Goal: Task Accomplishment & Management: Manage account settings

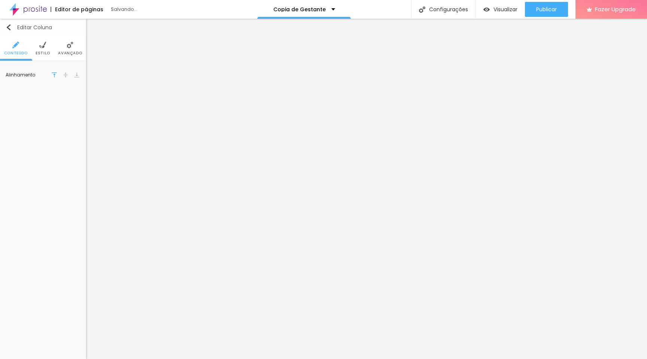
click at [9, 29] on img "button" at bounding box center [9, 27] width 6 height 6
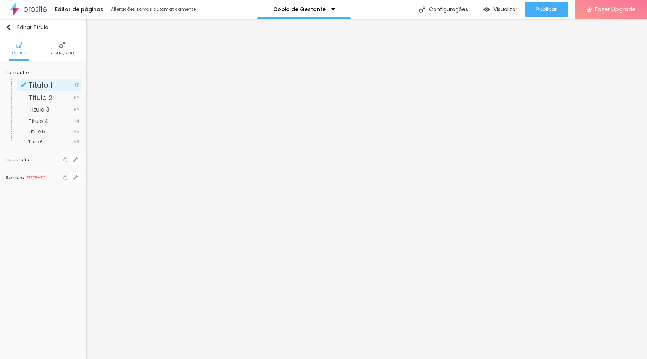
click at [62, 48] on img at bounding box center [62, 45] width 7 height 7
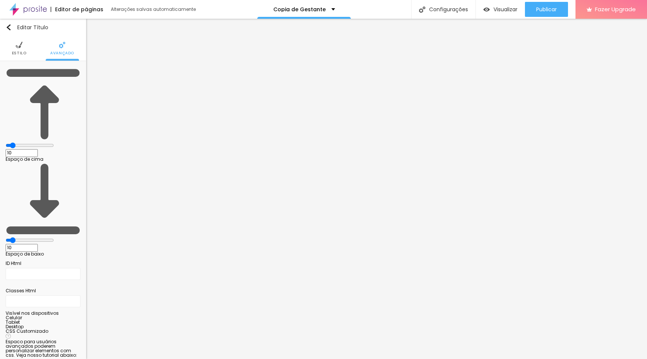
click at [17, 51] on span "Estilo" at bounding box center [19, 53] width 15 height 4
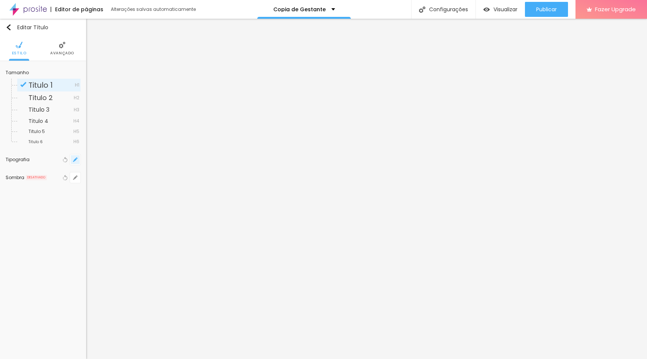
click at [78, 160] on button "button" at bounding box center [75, 159] width 10 height 10
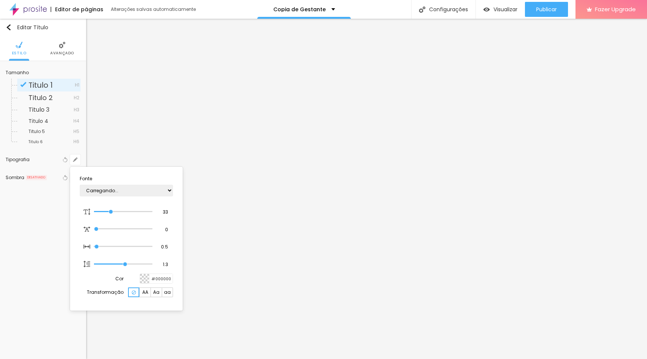
type input "1"
type input "37"
type input "1"
type input "38"
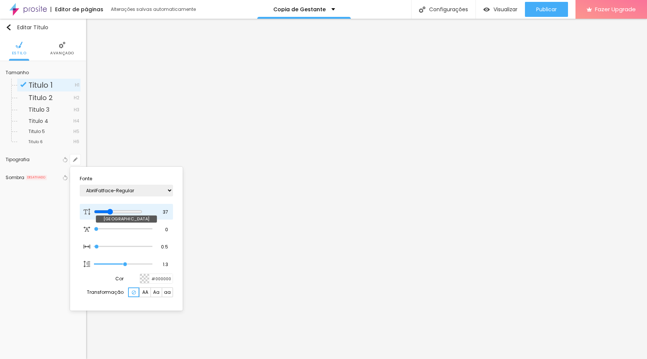
type input "38"
type input "1"
type input "40"
type input "1"
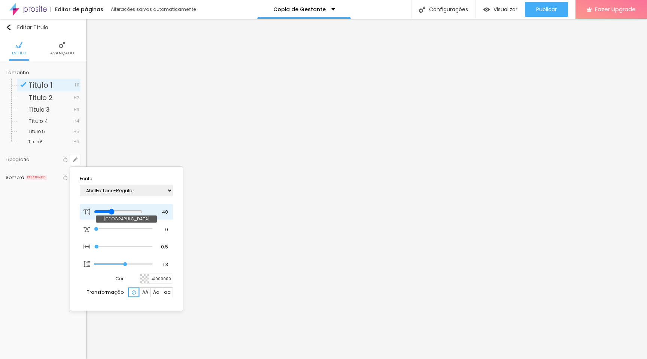
type input "41"
type input "1"
type input "42"
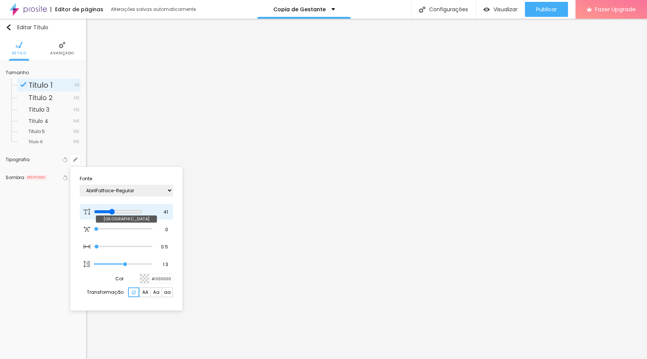
type input "1"
type input "43"
type input "1"
type input "44"
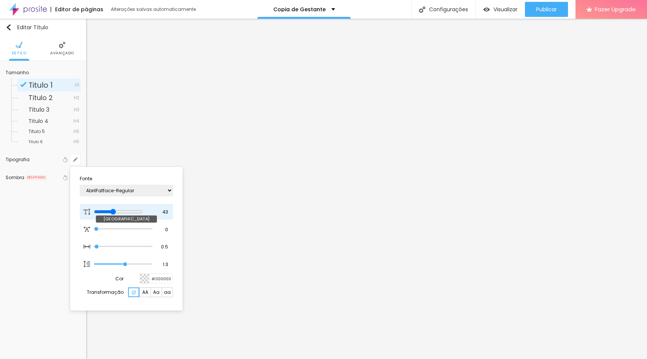
type input "44"
type input "1"
type input "45"
type input "1"
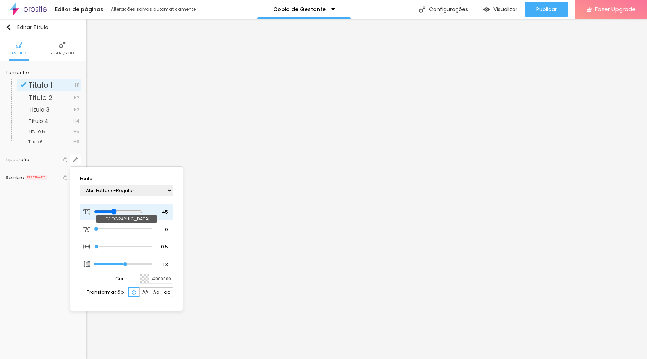
type input "46"
type input "1"
type input "47"
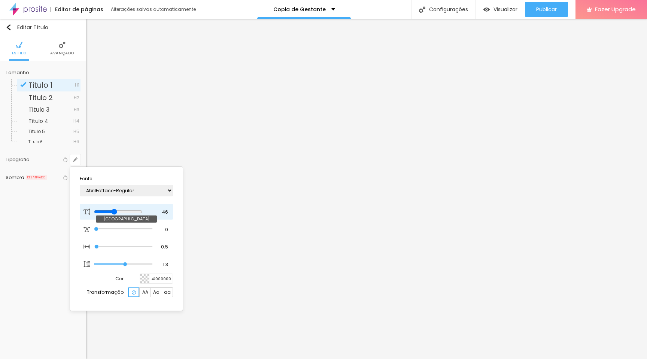
type input "1"
type input "48"
type input "1"
type input "49"
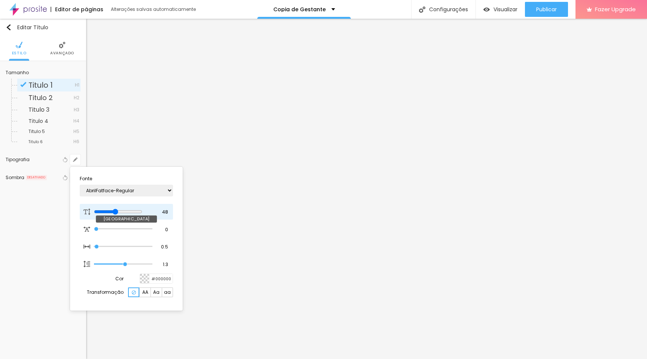
type input "49"
type input "1"
type input "50"
type input "1"
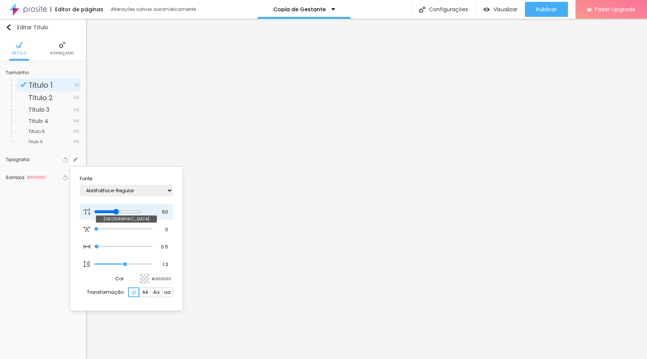
type input "51"
type input "1"
type input "52"
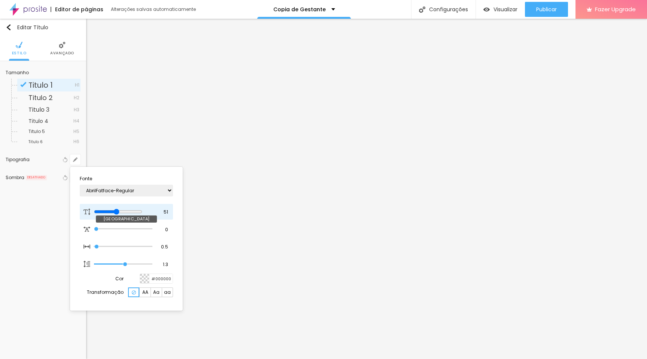
type input "1"
type input "53"
type input "1"
type input "52"
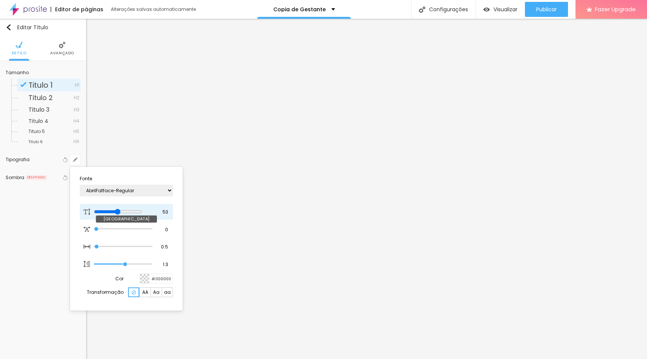
type input "52"
type input "1"
type input "51"
type input "1"
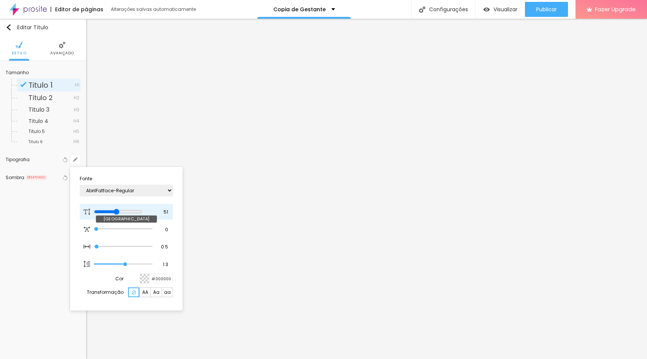
type input "50"
type input "1"
type input "49"
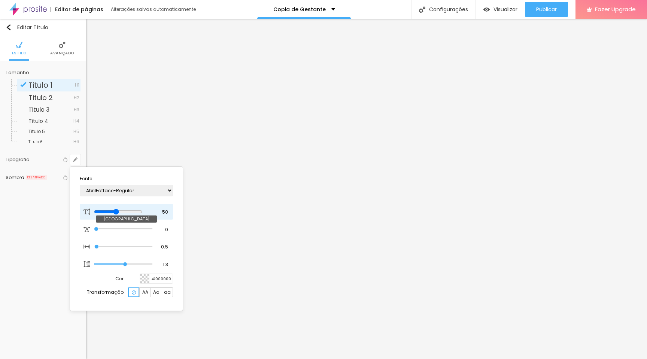
type input "1"
type input "48"
type input "1"
type input "47"
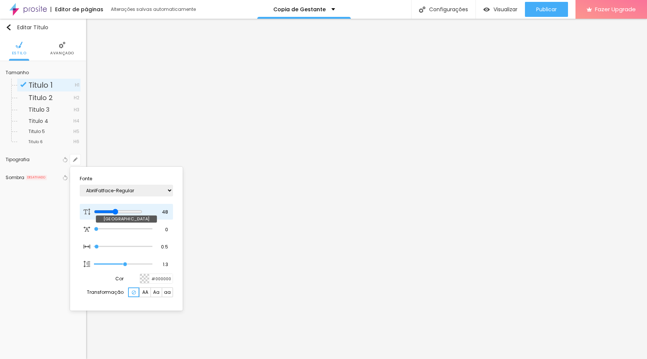
type input "47"
type input "1"
type input "46"
type input "1"
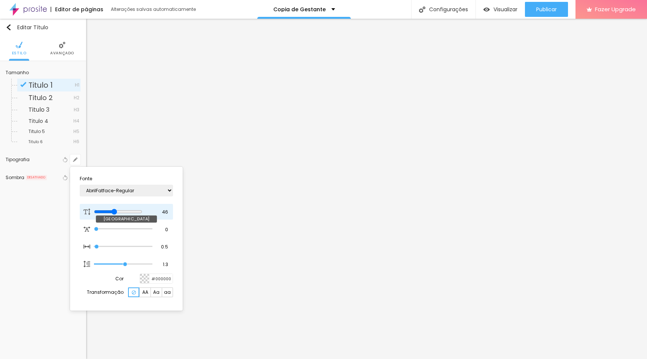
type input "45"
type input "1"
type input "44"
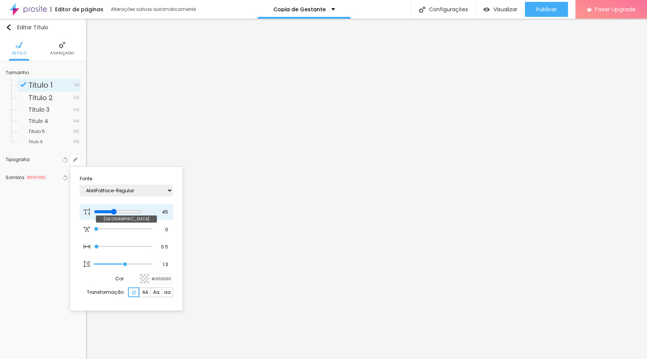
type input "1"
type input "43"
type input "1"
type input "42"
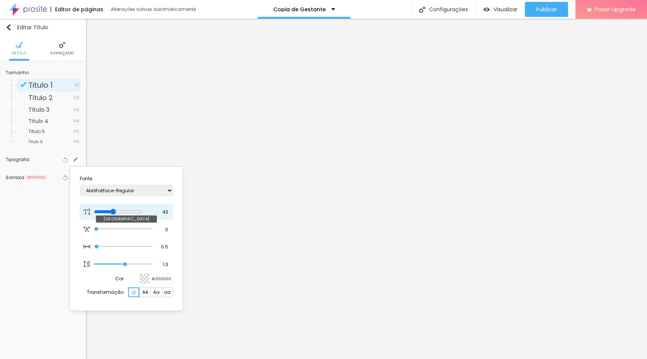
type input "42"
type input "1"
type input "43"
type input "1"
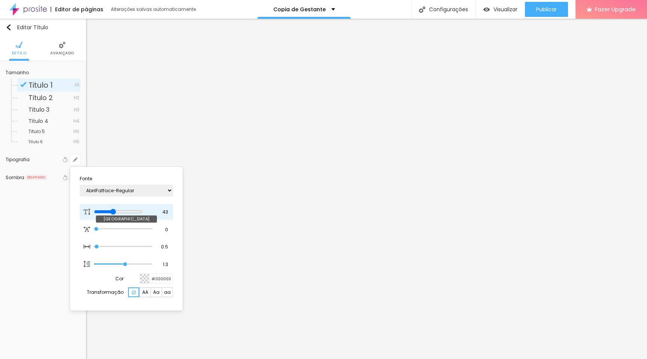
type input "46"
type input "1"
type input "47"
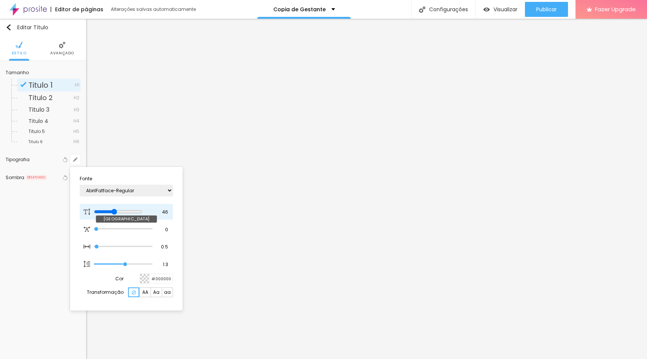
type input "1"
type input "48"
type input "1"
type input "47"
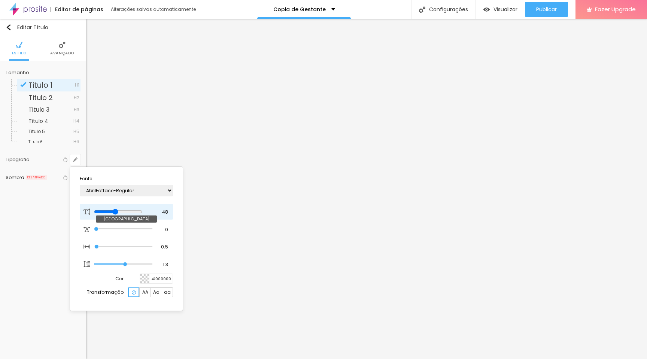
type input "47"
type input "1"
type input "46"
type input "1"
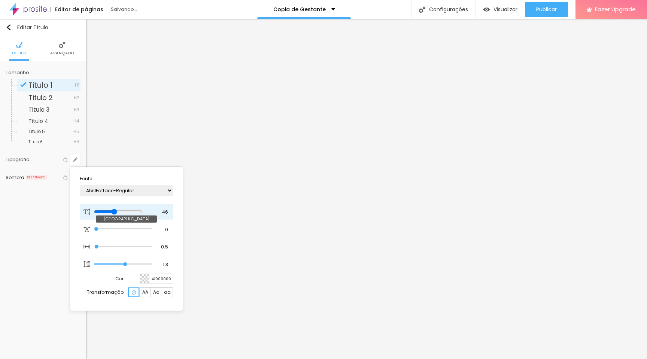
type input "45"
type input "1"
type input "44"
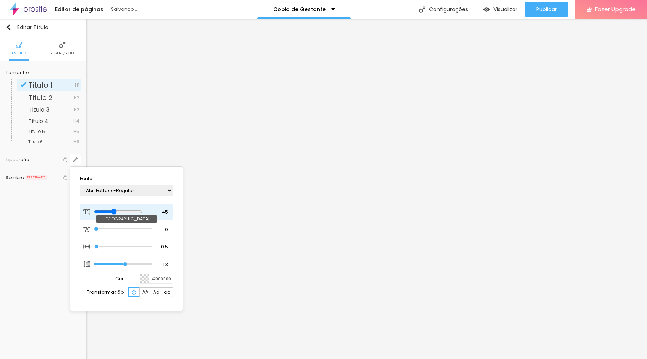
type input "1"
type input "43"
type input "1"
type input "42"
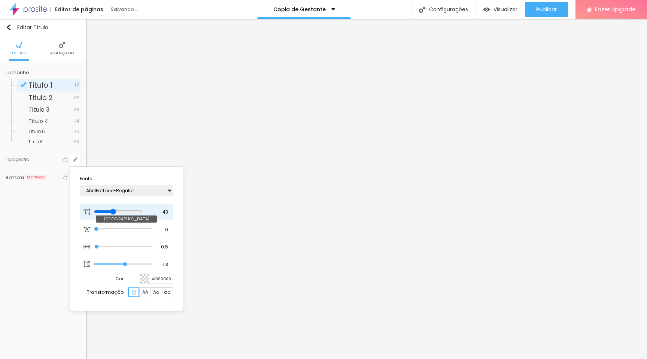
type input "42"
type input "1"
type input "43"
type input "1"
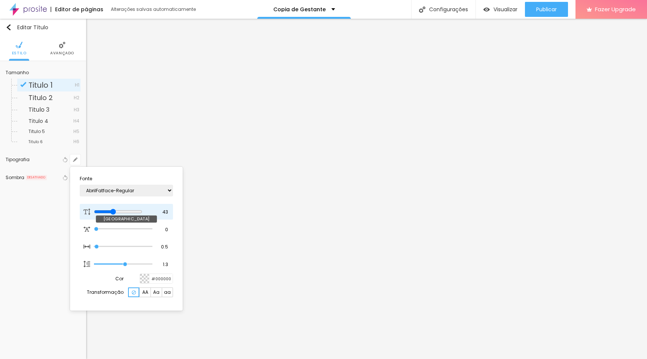
type input "44"
type input "1"
type input "45"
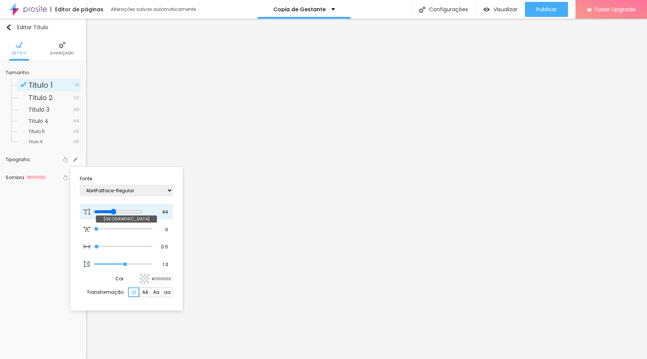
type input "1"
type input "46"
type input "1"
type input "47"
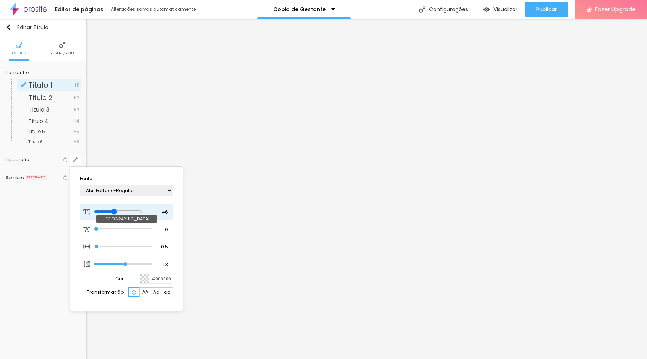
type input "47"
type input "1"
type input "48"
type input "1"
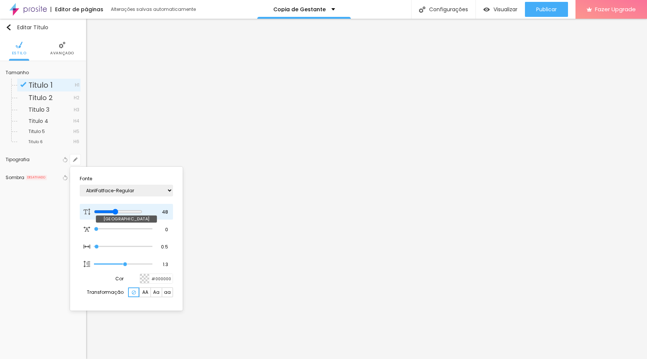
type input "49"
type input "1"
type input "50"
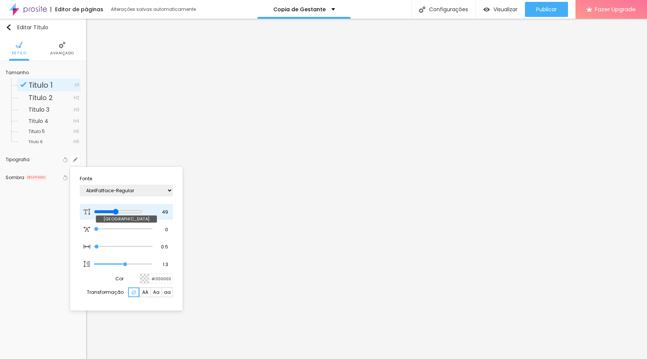
type input "1"
drag, startPoint x: 113, startPoint y: 210, endPoint x: 121, endPoint y: 211, distance: 7.9
type input "50"
click at [121, 211] on input "range" at bounding box center [118, 212] width 48 height 6
type input "1"
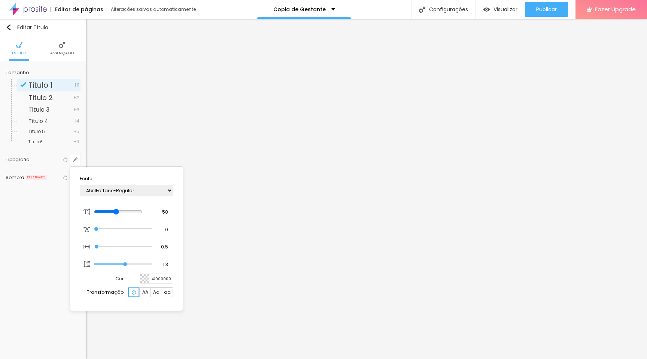
click at [391, 165] on div at bounding box center [323, 179] width 647 height 359
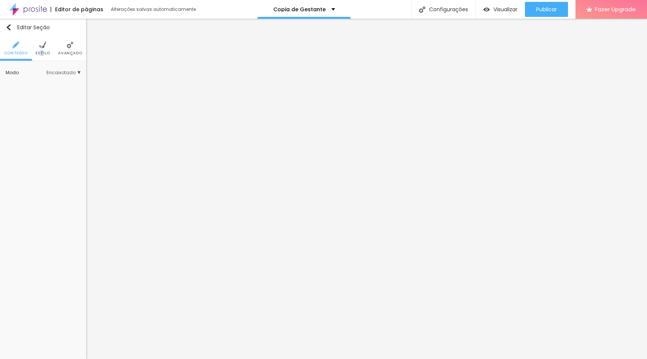
click at [42, 55] on span "Estilo" at bounding box center [43, 53] width 15 height 4
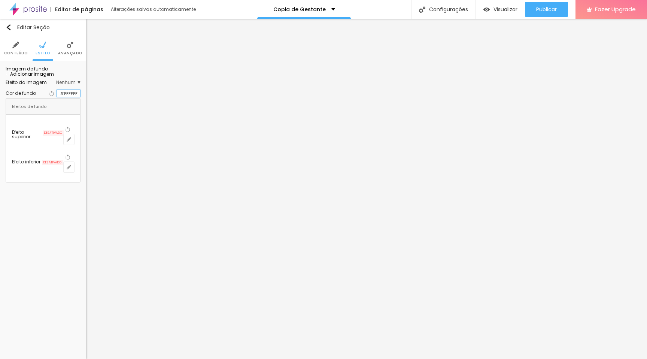
click at [62, 97] on input "#FFFFFF" at bounding box center [68, 93] width 23 height 7
paste input "C4C2B"
type input "#C4C2B"
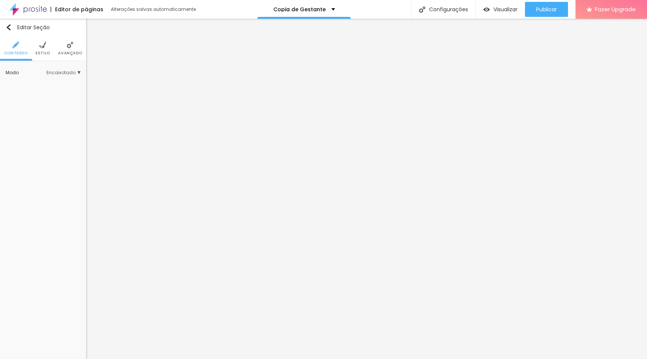
click at [41, 52] on span "Estilo" at bounding box center [43, 53] width 15 height 4
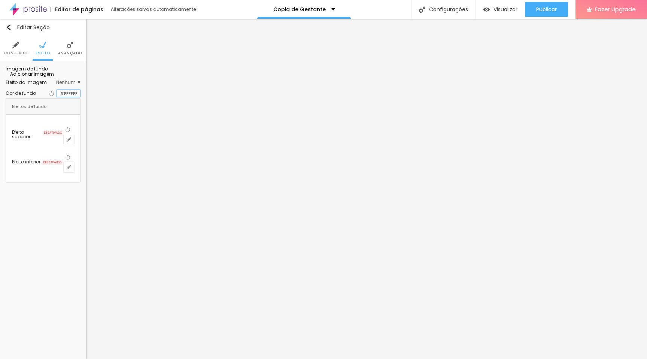
click at [64, 97] on input "#FFFFFF" at bounding box center [68, 93] width 23 height 7
click at [68, 76] on div "Adicionar imagem" at bounding box center [43, 73] width 75 height 5
drag, startPoint x: 77, startPoint y: 135, endPoint x: 62, endPoint y: 135, distance: 15.4
click at [62, 97] on input "#FFFFFF" at bounding box center [68, 93] width 23 height 7
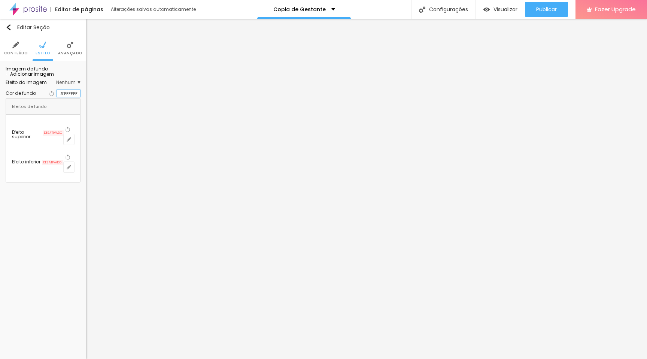
paste input
paste input "C4C2BE"
type input "#C4C2BE"
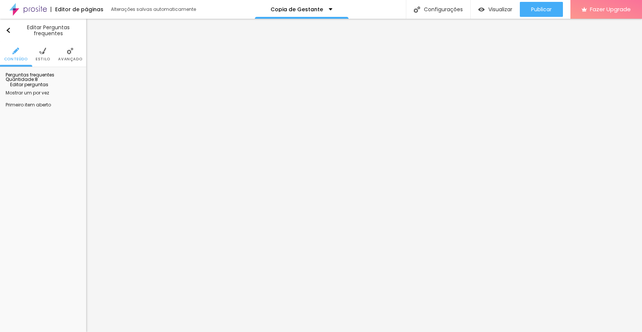
click at [48, 88] on span "Editar perguntas" at bounding box center [27, 84] width 43 height 6
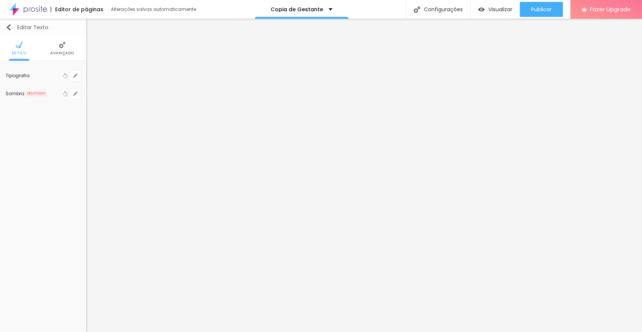
click at [10, 24] on img "button" at bounding box center [9, 27] width 6 height 6
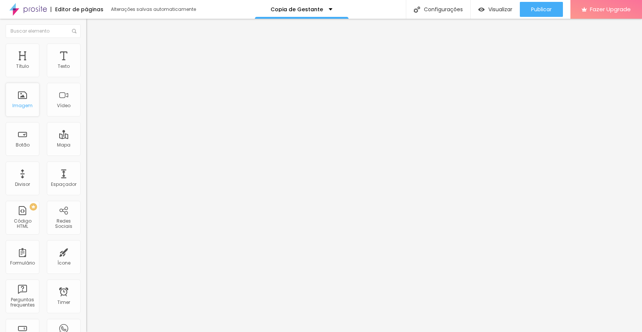
click at [24, 109] on div "Imagem" at bounding box center [23, 100] width 34 height 34
click at [23, 102] on div "Imagem" at bounding box center [23, 100] width 34 height 34
click at [25, 103] on div "Imagem" at bounding box center [22, 105] width 20 height 5
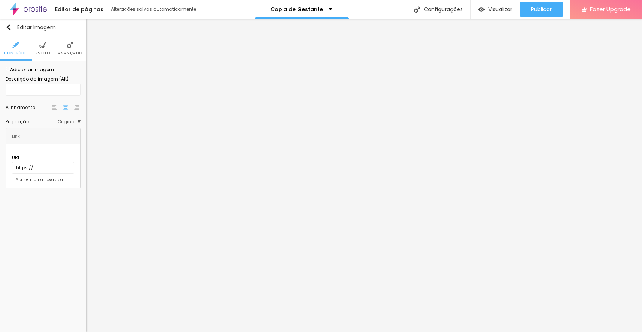
click at [54, 73] on span "Adicionar imagem" at bounding box center [30, 69] width 48 height 6
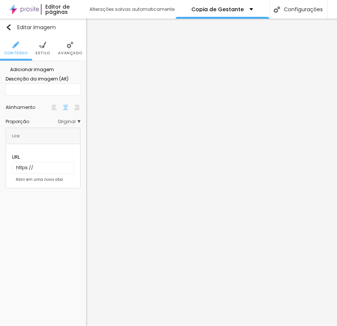
click at [52, 73] on span "Adicionar imagem" at bounding box center [30, 69] width 48 height 6
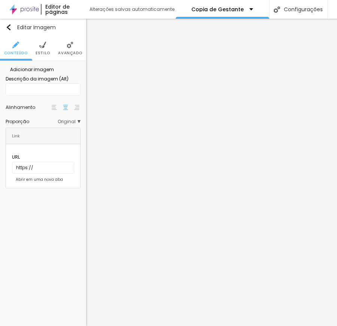
click at [46, 73] on span "Adicionar imagem" at bounding box center [30, 69] width 48 height 6
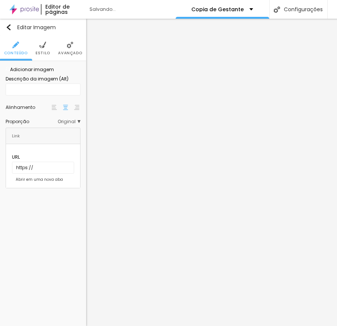
click at [47, 73] on span "Adicionar imagem" at bounding box center [30, 69] width 48 height 6
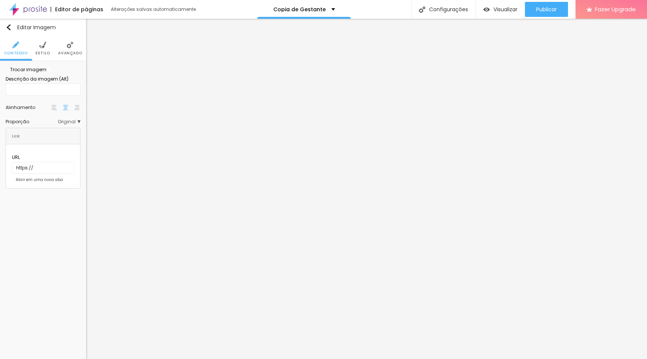
click at [39, 46] on li "Estilo" at bounding box center [43, 48] width 15 height 25
click at [30, 270] on div "Editar Seção Conteúdo Estilo Avançado Modo Encaixotado Encaixotado Completo" at bounding box center [43, 189] width 86 height 340
click at [45, 46] on img at bounding box center [42, 45] width 7 height 7
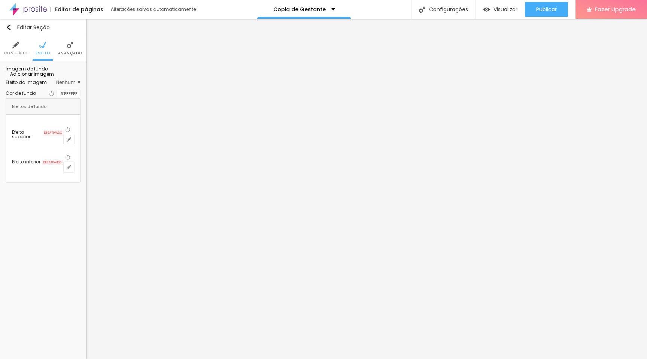
click at [44, 46] on img at bounding box center [42, 45] width 7 height 7
click at [28, 45] on ul "Conteúdo Estilo Avançado" at bounding box center [43, 48] width 86 height 25
click at [21, 46] on li "Conteúdo" at bounding box center [16, 48] width 24 height 25
click at [9, 28] on img "button" at bounding box center [9, 27] width 6 height 6
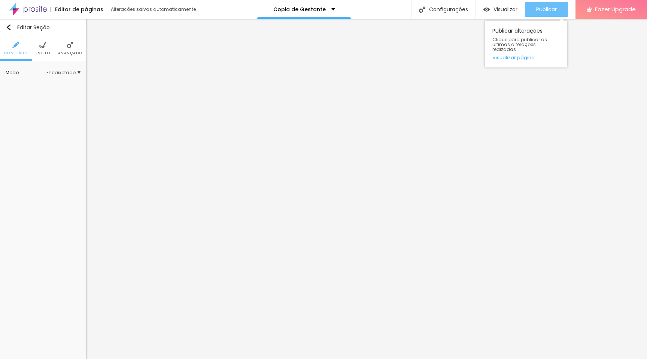
click at [550, 4] on div "Publicar" at bounding box center [546, 9] width 21 height 15
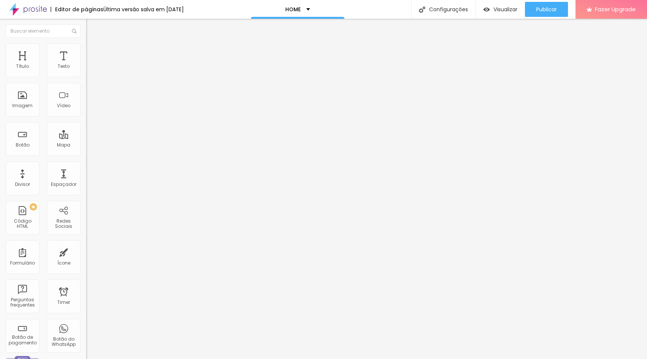
click at [86, 50] on li "Estilo" at bounding box center [129, 46] width 86 height 7
click at [92, 27] on img "button" at bounding box center [95, 27] width 6 height 6
click at [86, 90] on div at bounding box center [129, 87] width 86 height 6
click at [86, 43] on img at bounding box center [89, 46] width 7 height 7
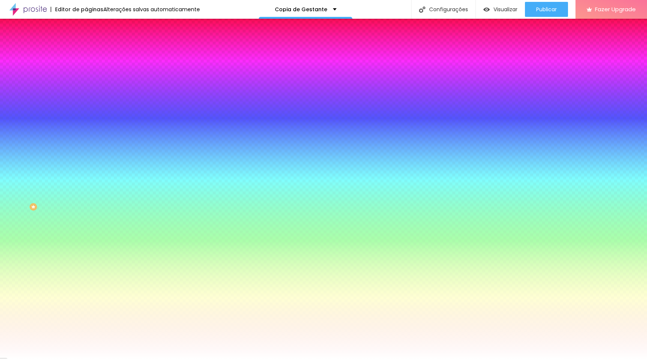
click at [86, 51] on li "Avançado" at bounding box center [129, 54] width 86 height 7
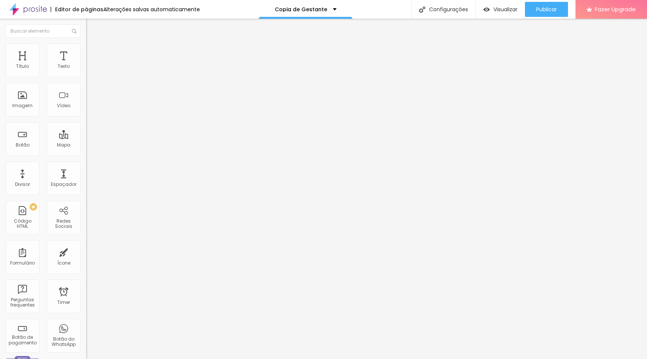
click at [93, 44] on span "Conteúdo" at bounding box center [104, 41] width 23 height 6
click at [92, 30] on img "button" at bounding box center [95, 27] width 6 height 6
click at [86, 68] on span "Encaixotado" at bounding box center [100, 65] width 29 height 6
click at [86, 80] on span "Completo" at bounding box center [97, 76] width 23 height 6
click at [93, 51] on span "Estilo" at bounding box center [99, 48] width 12 height 6
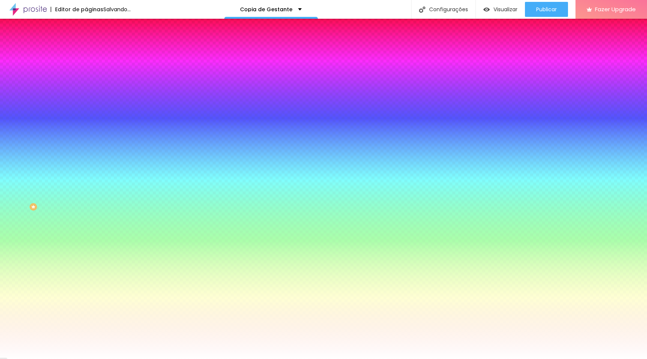
click at [93, 53] on span "Avançado" at bounding box center [105, 56] width 25 height 6
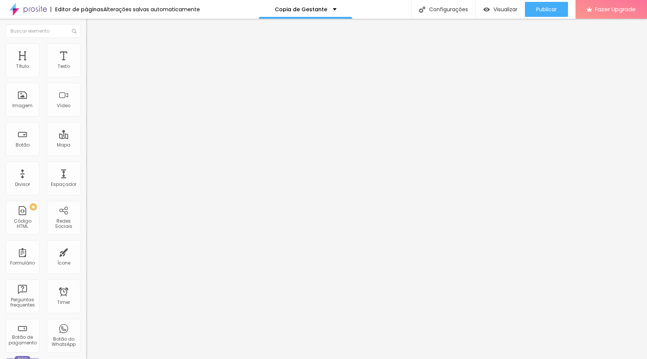
type input "15"
type input "0"
drag, startPoint x: 50, startPoint y: 74, endPoint x: 0, endPoint y: 70, distance: 50.0
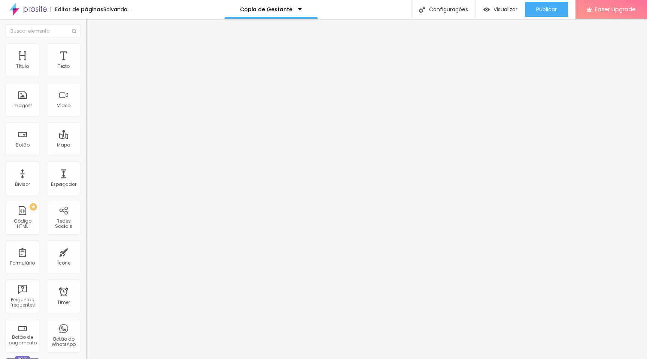
type input "0"
click at [86, 145] on input "range" at bounding box center [110, 148] width 48 height 6
type input "0"
drag, startPoint x: 15, startPoint y: 89, endPoint x: 0, endPoint y: 88, distance: 15.4
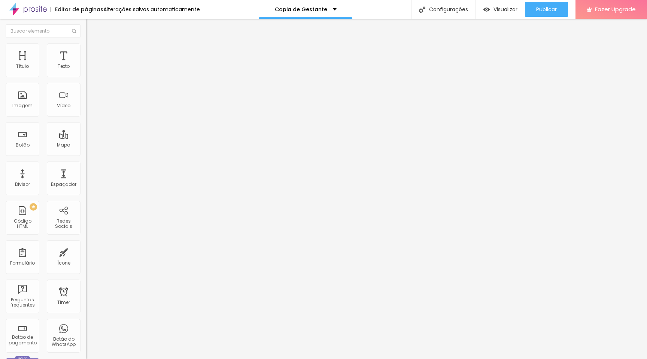
type input "0"
click at [86, 251] on input "range" at bounding box center [110, 254] width 48 height 6
click at [93, 51] on span "Estilo" at bounding box center [99, 48] width 12 height 6
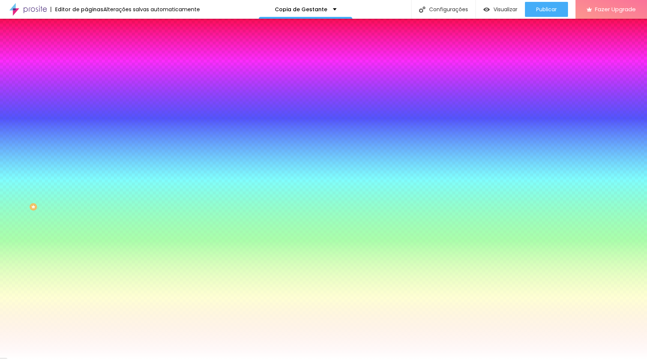
click at [86, 51] on li "Avançado" at bounding box center [129, 54] width 86 height 7
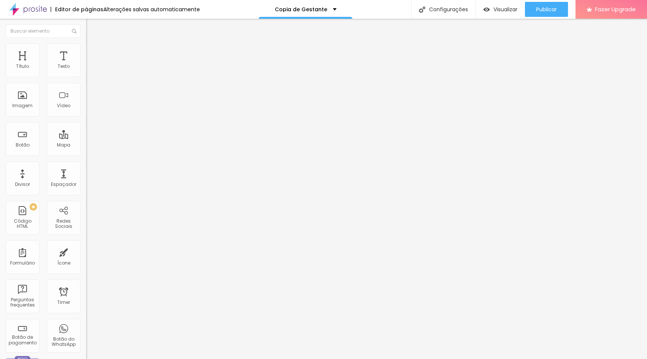
type input "0"
drag, startPoint x: 32, startPoint y: 72, endPoint x: 0, endPoint y: 71, distance: 31.9
type input "0"
click at [86, 145] on input "range" at bounding box center [110, 148] width 48 height 6
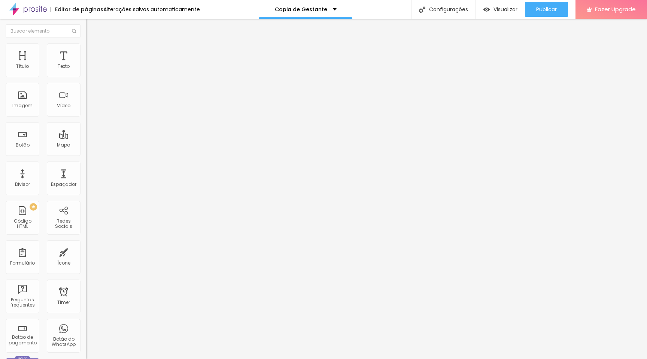
type input "17"
type input "18"
type input "20"
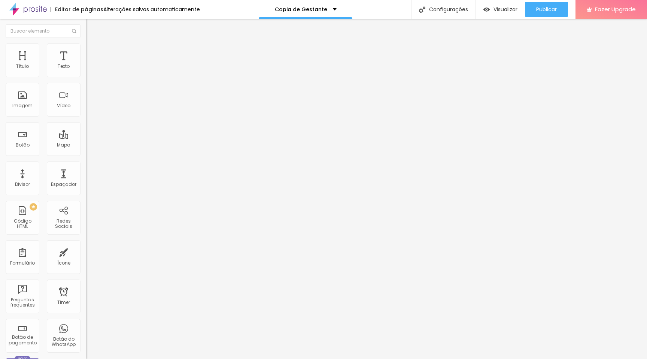
type input "20"
type input "19"
type input "18"
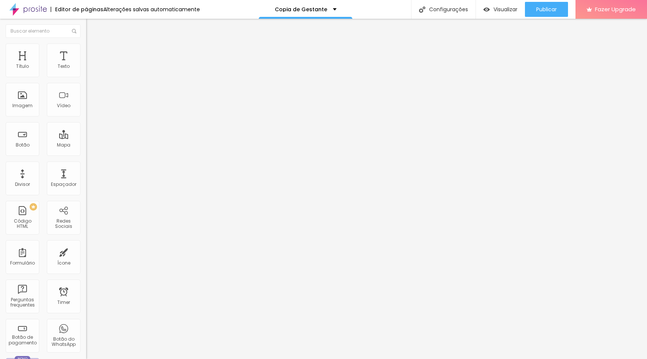
type input "17"
type input "16"
type input "15"
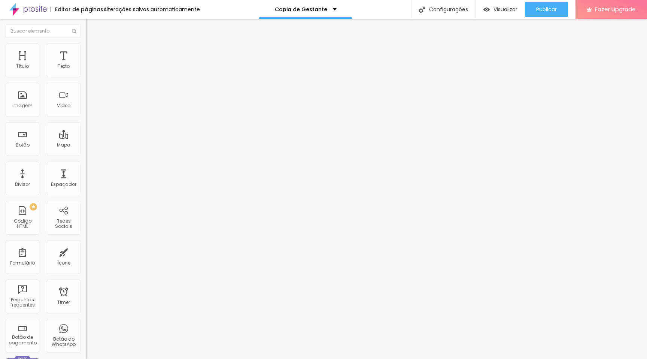
type input "15"
type input "14"
type input "15"
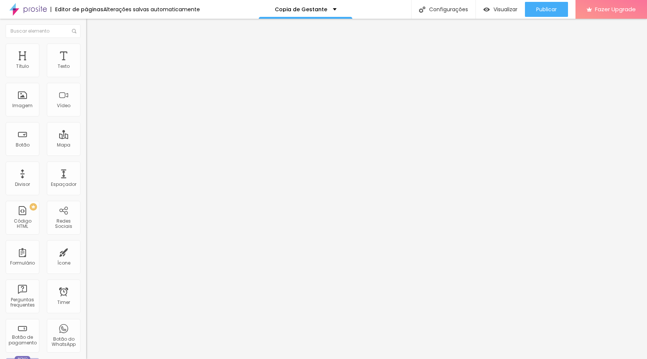
type input "16"
drag, startPoint x: 40, startPoint y: 116, endPoint x: 43, endPoint y: 120, distance: 4.8
type input "16"
click at [86, 189] on input "range" at bounding box center [110, 192] width 48 height 6
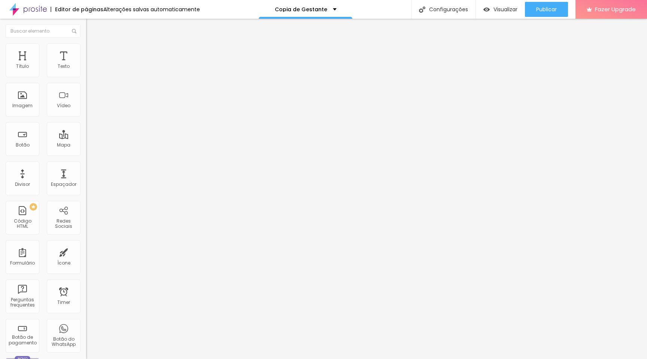
drag, startPoint x: 47, startPoint y: 85, endPoint x: 0, endPoint y: 84, distance: 46.8
click at [86, 84] on div "Endereço Alboom Brasil Alinhamento 16 Zoom" at bounding box center [129, 133] width 86 height 150
type input "r"
click at [86, 70] on input "AV BOSQUE DA SAÚDE 1061" at bounding box center [131, 66] width 90 height 7
drag, startPoint x: 10, startPoint y: 84, endPoint x: 85, endPoint y: 83, distance: 74.6
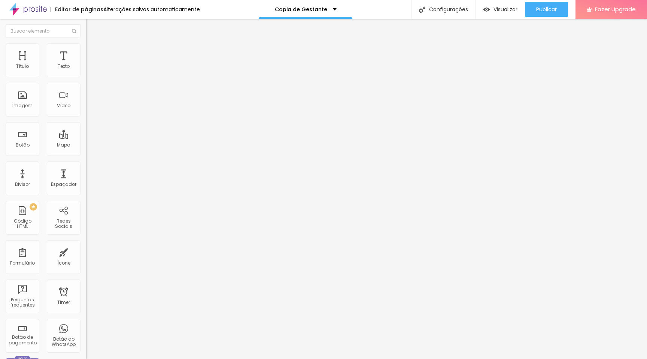
click at [86, 83] on div "Endereço AV BOSQUE DA SAÚDE 1061 Alinhamento 16 Zoom" at bounding box center [129, 133] width 86 height 150
type input "Arianne Ramos Fotografia - São Paulo Av. Bosque da Saúde, 1061 - Sala 804 - Vil…"
click at [86, 48] on img at bounding box center [89, 46] width 7 height 7
type input "290"
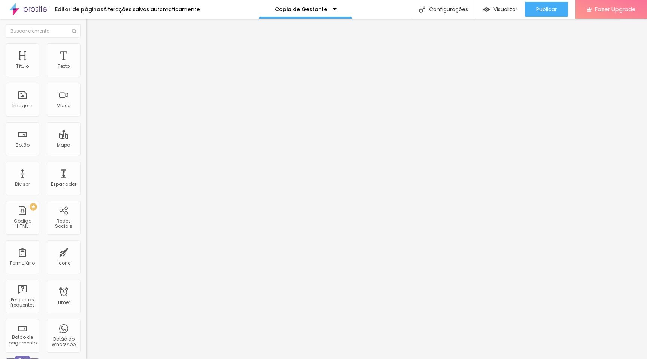
type input "403"
type input "423"
type input "467"
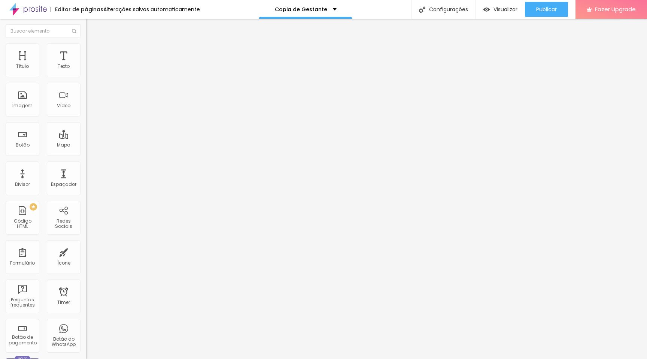
type input "467"
type input "511"
type input "551"
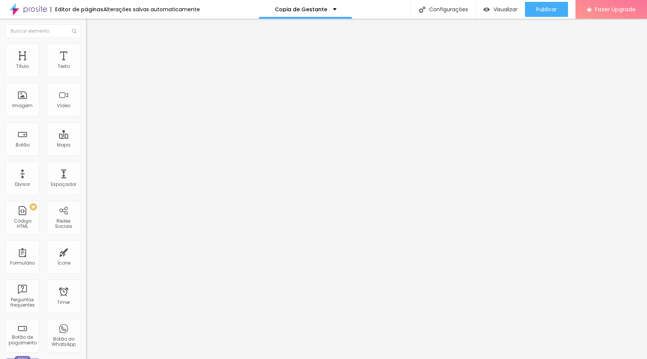
type input "585"
type input "611"
type input "633"
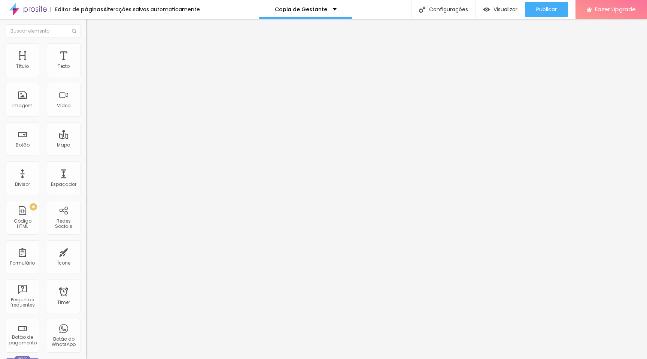
type input "633"
type input "648"
type input "653"
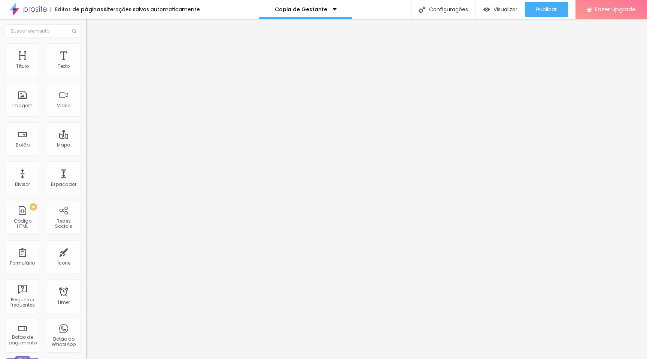
type input "660"
type input "664"
type input "667"
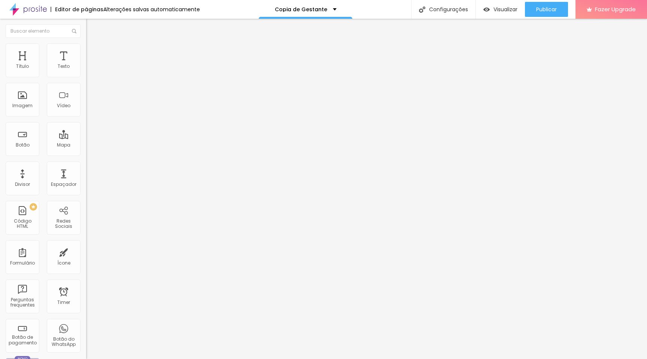
type input "667"
type input "671"
type input "674"
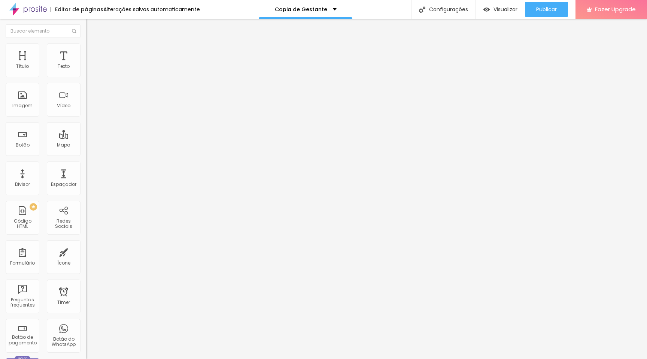
type input "677"
type input "678"
type input "680"
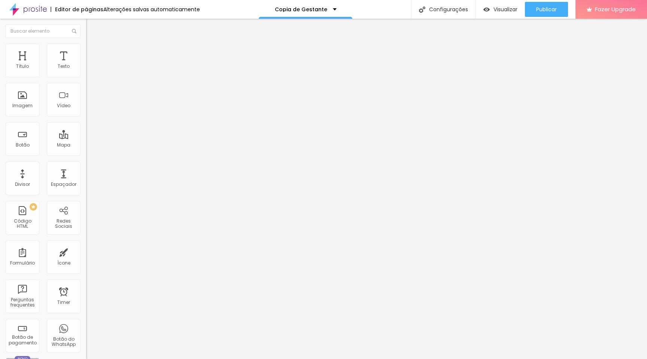
type input "680"
type input "681"
type input "682"
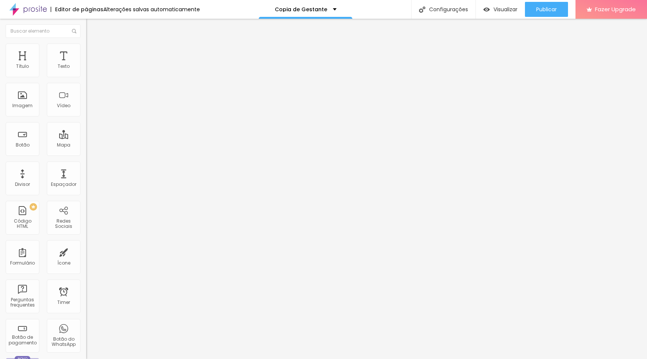
type input "677"
type input "646"
type input "577"
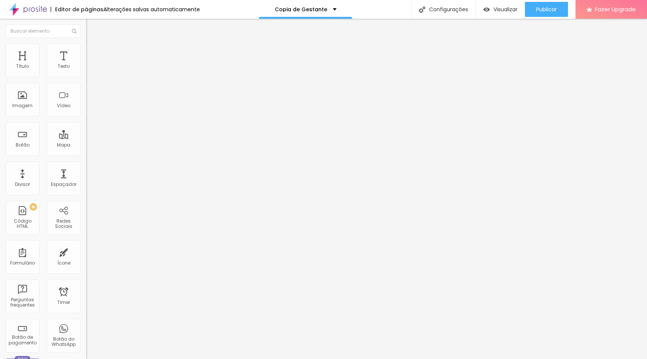
type input "577"
type input "548"
type input "538"
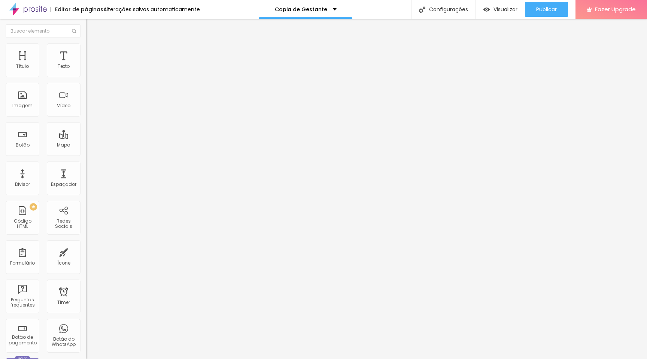
type input "536"
type input "534"
type input "530"
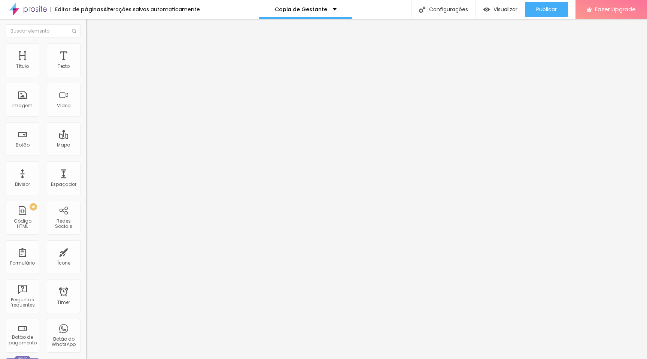
type input "530"
type input "528"
type input "523"
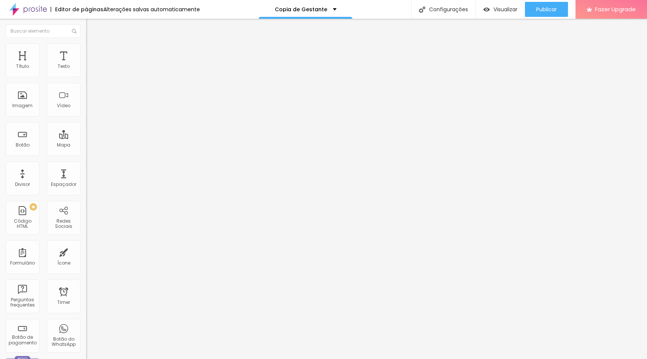
type input "519"
type input "509"
type input "504"
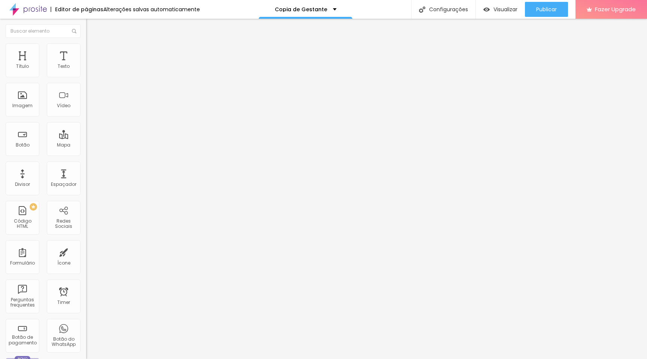
type input "504"
type input "495"
type input "484"
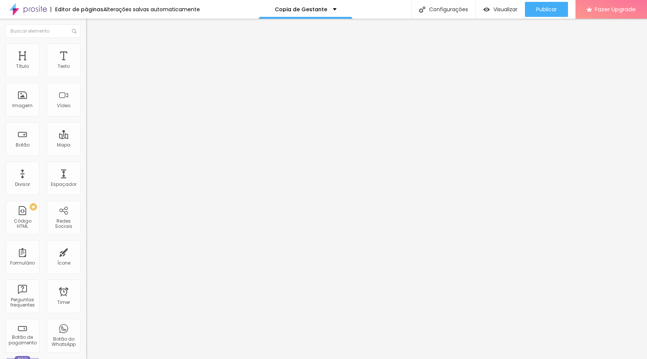
type input "480"
type input "469"
type input "465"
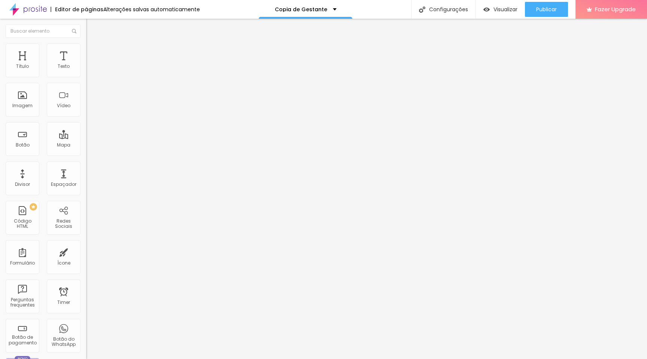
type input "465"
type input "455"
type input "452"
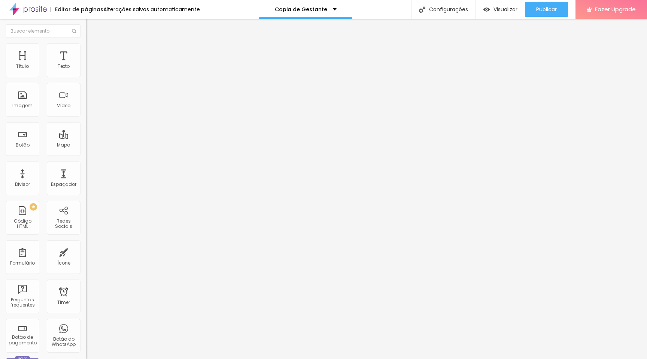
type input "446"
type input "444"
type input "440"
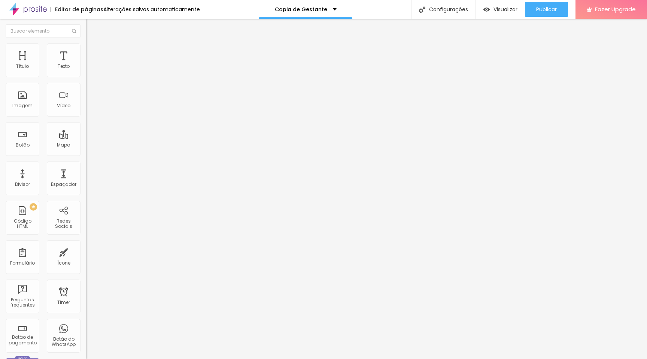
type input "440"
type input "438"
type input "434"
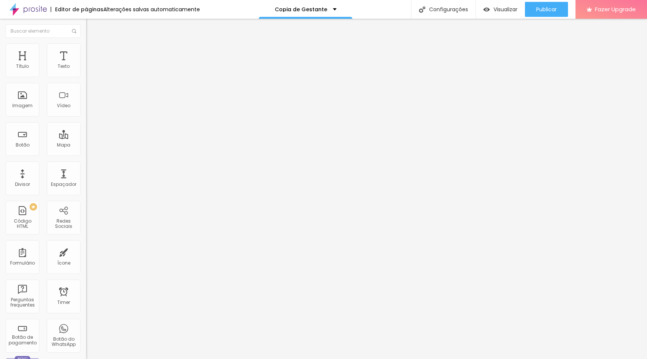
type input "432"
type input "429"
type input "426"
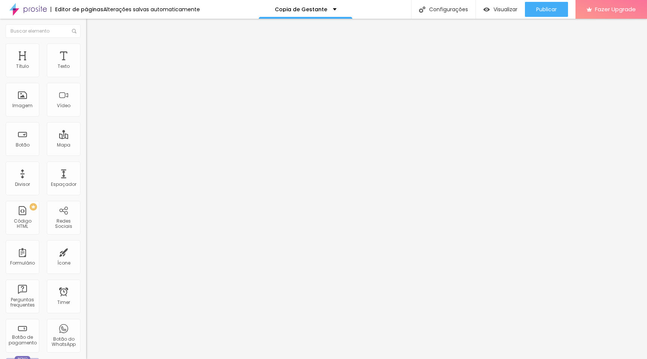
type input "426"
type input "420"
type input "416"
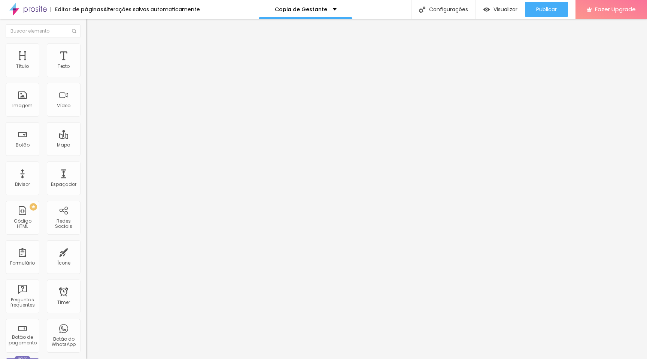
type input "410"
type input "407"
type input "402"
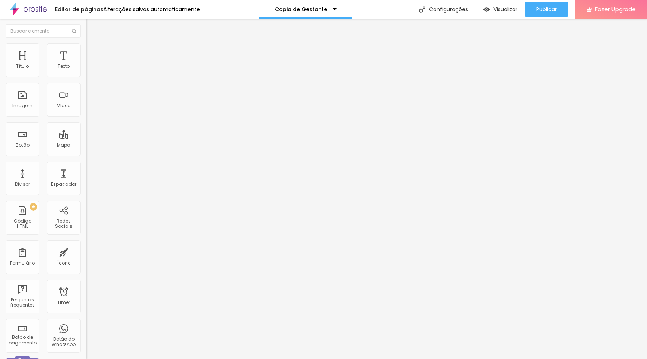
type input "402"
type input "398"
type input "394"
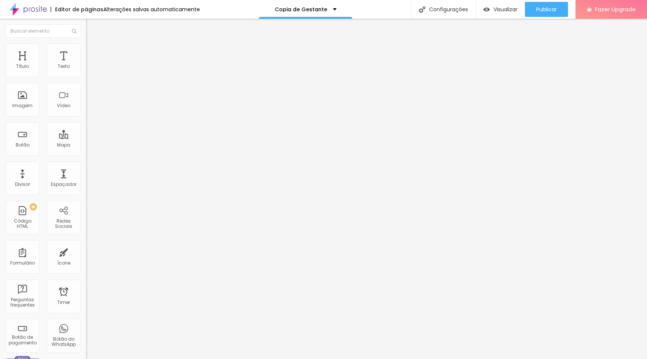
type input "391"
type input "386"
type input "382"
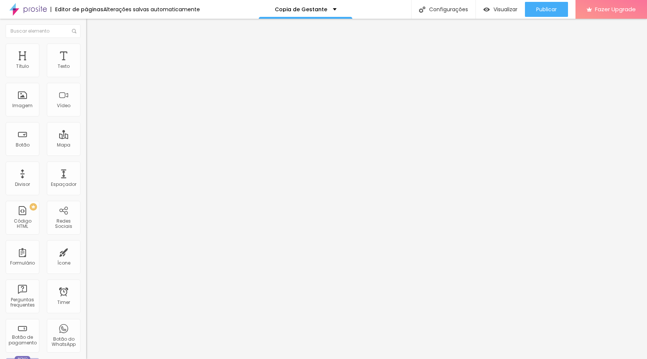
type input "382"
type input "379"
type input "375"
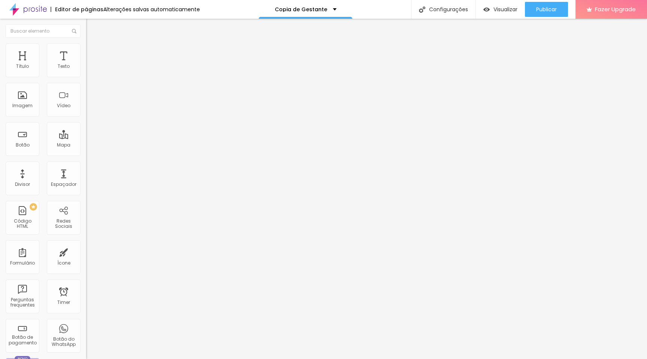
type input "373"
type input "371"
type input "370"
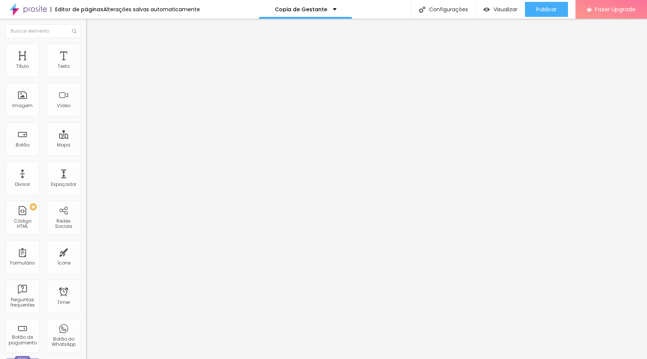
type input "370"
type input "368"
type input "367"
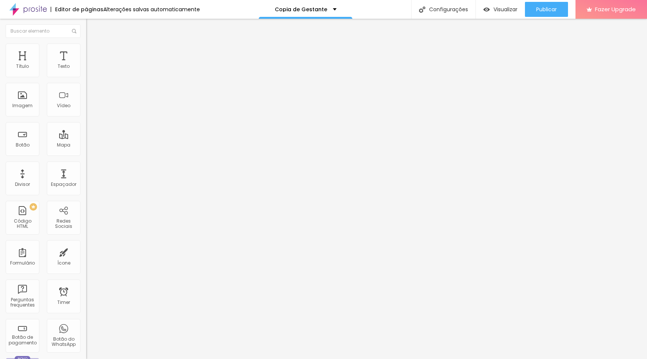
type input "365"
type input "364"
type input "363"
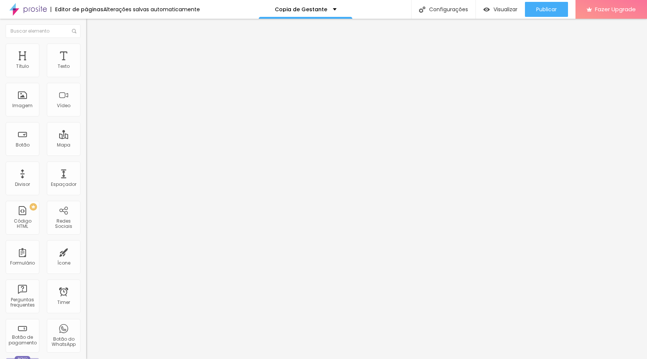
type input "363"
type input "362"
type input "368"
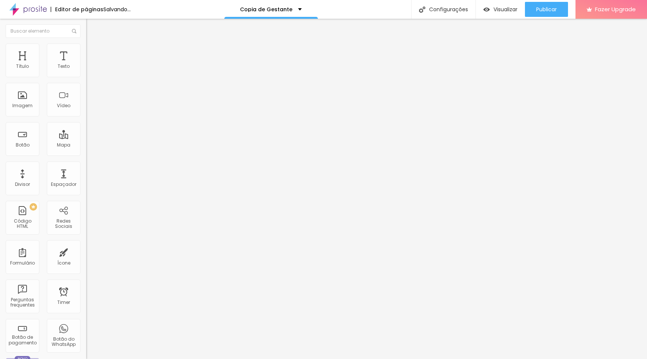
type input "369"
type input "370"
type input "371"
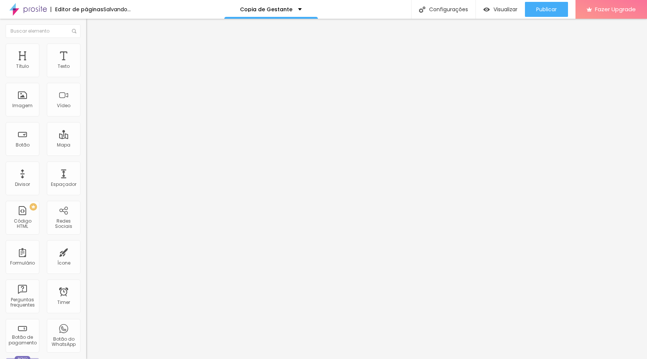
type input "371"
type input "372"
type input "373"
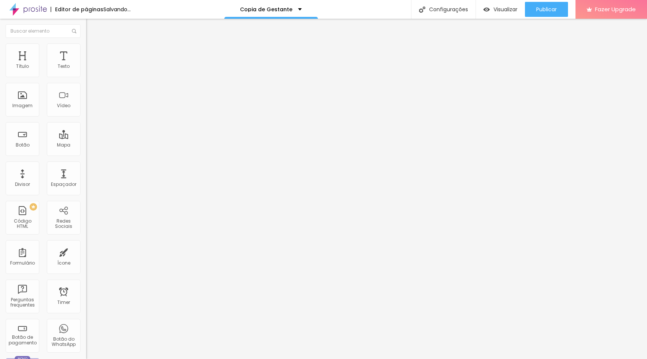
type input "374"
type input "375"
drag, startPoint x: 27, startPoint y: 99, endPoint x: 36, endPoint y: 100, distance: 8.6
type input "375"
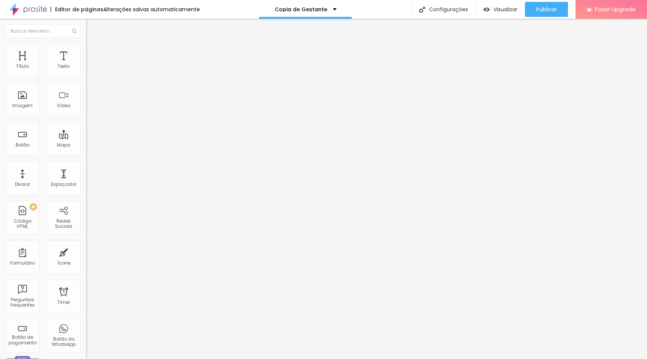
click at [86, 96] on input "range" at bounding box center [110, 93] width 48 height 6
click at [86, 51] on li "Avançado" at bounding box center [129, 54] width 86 height 7
type input "4"
type input "0"
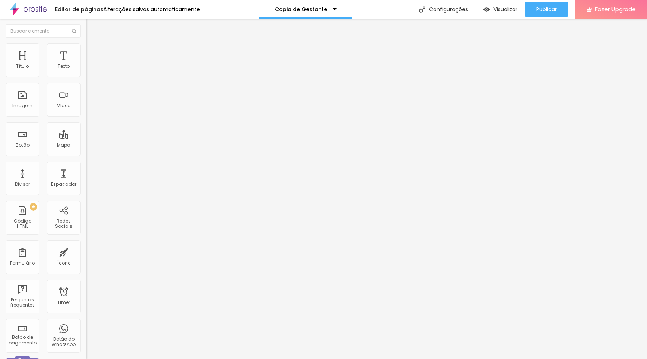
type input "0"
drag, startPoint x: 21, startPoint y: 88, endPoint x: 0, endPoint y: 86, distance: 20.7
type input "0"
click at [86, 251] on input "range" at bounding box center [110, 254] width 48 height 6
type input "5"
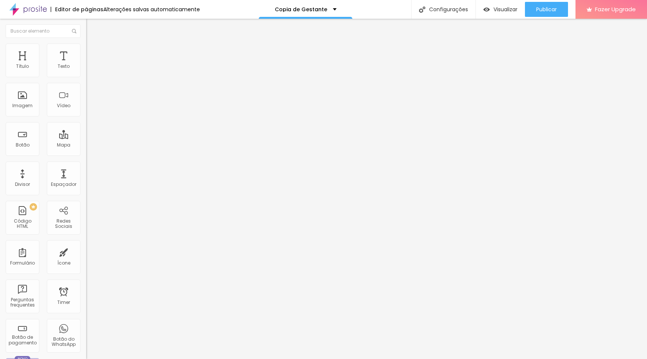
type input "5"
type input "0"
drag, startPoint x: 21, startPoint y: 74, endPoint x: 0, endPoint y: 74, distance: 21.4
click at [86, 145] on input "range" at bounding box center [110, 148] width 48 height 6
click at [93, 52] on span "Avançado" at bounding box center [105, 48] width 25 height 6
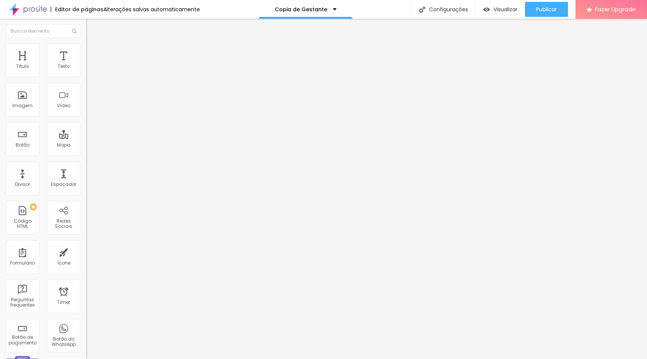
click at [93, 44] on span "Estilo" at bounding box center [99, 41] width 12 height 6
click at [86, 111] on button "button" at bounding box center [91, 107] width 10 height 8
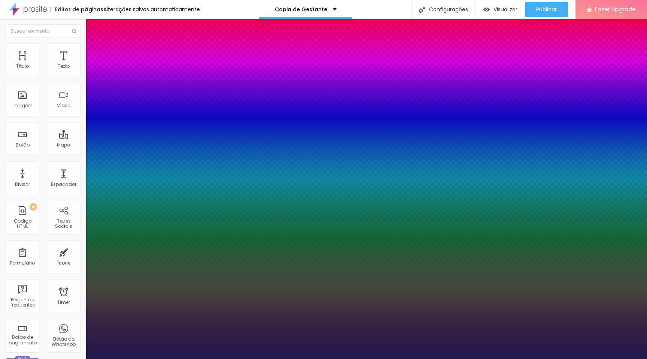
drag, startPoint x: 125, startPoint y: 265, endPoint x: 110, endPoint y: 265, distance: 15.4
click at [331, 358] on div at bounding box center [323, 359] width 647 height 0
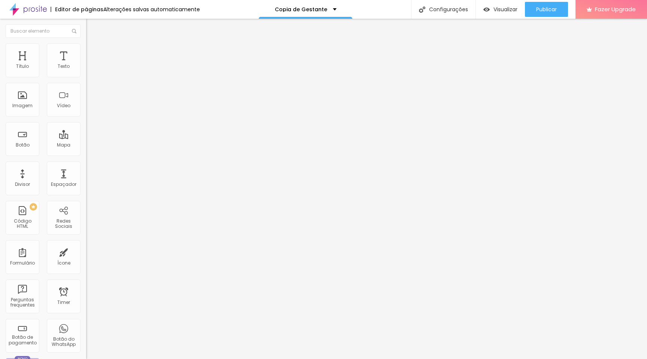
drag, startPoint x: 56, startPoint y: 185, endPoint x: 406, endPoint y: 4, distance: 393.6
click at [86, 51] on li "Estilo" at bounding box center [129, 46] width 86 height 7
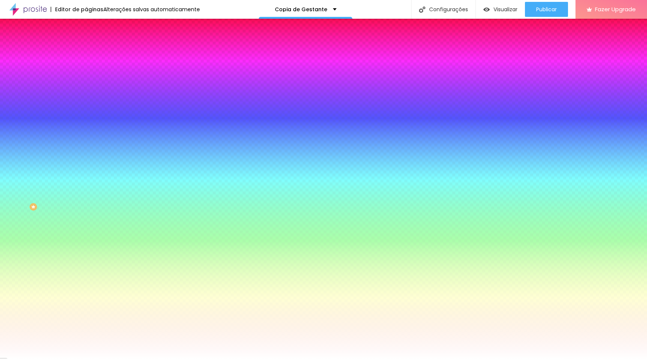
click at [86, 50] on ul "Conteúdo Estilo Avançado" at bounding box center [129, 47] width 86 height 22
click at [93, 53] on span "Avançado" at bounding box center [105, 56] width 25 height 6
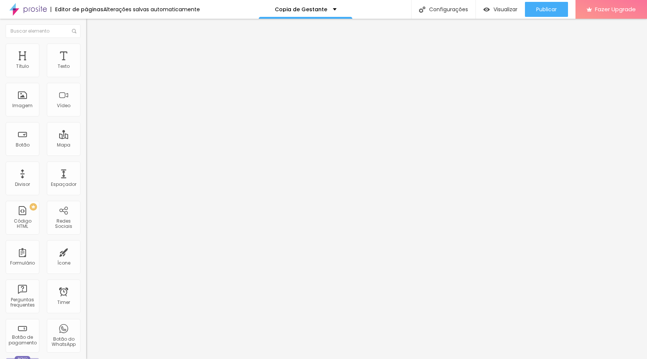
click at [86, 43] on li "Conteúdo" at bounding box center [129, 39] width 86 height 7
click at [92, 27] on img "button" at bounding box center [95, 27] width 6 height 6
click at [86, 64] on span "Adicionar imagem" at bounding box center [110, 61] width 48 height 6
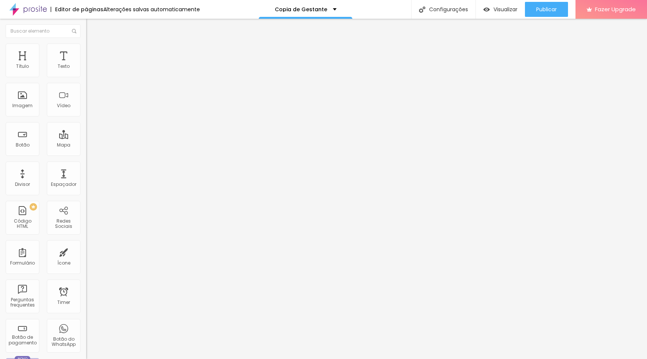
scroll to position [186, 0]
click at [86, 117] on span "Original" at bounding box center [95, 114] width 18 height 6
click at [86, 130] on div "Quadrado 1:1" at bounding box center [129, 127] width 86 height 4
click at [93, 52] on span "Estilo" at bounding box center [99, 48] width 12 height 6
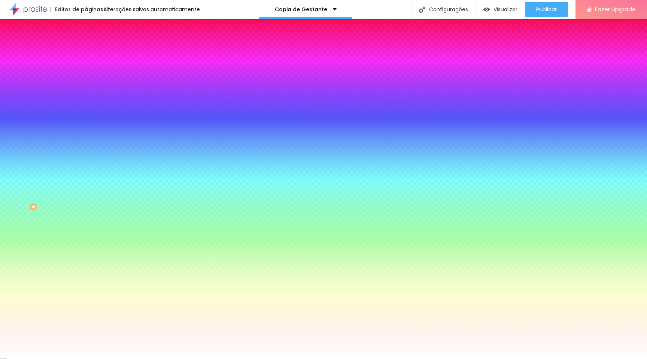
click at [93, 54] on span "Avançado" at bounding box center [105, 56] width 25 height 6
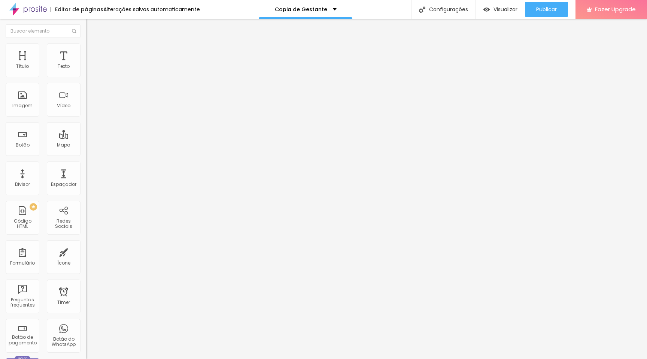
drag, startPoint x: 30, startPoint y: 73, endPoint x: 0, endPoint y: 73, distance: 30.3
click at [86, 145] on input "range" at bounding box center [110, 148] width 48 height 6
click at [86, 50] on li "Estilo" at bounding box center [129, 46] width 86 height 7
click at [86, 51] on img at bounding box center [89, 54] width 7 height 7
drag, startPoint x: 22, startPoint y: 73, endPoint x: 0, endPoint y: 72, distance: 21.7
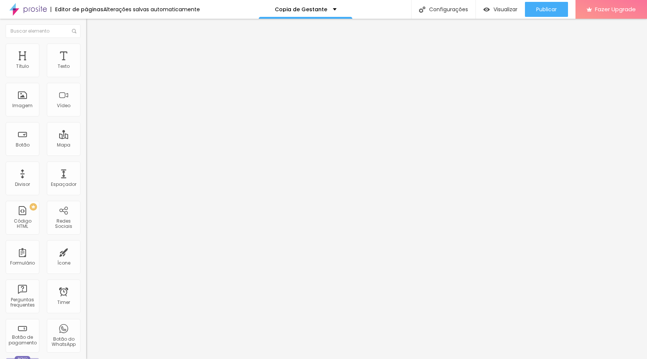
click at [86, 145] on input "range" at bounding box center [110, 148] width 48 height 6
drag, startPoint x: 21, startPoint y: 87, endPoint x: 0, endPoint y: 87, distance: 21.4
click at [86, 251] on input "range" at bounding box center [110, 254] width 48 height 6
click at [86, 68] on span "Encaixotado" at bounding box center [100, 65] width 29 height 6
click at [86, 80] on span "Completo" at bounding box center [97, 76] width 23 height 6
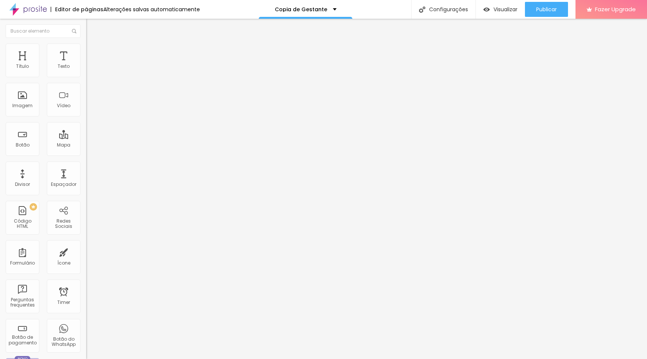
click at [93, 53] on span "Avançado" at bounding box center [105, 56] width 25 height 6
drag, startPoint x: 48, startPoint y: 72, endPoint x: 0, endPoint y: 71, distance: 48.0
click at [86, 145] on input "range" at bounding box center [110, 148] width 48 height 6
drag, startPoint x: 16, startPoint y: 86, endPoint x: 0, endPoint y: 88, distance: 16.3
click at [86, 251] on input "range" at bounding box center [110, 254] width 48 height 6
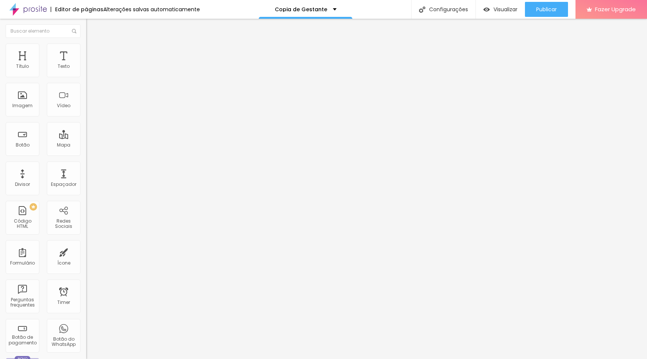
click at [86, 49] on li "Estilo" at bounding box center [129, 46] width 86 height 7
click at [93, 44] on span "Conteúdo" at bounding box center [104, 41] width 23 height 6
click at [86, 117] on span "1:1 Quadrado" at bounding box center [101, 114] width 30 height 6
click at [86, 126] on span "Padrão" at bounding box center [94, 123] width 17 height 6
click at [86, 122] on span "Cinema" at bounding box center [95, 118] width 19 height 6
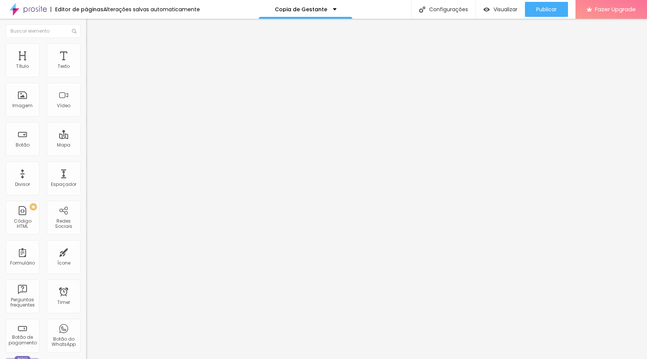
click at [86, 117] on span "16:9 Cinema" at bounding box center [100, 114] width 28 height 6
click at [86, 133] on span "Quadrado" at bounding box center [98, 130] width 24 height 6
click at [86, 117] on span "16:9 Cinema" at bounding box center [100, 114] width 28 height 6
click at [86, 133] on span "Quadrado" at bounding box center [98, 130] width 24 height 6
click at [86, 117] on span "16:9 Cinema" at bounding box center [100, 114] width 28 height 6
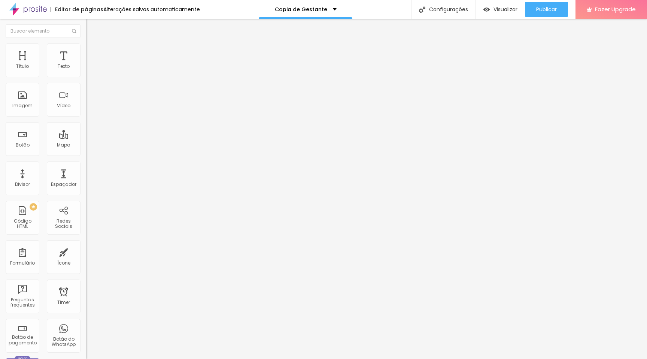
click at [86, 133] on span "Quadrado" at bounding box center [98, 130] width 24 height 6
click at [86, 117] on span "16:9 Cinema" at bounding box center [100, 114] width 28 height 6
click at [86, 133] on span "Quadrado" at bounding box center [98, 130] width 24 height 6
click at [86, 117] on span "16:9 Cinema" at bounding box center [100, 114] width 28 height 6
click at [86, 133] on span "Quadrado" at bounding box center [98, 130] width 24 height 6
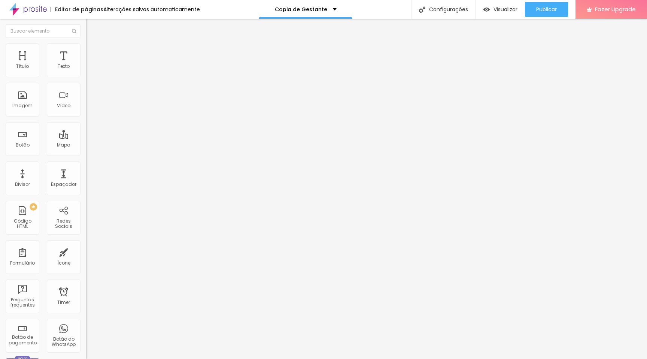
click at [86, 117] on span "16:9 Cinema" at bounding box center [100, 114] width 28 height 6
click at [86, 133] on span "Quadrado" at bounding box center [98, 130] width 24 height 6
click at [86, 117] on span "16:9 Cinema" at bounding box center [100, 114] width 28 height 6
click at [86, 133] on span "Quadrado" at bounding box center [98, 130] width 24 height 6
click at [86, 117] on span "16:9 Cinema" at bounding box center [100, 114] width 28 height 6
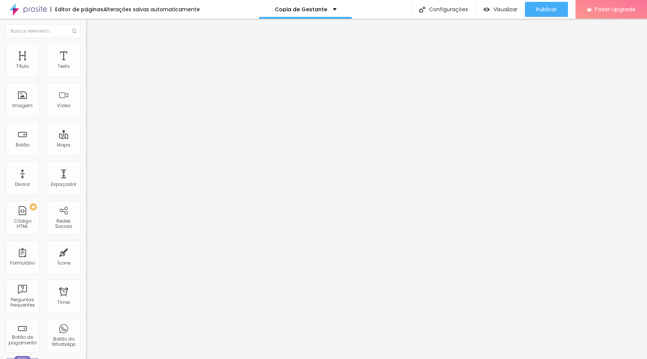
click at [86, 133] on span "Quadrado" at bounding box center [98, 130] width 24 height 6
click at [86, 64] on span "Trocar imagem" at bounding box center [106, 61] width 41 height 6
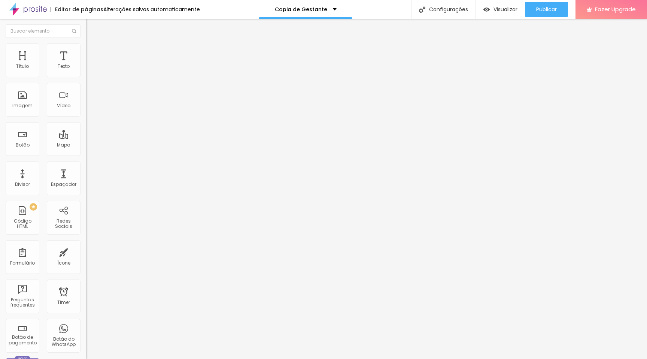
click at [86, 64] on span "Trocar imagem" at bounding box center [106, 61] width 41 height 6
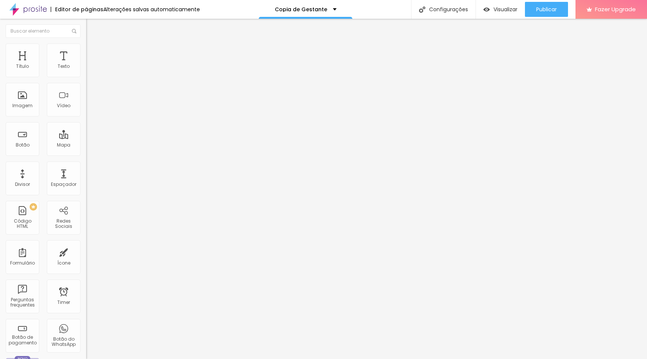
click at [86, 64] on span "Trocar imagem" at bounding box center [106, 61] width 41 height 6
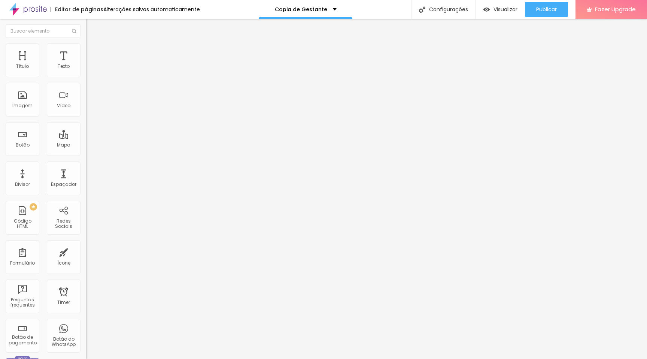
click at [86, 67] on div "Modo Completo Encaixotado Completo" at bounding box center [129, 68] width 86 height 21
click at [86, 68] on span "Completo" at bounding box center [97, 65] width 23 height 6
click at [86, 73] on span "Encaixotado" at bounding box center [100, 69] width 29 height 6
click at [86, 68] on div "Modo Completo Encaixotado Completo" at bounding box center [129, 68] width 86 height 21
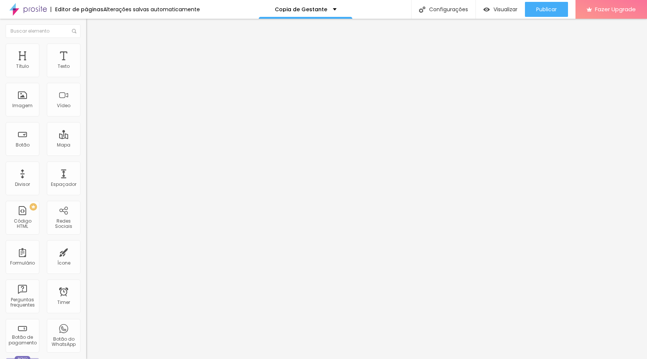
click at [86, 68] on span "Completo" at bounding box center [97, 65] width 23 height 6
click at [86, 73] on span "Encaixotado" at bounding box center [100, 69] width 29 height 6
click at [86, 68] on span "Encaixotado" at bounding box center [100, 65] width 29 height 6
click at [86, 69] on div "Modo Encaixotado Encaixotado Completo" at bounding box center [129, 68] width 86 height 21
click at [86, 68] on span "Encaixotado" at bounding box center [100, 65] width 29 height 6
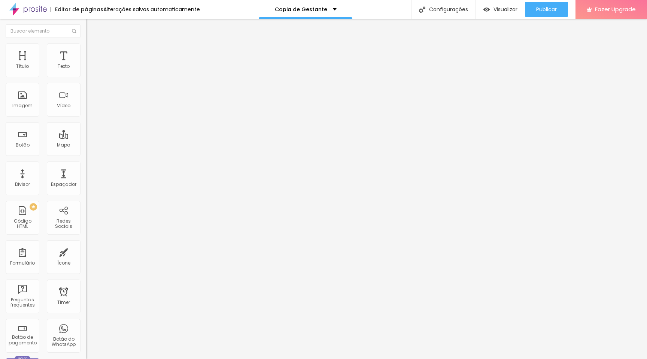
click at [86, 80] on span "Completo" at bounding box center [97, 76] width 23 height 6
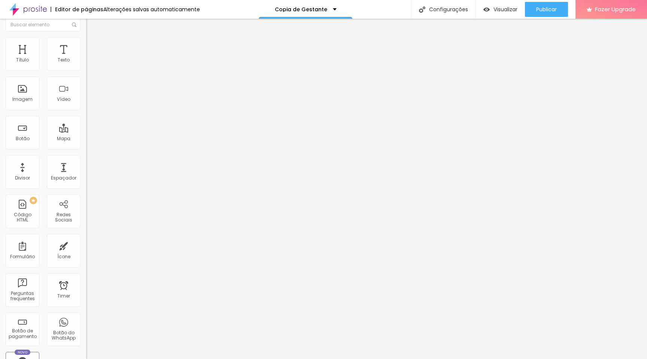
scroll to position [0, 0]
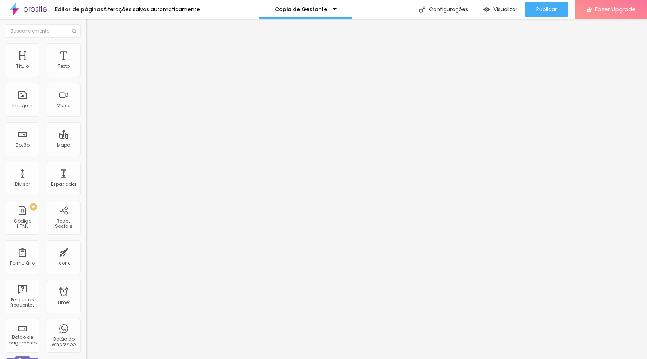
click at [90, 108] on icon "button" at bounding box center [91, 106] width 3 height 3
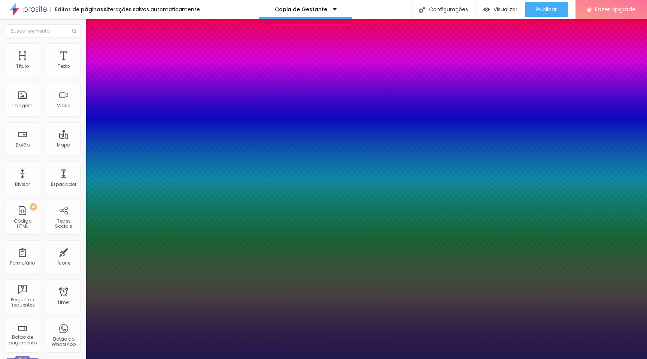
drag, startPoint x: 125, startPoint y: 263, endPoint x: 97, endPoint y: 262, distance: 27.4
drag, startPoint x: 377, startPoint y: 146, endPoint x: 452, endPoint y: 145, distance: 75.3
click at [452, 358] on div at bounding box center [323, 359] width 647 height 0
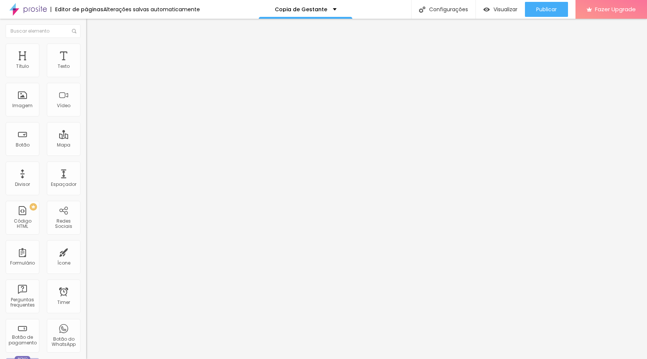
click at [90, 108] on icon "button" at bounding box center [91, 106] width 3 height 3
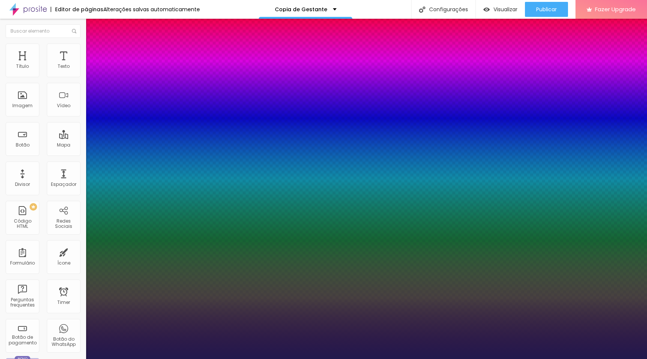
click at [403, 358] on div at bounding box center [323, 359] width 647 height 0
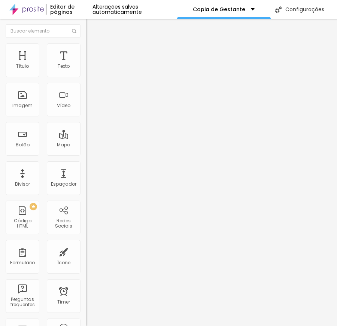
click at [86, 64] on span "Adicionar imagem" at bounding box center [110, 61] width 48 height 6
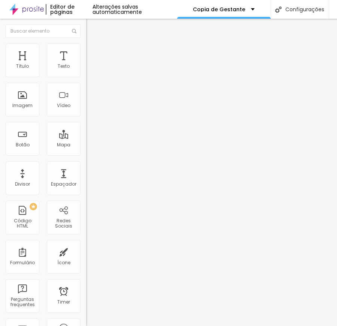
click at [86, 117] on span "Original" at bounding box center [95, 114] width 18 height 6
click at [86, 130] on div "Quadrado 1:1" at bounding box center [129, 127] width 86 height 4
click at [86, 138] on span "Original" at bounding box center [95, 134] width 18 height 6
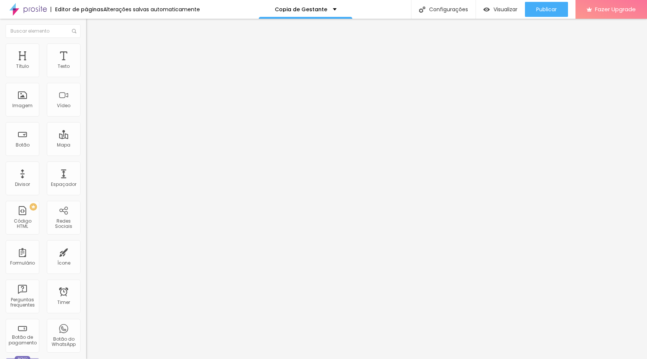
click at [86, 47] on img at bounding box center [89, 46] width 7 height 7
drag, startPoint x: 76, startPoint y: 80, endPoint x: 109, endPoint y: 88, distance: 34.3
click at [109, 77] on input "range" at bounding box center [110, 74] width 48 height 6
click at [93, 53] on span "Avançado" at bounding box center [105, 56] width 25 height 6
drag, startPoint x: 21, startPoint y: 75, endPoint x: 1, endPoint y: 75, distance: 20.6
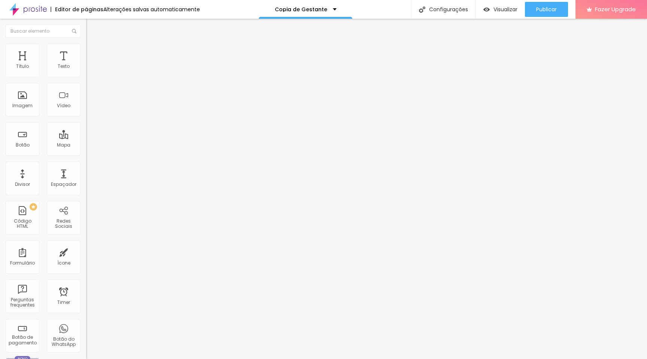
click at [86, 145] on input "range" at bounding box center [110, 148] width 48 height 6
drag, startPoint x: 20, startPoint y: 88, endPoint x: 0, endPoint y: 88, distance: 20.2
click at [86, 251] on input "range" at bounding box center [110, 254] width 48 height 6
click at [86, 47] on img at bounding box center [89, 46] width 7 height 7
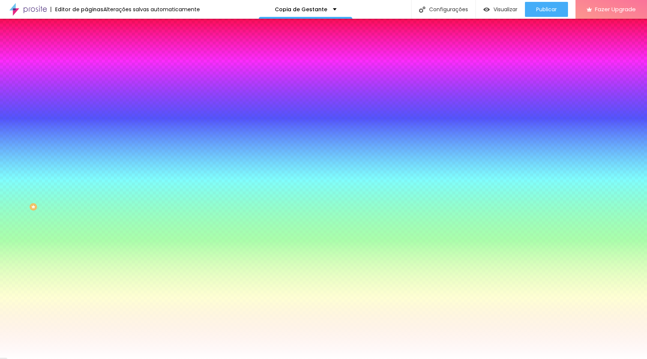
click at [93, 53] on span "Avançado" at bounding box center [105, 56] width 25 height 6
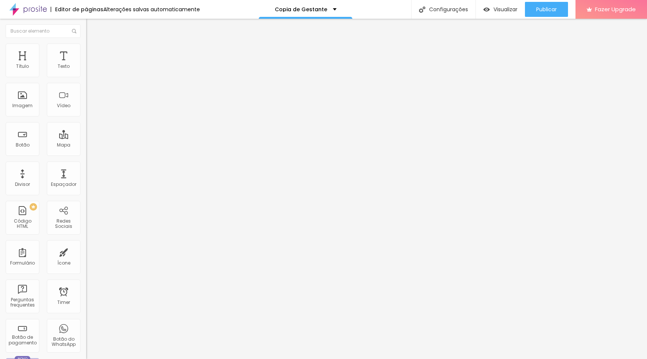
drag, startPoint x: 31, startPoint y: 73, endPoint x: 0, endPoint y: 73, distance: 31.1
click at [86, 145] on input "range" at bounding box center [110, 148] width 48 height 6
click at [86, 51] on img at bounding box center [89, 54] width 7 height 7
drag, startPoint x: 49, startPoint y: 72, endPoint x: 41, endPoint y: 77, distance: 9.9
click at [86, 145] on input "range" at bounding box center [110, 148] width 48 height 6
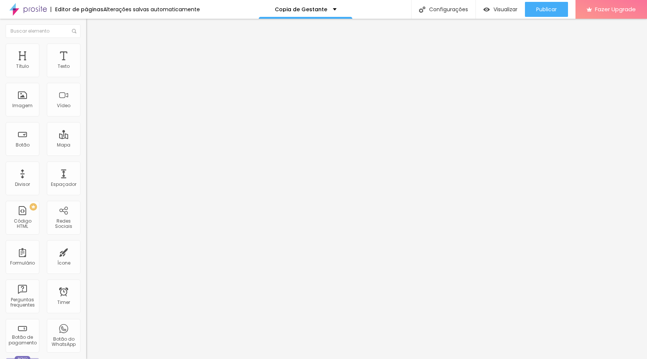
drag, startPoint x: 18, startPoint y: 88, endPoint x: 1, endPoint y: 91, distance: 16.8
click at [86, 251] on input "range" at bounding box center [110, 254] width 48 height 6
drag, startPoint x: 16, startPoint y: 75, endPoint x: 21, endPoint y: 78, distance: 5.5
click at [86, 138] on input "range" at bounding box center [110, 141] width 48 height 6
click at [546, 10] on span "Publicar" at bounding box center [546, 9] width 21 height 6
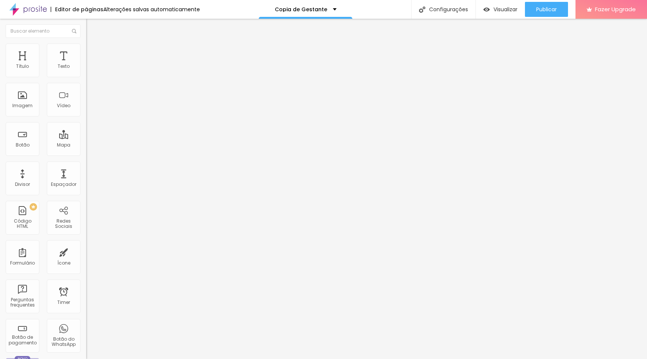
click at [93, 51] on span "Estilo" at bounding box center [99, 48] width 12 height 6
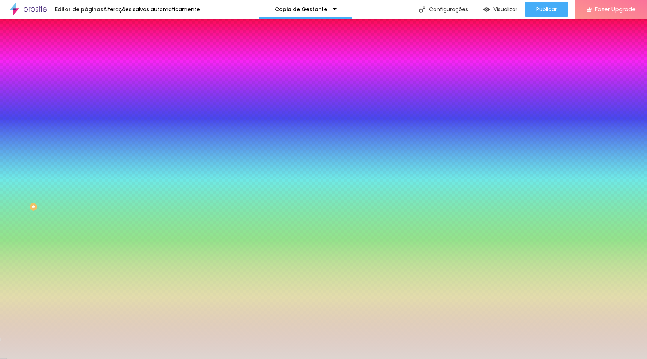
click at [86, 78] on span "Nenhum" at bounding box center [95, 75] width 19 height 6
click at [86, 90] on span "Parallax" at bounding box center [95, 86] width 18 height 6
click at [86, 109] on input "#" at bounding box center [131, 105] width 90 height 7
click at [86, 102] on div at bounding box center [129, 102] width 86 height 0
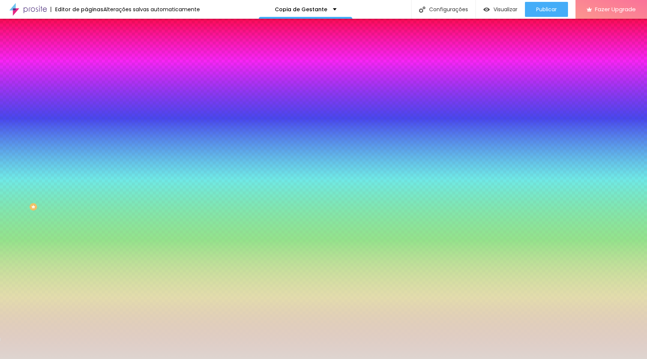
drag, startPoint x: 75, startPoint y: 224, endPoint x: 76, endPoint y: 135, distance: 89.5
click at [86, 135] on div "Imagem de fundo Adicionar imagem Efeito da Imagem Parallax Nenhum Parallax Cor …" at bounding box center [129, 106] width 86 height 97
click at [86, 68] on div "Adicionar imagem" at bounding box center [129, 65] width 86 height 5
click at [86, 69] on span "Adicionar imagem" at bounding box center [110, 66] width 48 height 6
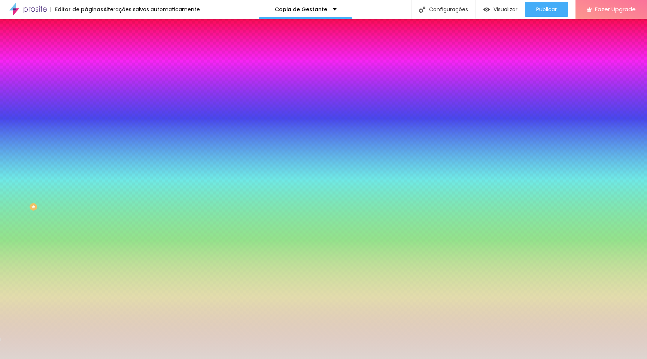
scroll to position [345, 0]
click at [86, 69] on span "Trocar imagem" at bounding box center [106, 66] width 41 height 6
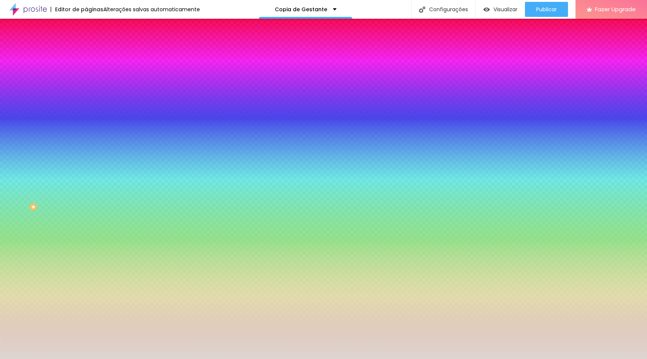
click at [86, 69] on span "Trocar imagem" at bounding box center [106, 66] width 41 height 6
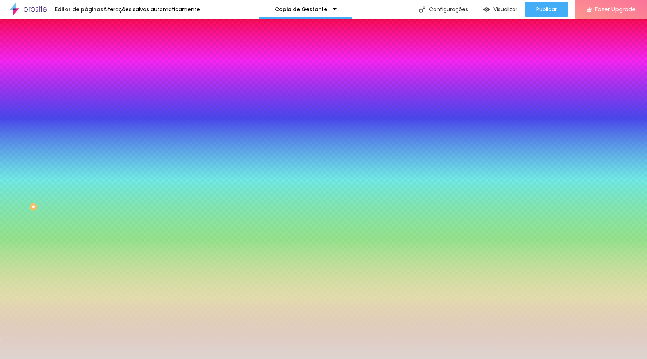
click at [86, 69] on span "Trocar imagem" at bounding box center [106, 66] width 41 height 6
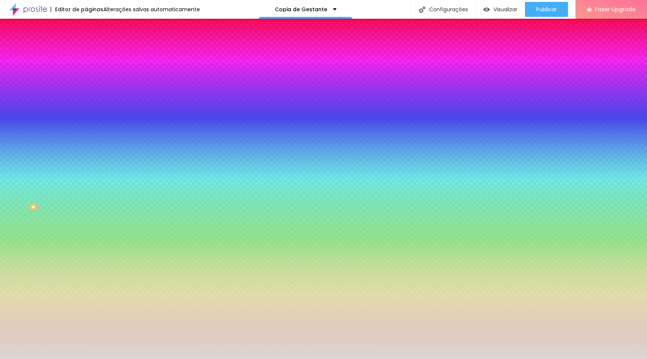
click at [86, 69] on span "Trocar imagem" at bounding box center [106, 66] width 41 height 6
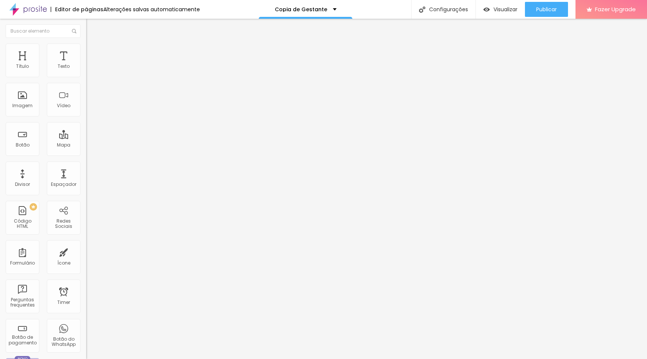
click at [86, 64] on span "Trocar imagem" at bounding box center [106, 61] width 41 height 6
click at [86, 117] on span "1:1 Quadrado" at bounding box center [101, 114] width 30 height 6
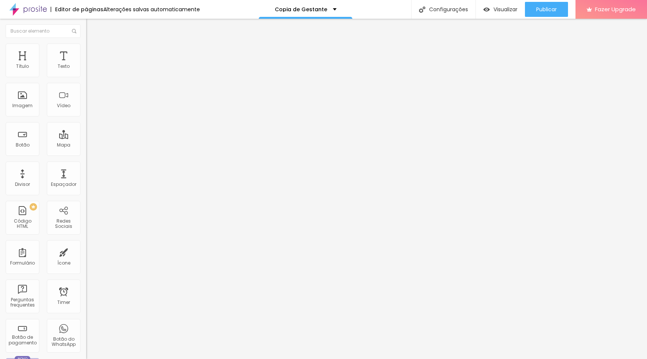
click at [86, 137] on div "Original" at bounding box center [129, 135] width 86 height 4
click at [86, 117] on span "1:1 Quadrado" at bounding box center [101, 114] width 30 height 6
click at [86, 138] on span "Original" at bounding box center [95, 134] width 18 height 6
click at [86, 64] on span "Trocar imagem" at bounding box center [106, 61] width 41 height 6
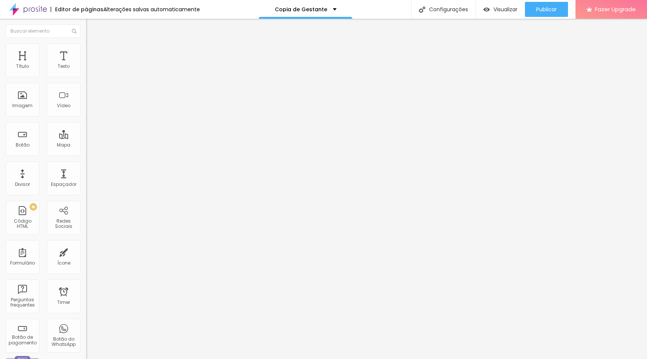
click at [86, 64] on span "Trocar imagem" at bounding box center [106, 61] width 41 height 6
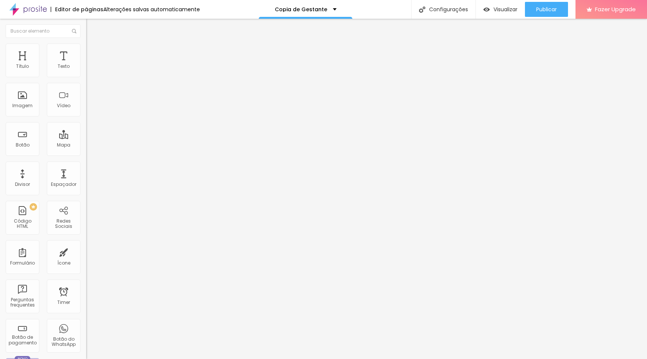
scroll to position [423, 0]
click at [86, 117] on span "Original" at bounding box center [95, 114] width 18 height 6
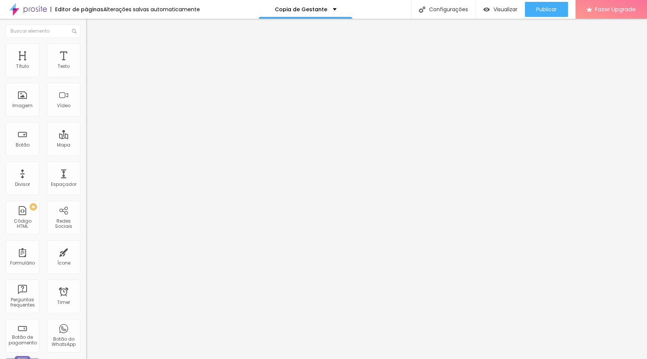
click at [86, 51] on li "Avançado" at bounding box center [129, 54] width 86 height 7
click at [86, 50] on li "Estilo" at bounding box center [129, 46] width 86 height 7
click at [93, 44] on span "Conteúdo" at bounding box center [104, 41] width 23 height 6
click at [86, 51] on li "Avançado" at bounding box center [129, 54] width 86 height 7
click at [93, 50] on span "Estilo" at bounding box center [99, 48] width 12 height 6
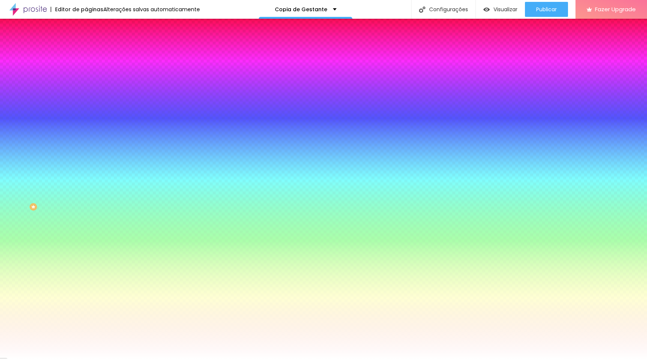
click at [86, 43] on li "Conteúdo" at bounding box center [129, 39] width 86 height 7
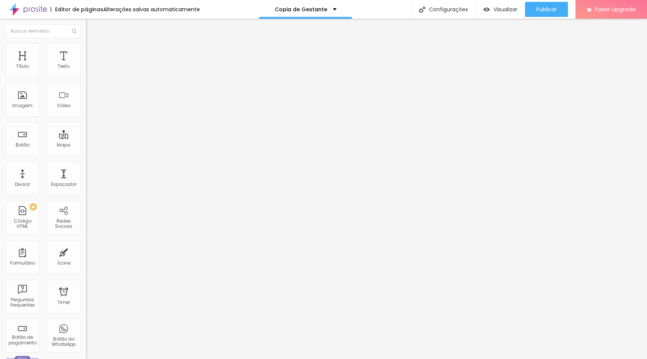
click at [86, 72] on img at bounding box center [88, 71] width 5 height 5
click at [86, 75] on img at bounding box center [88, 77] width 5 height 5
click at [86, 68] on img at bounding box center [88, 65] width 5 height 5
click at [86, 117] on span "1:1 Quadrado" at bounding box center [101, 114] width 30 height 6
click at [86, 137] on div "Original" at bounding box center [129, 135] width 86 height 4
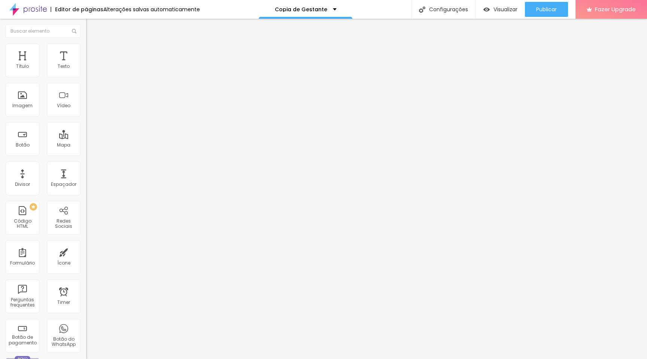
click at [86, 117] on span "1:1 Quadrado" at bounding box center [101, 114] width 30 height 6
click at [86, 137] on div "Original" at bounding box center [129, 135] width 86 height 4
click at [86, 64] on span "Trocar imagem" at bounding box center [106, 61] width 41 height 6
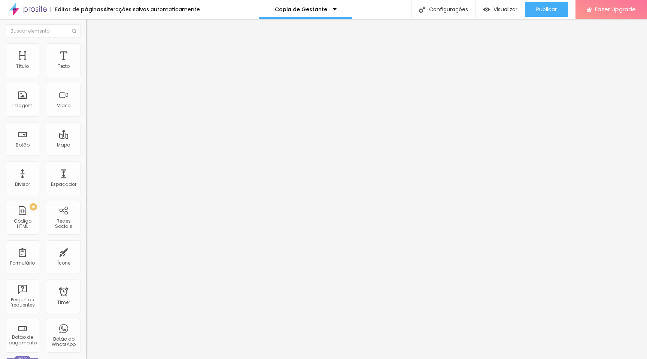
click at [86, 64] on span "Trocar imagem" at bounding box center [106, 61] width 41 height 6
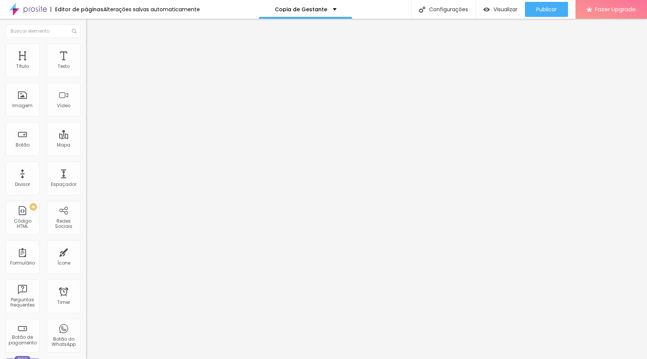
click at [86, 117] on span "Original" at bounding box center [95, 114] width 18 height 6
click at [86, 64] on span "Trocar imagem" at bounding box center [106, 61] width 41 height 6
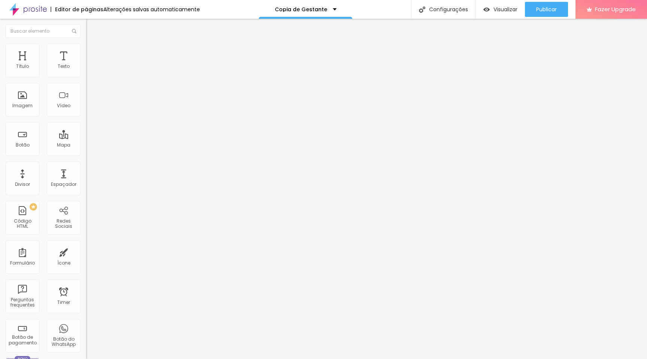
click at [86, 64] on span "Trocar imagem" at bounding box center [106, 61] width 41 height 6
click at [86, 51] on li "Estilo" at bounding box center [129, 46] width 86 height 7
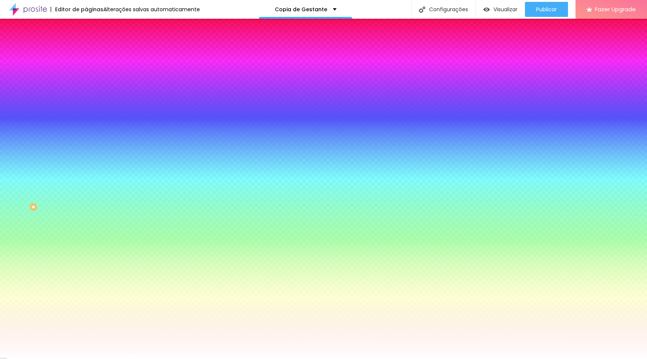
click at [86, 51] on li "Avançado" at bounding box center [129, 54] width 86 height 7
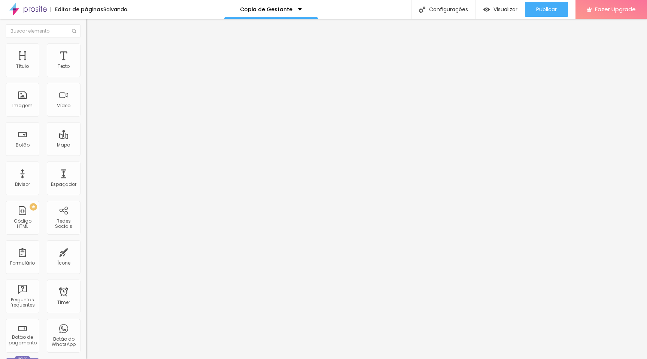
drag, startPoint x: 19, startPoint y: 75, endPoint x: 2, endPoint y: 74, distance: 17.6
click at [86, 145] on input "range" at bounding box center [110, 148] width 48 height 6
drag, startPoint x: 15, startPoint y: 88, endPoint x: 0, endPoint y: 82, distance: 16.6
click at [86, 251] on input "range" at bounding box center [110, 254] width 48 height 6
click at [86, 46] on img at bounding box center [89, 46] width 7 height 7
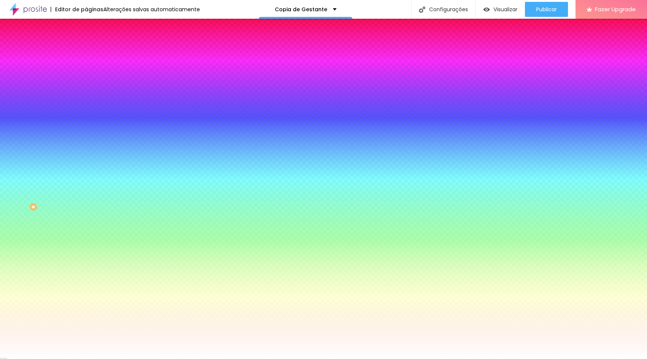
click at [93, 53] on span "Avançado" at bounding box center [105, 56] width 25 height 6
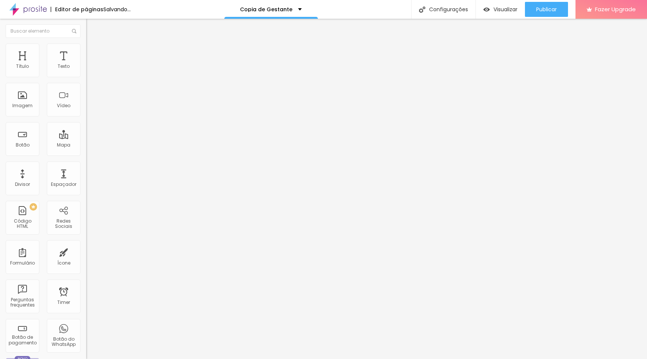
drag, startPoint x: 16, startPoint y: 74, endPoint x: 0, endPoint y: 75, distance: 16.1
click at [86, 145] on input "range" at bounding box center [110, 148] width 48 height 6
click at [93, 53] on span "Avançado" at bounding box center [105, 56] width 25 height 6
drag, startPoint x: 17, startPoint y: 73, endPoint x: 0, endPoint y: 71, distance: 17.0
click at [86, 145] on input "range" at bounding box center [110, 148] width 48 height 6
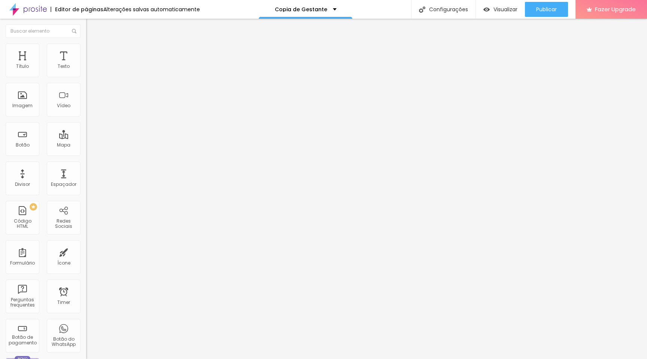
click at [86, 51] on li "Avançado" at bounding box center [129, 54] width 86 height 7
drag, startPoint x: 20, startPoint y: 72, endPoint x: 12, endPoint y: 73, distance: 7.9
click at [86, 145] on input "range" at bounding box center [110, 148] width 48 height 6
drag, startPoint x: 15, startPoint y: 88, endPoint x: 0, endPoint y: 91, distance: 15.6
click at [86, 251] on input "range" at bounding box center [110, 254] width 48 height 6
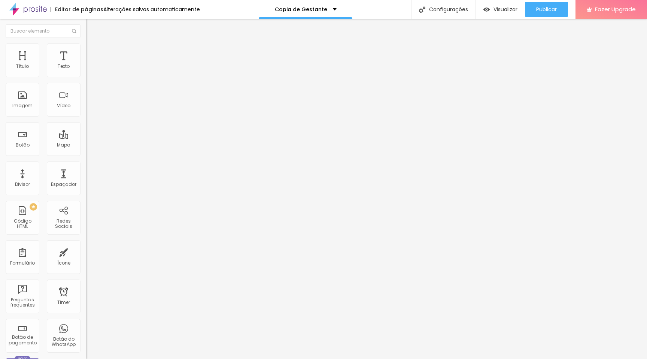
drag, startPoint x: 18, startPoint y: 90, endPoint x: 13, endPoint y: 90, distance: 4.5
click at [86, 251] on input "range" at bounding box center [110, 254] width 48 height 6
drag, startPoint x: 16, startPoint y: 73, endPoint x: 10, endPoint y: 73, distance: 6.0
click at [86, 145] on input "range" at bounding box center [110, 148] width 48 height 6
click at [93, 55] on span "Avançado" at bounding box center [105, 56] width 25 height 6
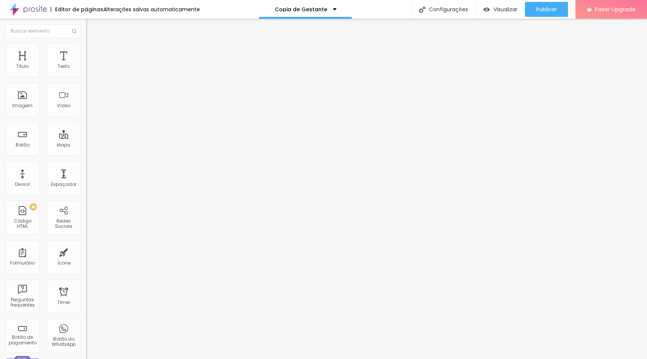
drag, startPoint x: 16, startPoint y: 88, endPoint x: 0, endPoint y: 92, distance: 16.3
click at [86, 251] on input "range" at bounding box center [110, 254] width 48 height 6
drag, startPoint x: 17, startPoint y: 75, endPoint x: 0, endPoint y: 70, distance: 17.8
click at [86, 145] on input "range" at bounding box center [110, 148] width 48 height 6
click at [86, 49] on li "Estilo" at bounding box center [129, 46] width 86 height 7
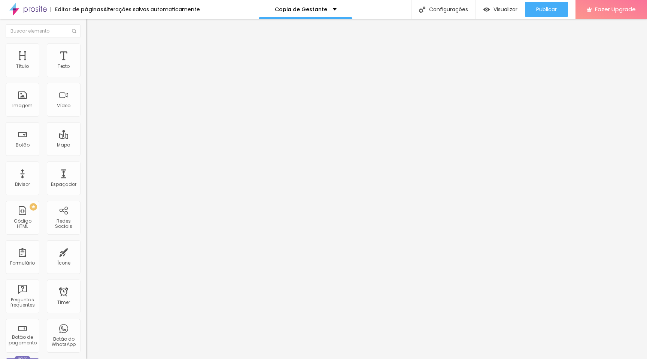
drag, startPoint x: 76, startPoint y: 81, endPoint x: 139, endPoint y: 103, distance: 66.6
click at [134, 77] on input "range" at bounding box center [110, 74] width 48 height 6
click at [86, 216] on div "Editar Imagem Conteúdo Estilo Avançado Tamanho 100 px % 0 Borda arredondada Som…" at bounding box center [129, 189] width 86 height 340
click at [86, 64] on span "Trocar imagem" at bounding box center [106, 61] width 41 height 6
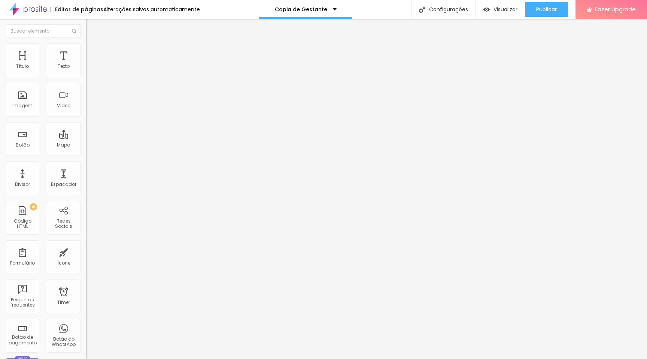
click at [86, 64] on span "Trocar imagem" at bounding box center [106, 61] width 41 height 6
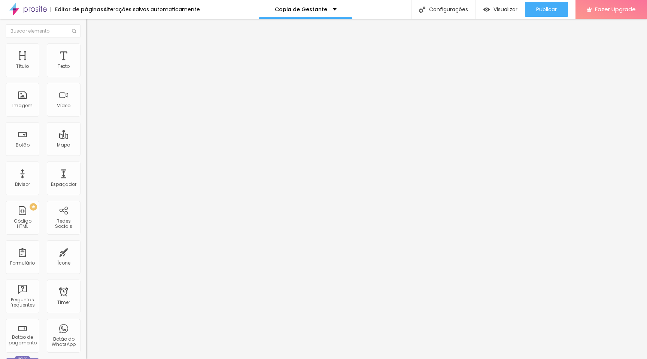
scroll to position [0, 0]
click at [86, 137] on div "Proporção Original Cinema 16:9 Padrão 4:3 Quadrado 1:1 Original" at bounding box center [129, 123] width 86 height 30
click at [86, 117] on span "Original" at bounding box center [95, 114] width 18 height 6
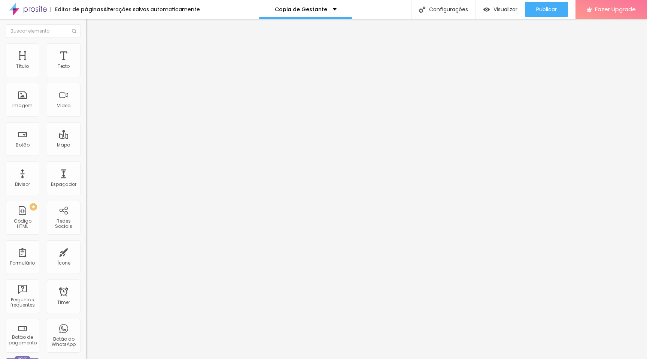
click at [103, 126] on span "4:3" at bounding box center [106, 123] width 7 height 6
click at [111, 133] on span "1:1" at bounding box center [113, 130] width 4 height 6
click at [86, 138] on span "Original" at bounding box center [95, 134] width 18 height 6
click at [86, 64] on span "Trocar imagem" at bounding box center [106, 61] width 41 height 6
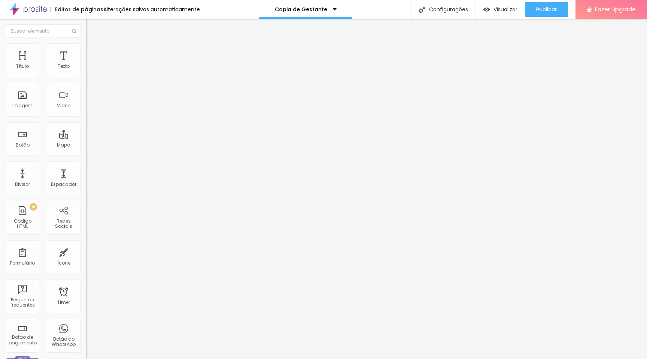
click at [86, 51] on li "Avançado" at bounding box center [129, 54] width 86 height 7
click at [86, 48] on img at bounding box center [89, 46] width 7 height 7
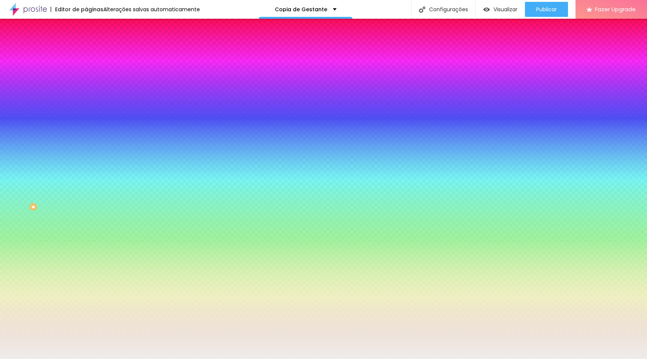
click at [86, 69] on span "Adicionar imagem" at bounding box center [110, 66] width 48 height 6
click at [86, 78] on span "Nenhum" at bounding box center [95, 75] width 19 height 6
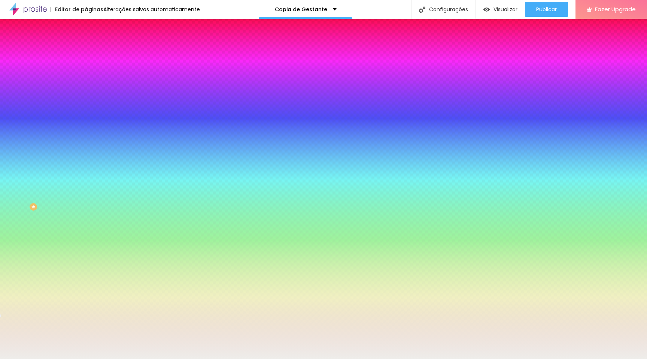
click at [86, 90] on span "Parallax" at bounding box center [95, 86] width 18 height 6
click at [86, 134] on button "button" at bounding box center [91, 131] width 10 height 8
drag, startPoint x: 99, startPoint y: 294, endPoint x: 45, endPoint y: 284, distance: 54.8
drag, startPoint x: 82, startPoint y: 314, endPoint x: 48, endPoint y: 314, distance: 33.7
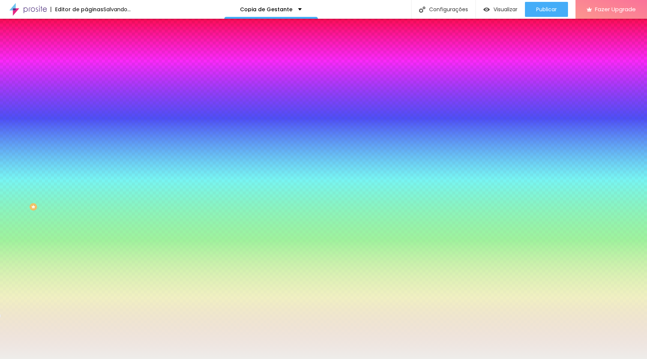
click at [161, 358] on div at bounding box center [323, 363] width 647 height 0
click at [22, 358] on div at bounding box center [323, 359] width 647 height 0
click at [90, 152] on icon "button" at bounding box center [91, 150] width 3 height 3
click at [41, 358] on div at bounding box center [323, 359] width 647 height 0
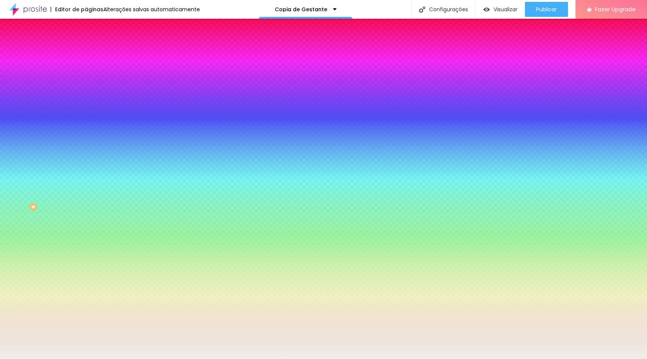
click at [86, 68] on div "Trocar imagem" at bounding box center [129, 65] width 86 height 5
drag, startPoint x: 48, startPoint y: 93, endPoint x: 48, endPoint y: 83, distance: 10.5
click at [86, 68] on div "Trocar imagem" at bounding box center [129, 65] width 86 height 5
click at [86, 51] on img at bounding box center [89, 54] width 7 height 7
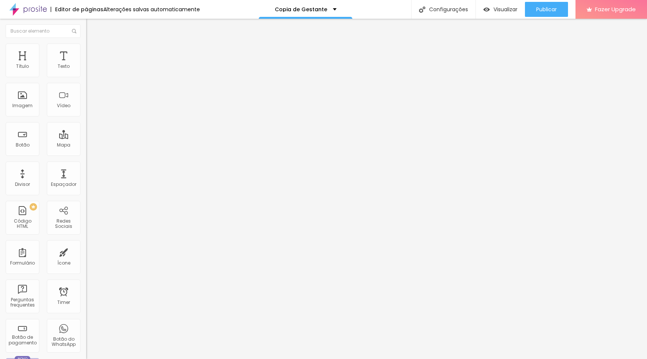
drag, startPoint x: 16, startPoint y: 73, endPoint x: 2, endPoint y: 72, distance: 14.7
click at [86, 145] on input "range" at bounding box center [110, 148] width 48 height 6
drag, startPoint x: 16, startPoint y: 87, endPoint x: 24, endPoint y: 84, distance: 8.6
click at [86, 251] on input "range" at bounding box center [110, 254] width 48 height 6
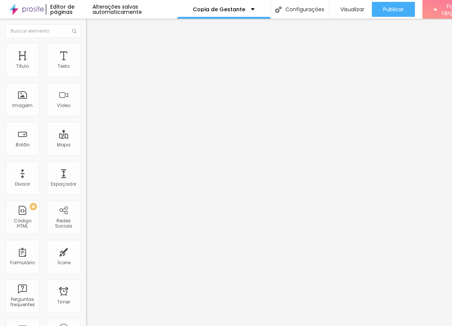
drag, startPoint x: 25, startPoint y: 88, endPoint x: 0, endPoint y: 83, distance: 25.6
click at [86, 251] on input "range" at bounding box center [110, 254] width 48 height 6
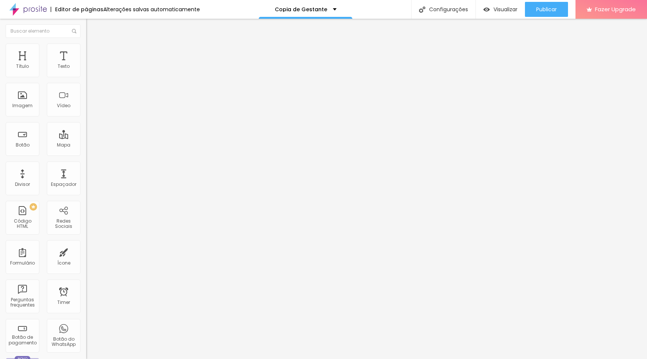
click at [93, 53] on span "Avançado" at bounding box center [105, 56] width 25 height 6
click at [93, 51] on span "Estilo" at bounding box center [99, 48] width 12 height 6
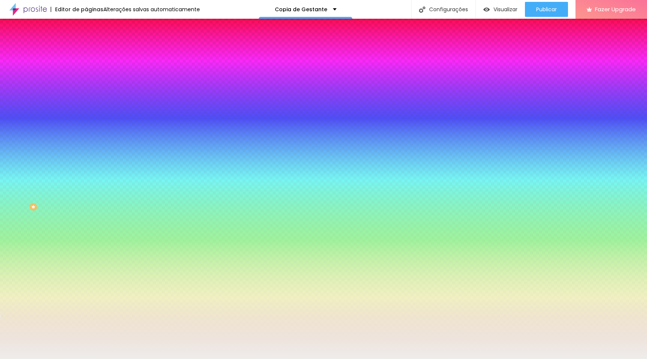
click at [86, 69] on span "Trocar imagem" at bounding box center [106, 66] width 41 height 6
click at [86, 78] on span "Parallax" at bounding box center [95, 75] width 18 height 6
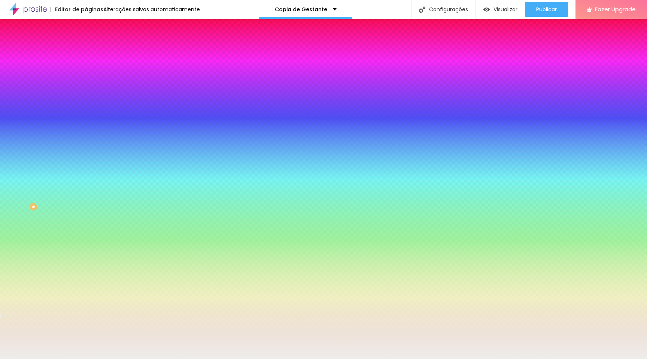
click at [86, 78] on span "Parallax" at bounding box center [95, 75] width 18 height 6
click at [93, 44] on span "Conteúdo" at bounding box center [104, 41] width 23 height 6
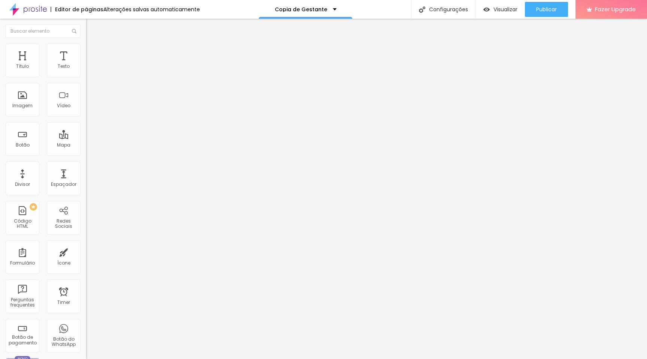
click at [86, 212] on div "Editar Seção Conteúdo Estilo Avançado Modo Encaixotado Encaixotado Completo" at bounding box center [129, 189] width 86 height 340
click at [93, 53] on span "Avançado" at bounding box center [105, 56] width 25 height 6
click at [86, 251] on input "range" at bounding box center [110, 254] width 48 height 6
click at [86, 47] on img at bounding box center [89, 46] width 7 height 7
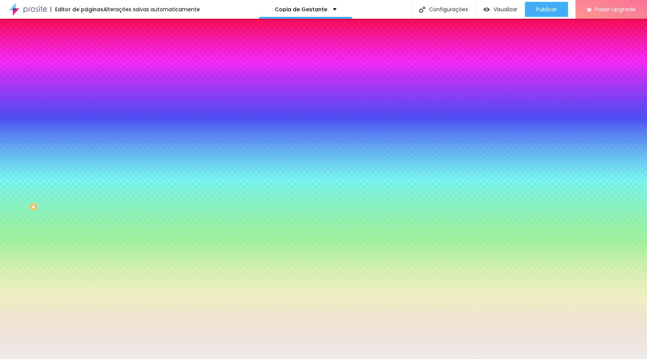
click at [86, 69] on span "Trocar imagem" at bounding box center [106, 66] width 41 height 6
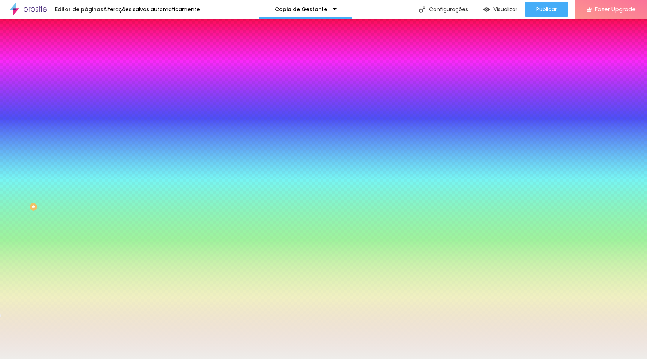
scroll to position [425, 0]
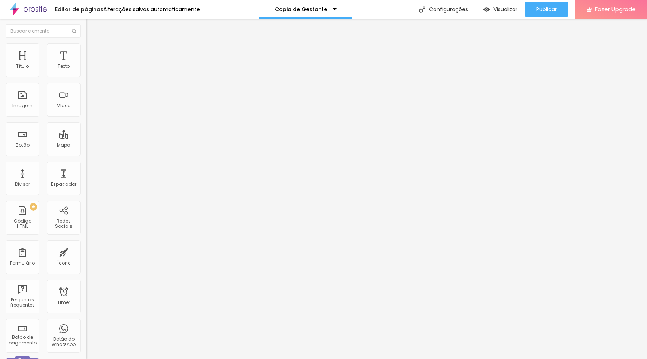
click at [86, 51] on li "Estilo" at bounding box center [129, 46] width 86 height 7
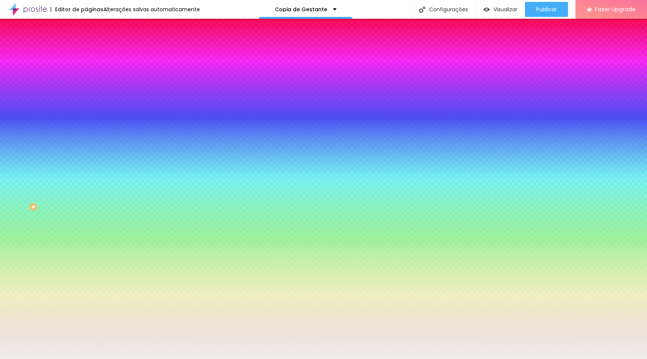
click at [86, 69] on span "Trocar imagem" at bounding box center [106, 66] width 41 height 6
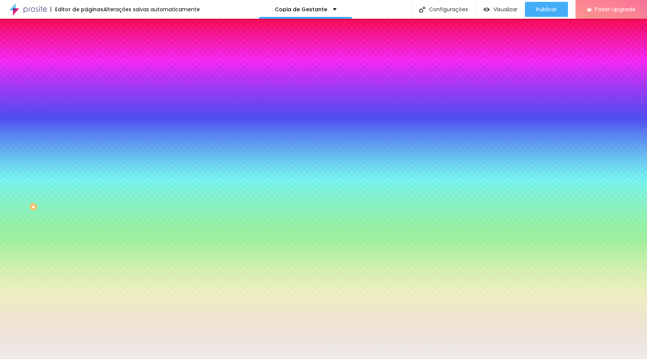
click at [86, 69] on span "Trocar imagem" at bounding box center [106, 66] width 41 height 6
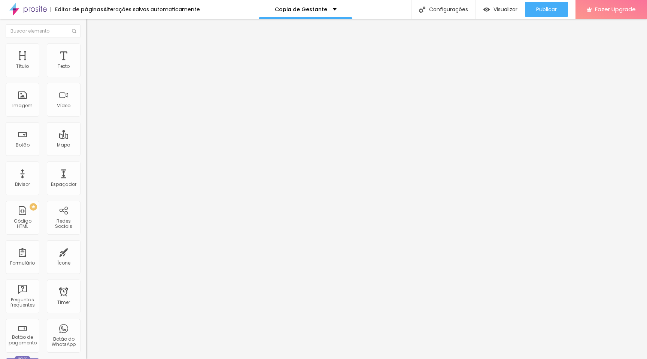
click at [93, 53] on span "Avançado" at bounding box center [105, 56] width 25 height 6
click at [86, 48] on img at bounding box center [89, 46] width 7 height 7
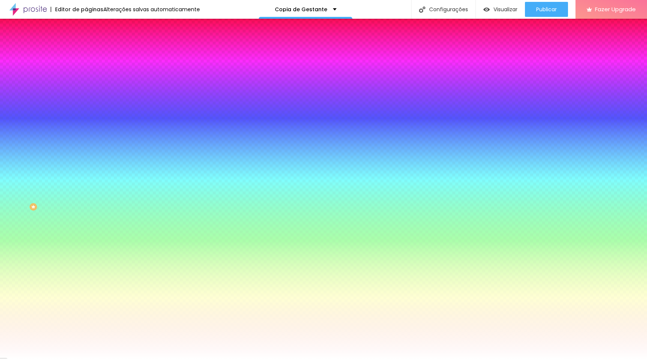
click at [86, 255] on input "#FFFFFF" at bounding box center [131, 258] width 90 height 7
click at [86, 255] on div at bounding box center [129, 255] width 86 height 0
drag, startPoint x: 15, startPoint y: 175, endPoint x: 4, endPoint y: 161, distance: 17.9
click at [86, 161] on div "Cor de fundo Voltar ao padrão #FFFFFF Tipografia Voltar ao padrão Borda Voltar …" at bounding box center [129, 180] width 86 height 245
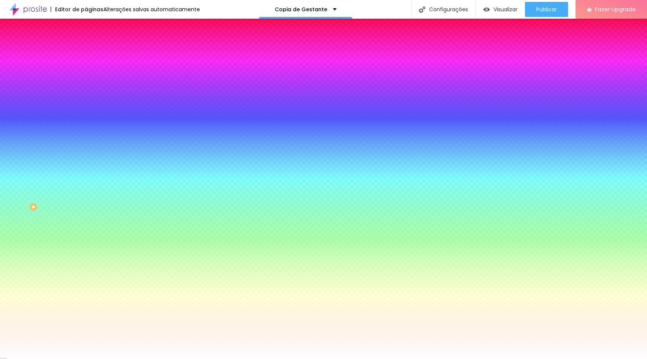
click at [86, 255] on div at bounding box center [129, 255] width 86 height 0
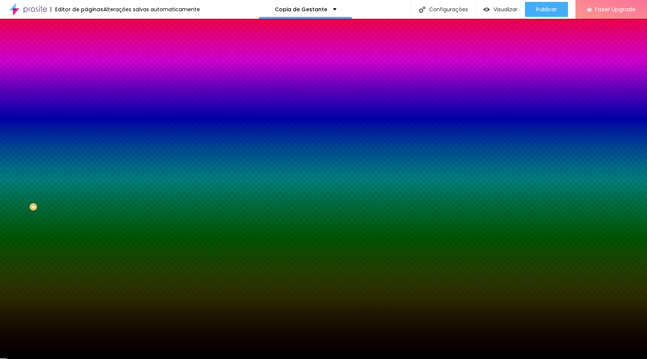
drag, startPoint x: 54, startPoint y: 228, endPoint x: 76, endPoint y: 261, distance: 39.6
click at [86, 261] on div "Editar Botão Conteúdo Estilo Avançado Cor de fundo Voltar ao padrão #FFFFFF Tip…" at bounding box center [129, 189] width 86 height 340
click at [86, 238] on div "Editar Botão Conteúdo Estilo Avançado Cor de fundo Voltar ao padrão #FFFFFF Tip…" at bounding box center [129, 189] width 86 height 340
click at [86, 72] on div at bounding box center [129, 72] width 86 height 0
drag, startPoint x: 21, startPoint y: 96, endPoint x: 0, endPoint y: 67, distance: 35.4
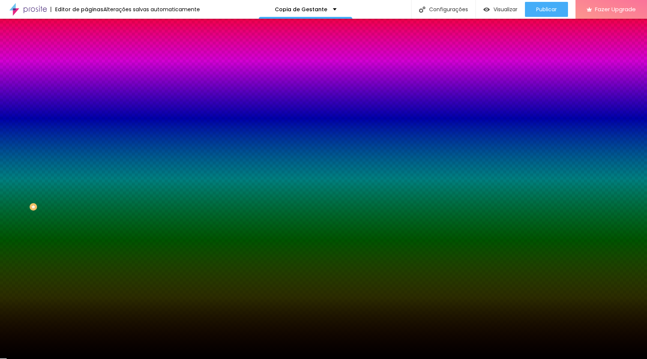
click at [86, 67] on div "Cor de fundo Voltar ao padrão #FFFFFF Tipografia Voltar ao padrão Borda Voltar …" at bounding box center [129, 180] width 86 height 245
click at [86, 93] on button "button" at bounding box center [91, 96] width 10 height 8
drag, startPoint x: 125, startPoint y: 214, endPoint x: 100, endPoint y: 260, distance: 52.0
click at [100, 260] on body "Editor de páginas Alterações salvas automaticamente Copia de Gestante Configura…" at bounding box center [323, 179] width 647 height 359
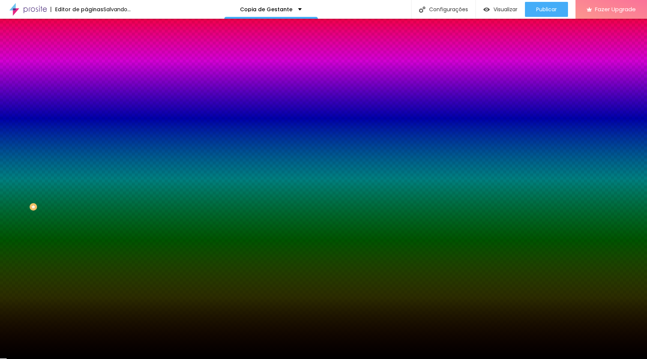
click at [36, 358] on div at bounding box center [323, 359] width 647 height 0
click at [86, 255] on div at bounding box center [129, 255] width 86 height 0
drag, startPoint x: 22, startPoint y: 182, endPoint x: 7, endPoint y: 226, distance: 46.0
click at [86, 226] on div "Editar Botão Conteúdo Estilo Avançado Cor de fundo Voltar ao padrão #FFFFFF Tip…" at bounding box center [129, 189] width 86 height 340
click at [86, 275] on div at bounding box center [129, 275] width 86 height 0
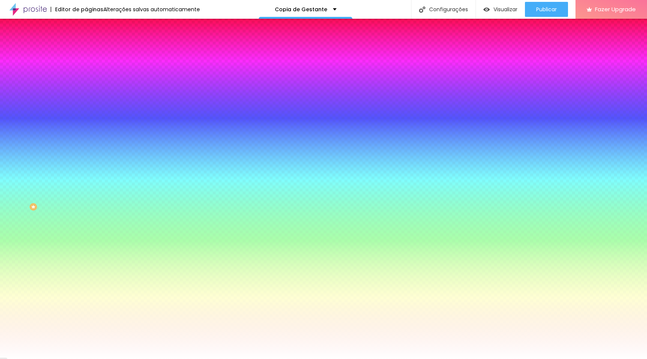
drag, startPoint x: 25, startPoint y: 213, endPoint x: 4, endPoint y: 177, distance: 41.3
click at [86, 177] on div "Cor de fundo Voltar ao padrão #FFFFFF Tipografia Voltar ao padrão Borda Voltar …" at bounding box center [129, 180] width 86 height 245
click at [86, 276] on div "Editar Botão Conteúdo Estilo Avançado Cor de fundo Voltar ao padrão #FFFFFF Tip…" at bounding box center [129, 189] width 86 height 340
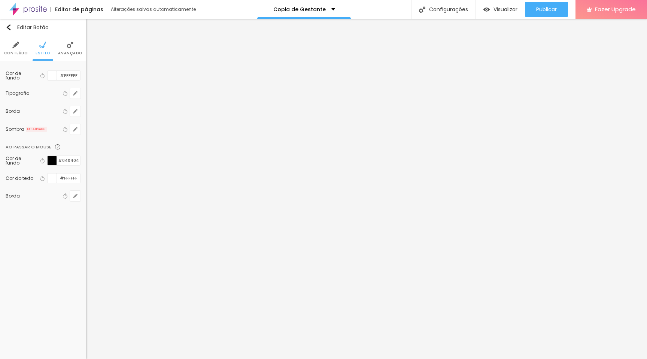
click at [50, 266] on div "Editar Botão Conteúdo Estilo Avançado Cor de fundo Voltar ao padrão #FFFFFF Tip…" at bounding box center [43, 189] width 86 height 340
click at [553, 6] on span "Publicar" at bounding box center [546, 9] width 21 height 6
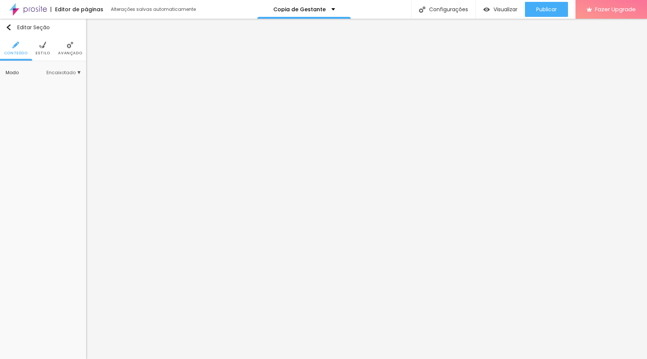
click at [40, 55] on span "Estilo" at bounding box center [43, 53] width 15 height 4
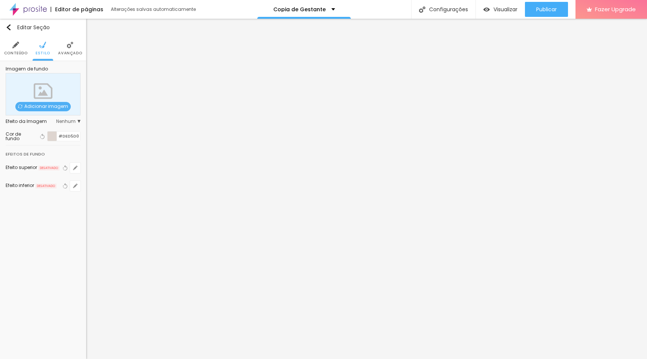
click at [54, 102] on span "Adicionar imagem" at bounding box center [42, 106] width 55 height 9
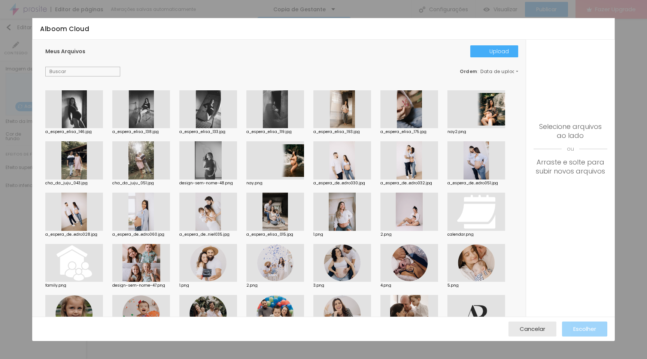
scroll to position [417, 0]
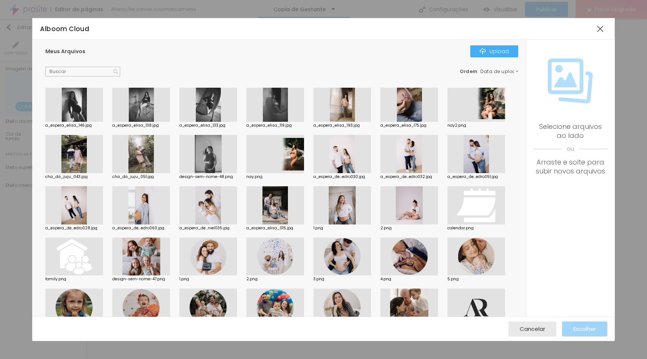
click at [412, 210] on div at bounding box center [410, 205] width 58 height 38
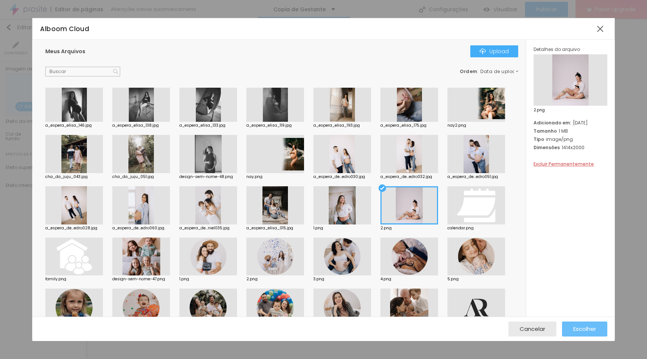
click at [563, 327] on button "Escolher" at bounding box center [584, 328] width 45 height 15
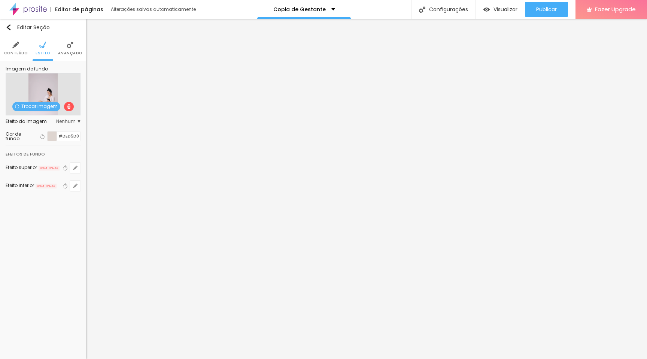
click at [48, 136] on div at bounding box center [52, 135] width 9 height 9
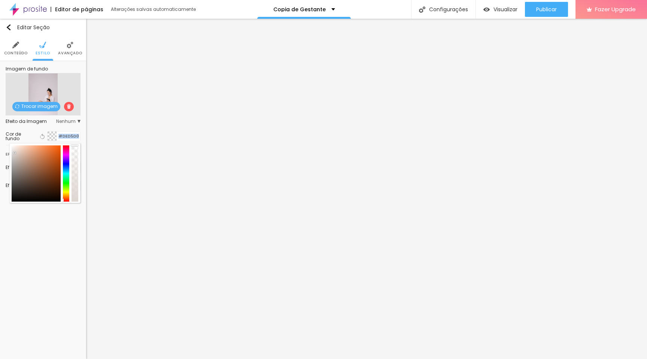
drag, startPoint x: 75, startPoint y: 201, endPoint x: 75, endPoint y: 132, distance: 68.9
click at [75, 132] on div "Cor de fundo Voltar ao padrão #DED5D0" at bounding box center [43, 136] width 75 height 10
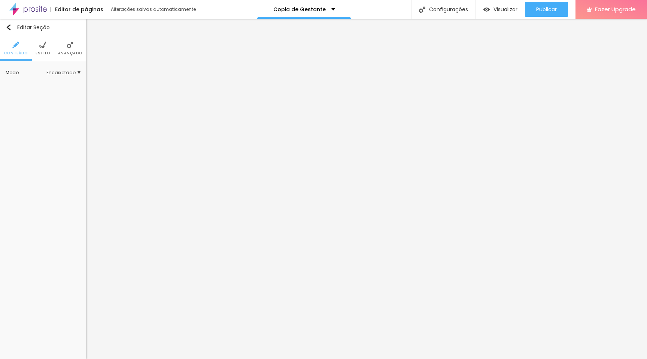
click at [68, 51] on span "Avançado" at bounding box center [70, 53] width 24 height 4
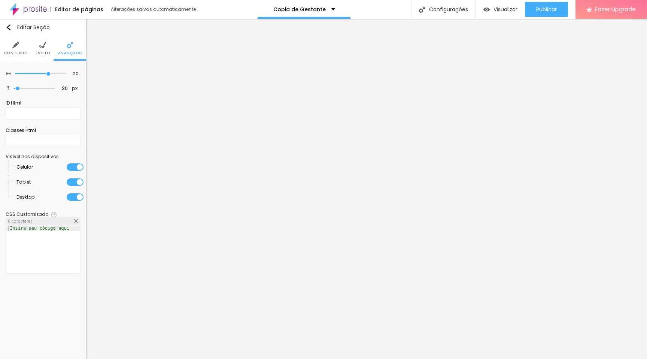
click at [46, 53] on span "Estilo" at bounding box center [43, 53] width 15 height 4
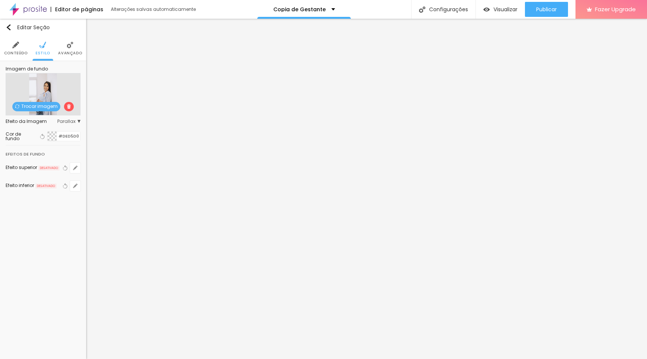
click at [46, 106] on span "Trocar imagem" at bounding box center [36, 106] width 48 height 9
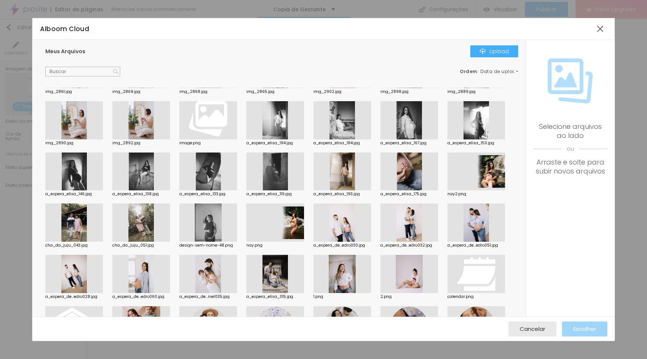
scroll to position [338, 0]
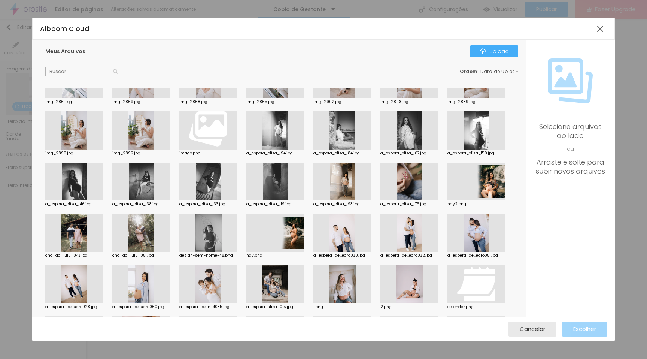
click at [275, 176] on div at bounding box center [275, 182] width 58 height 38
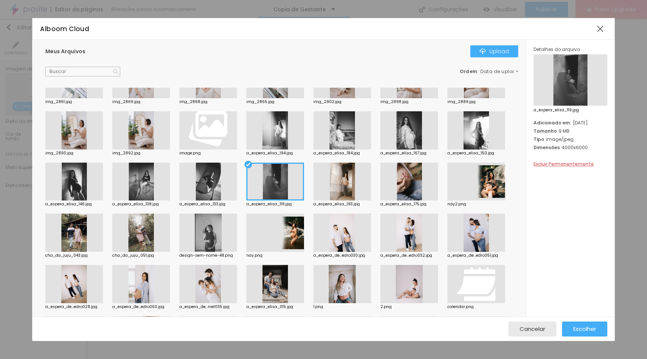
click at [275, 176] on div at bounding box center [275, 182] width 58 height 38
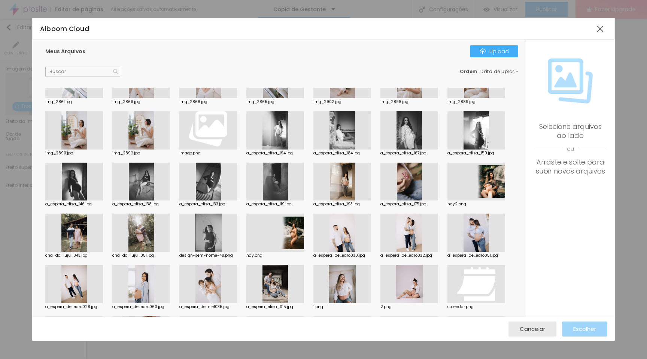
click at [274, 179] on div at bounding box center [275, 182] width 58 height 38
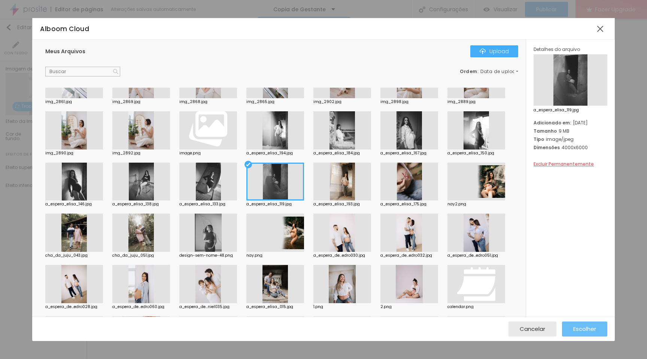
click at [579, 328] on span "Escolher" at bounding box center [585, 329] width 23 height 6
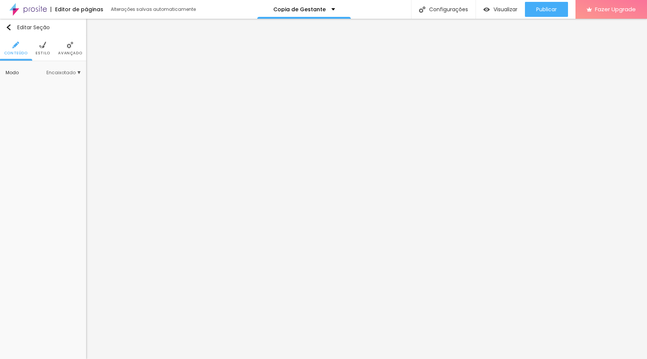
click at [48, 54] on span "Estilo" at bounding box center [43, 53] width 15 height 4
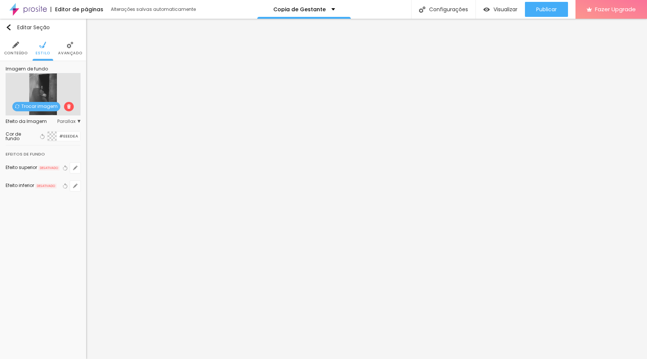
click at [54, 105] on span "Trocar imagem" at bounding box center [36, 106] width 48 height 9
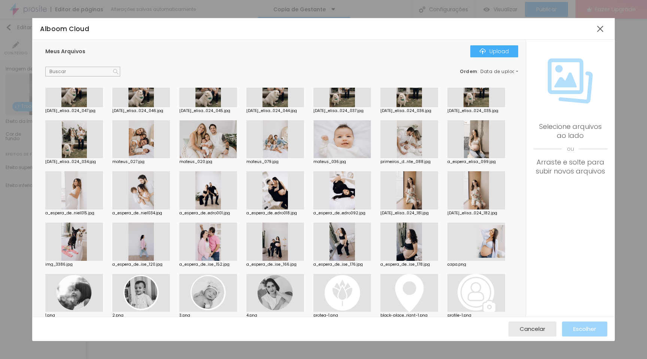
scroll to position [791, 0]
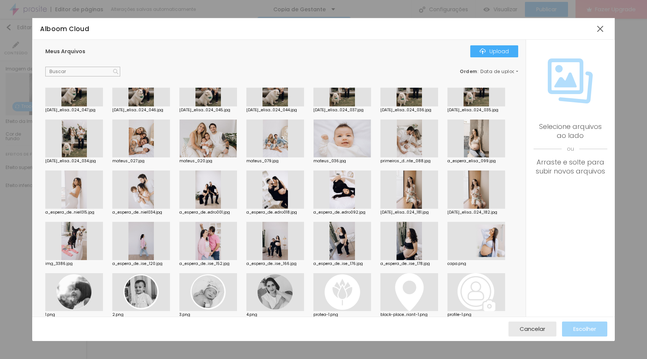
click at [469, 245] on div at bounding box center [477, 241] width 58 height 38
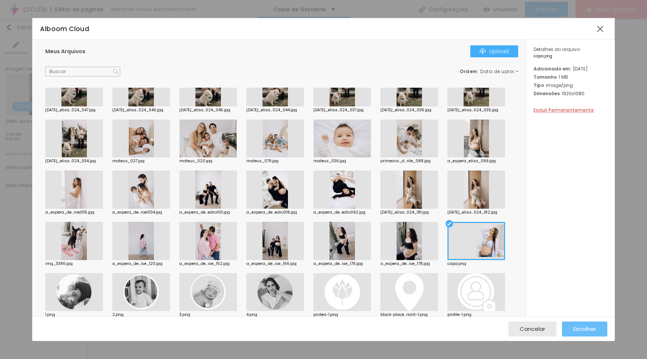
click at [586, 328] on span "Escolher" at bounding box center [585, 329] width 23 height 6
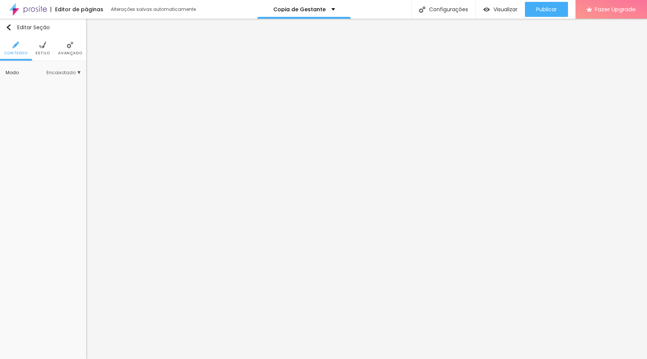
click at [71, 59] on li "Avançado" at bounding box center [70, 48] width 24 height 25
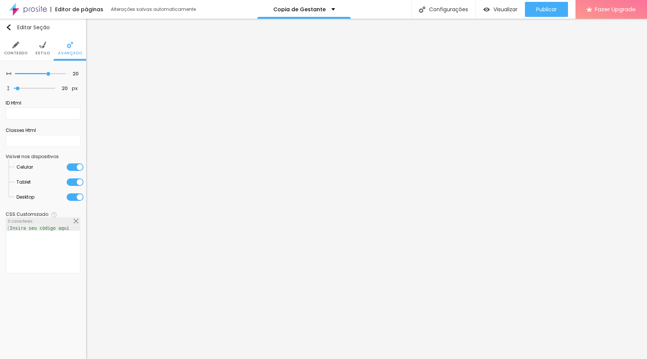
click at [45, 54] on span "Estilo" at bounding box center [43, 53] width 15 height 4
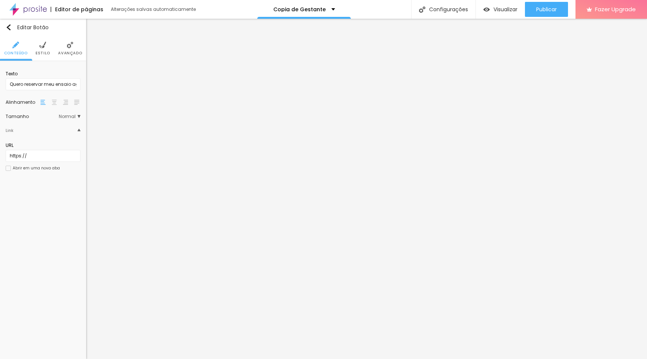
click at [43, 51] on span "Estilo" at bounding box center [43, 53] width 15 height 4
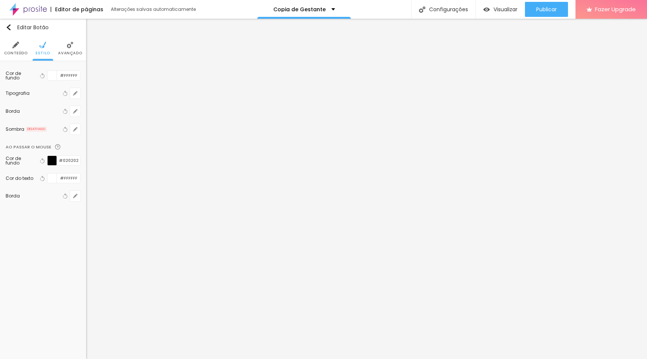
click at [51, 75] on div at bounding box center [52, 75] width 9 height 9
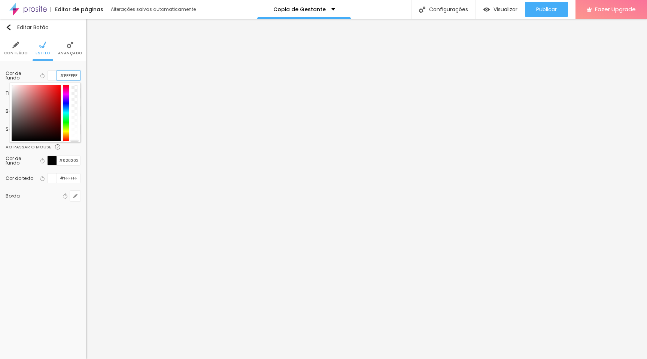
paste input "3D3D3D"
type input "#3D3D3D"
click at [53, 226] on div "Editar Botão Conteúdo Estilo Avançado Cor de fundo Voltar ao padrão #3D3D3D Tip…" at bounding box center [43, 189] width 86 height 340
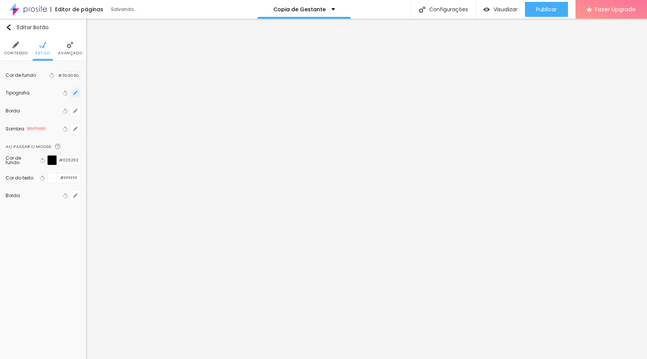
click at [76, 93] on icon "button" at bounding box center [75, 93] width 4 height 4
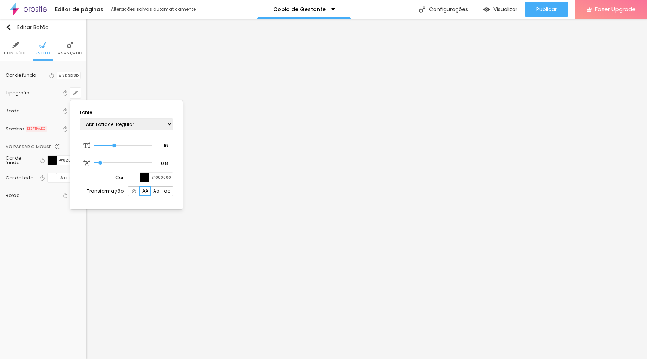
click at [148, 176] on div at bounding box center [144, 177] width 9 height 9
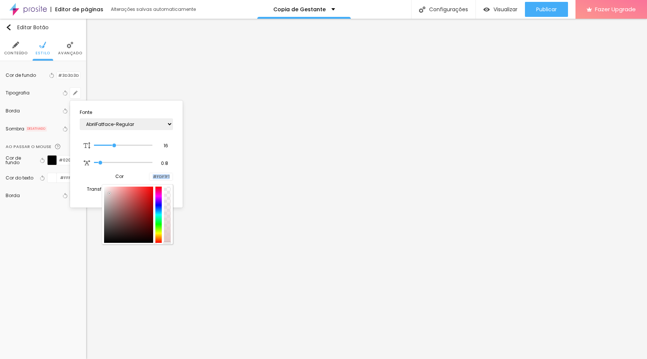
type input "#FFFFFF"
drag, startPoint x: 122, startPoint y: 212, endPoint x: 91, endPoint y: 174, distance: 49.2
click at [91, 174] on div "Cor #FFFFFF" at bounding box center [126, 177] width 93 height 10
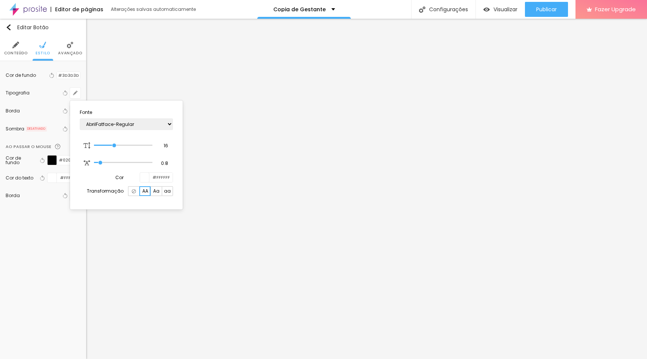
click at [57, 284] on div at bounding box center [323, 179] width 647 height 359
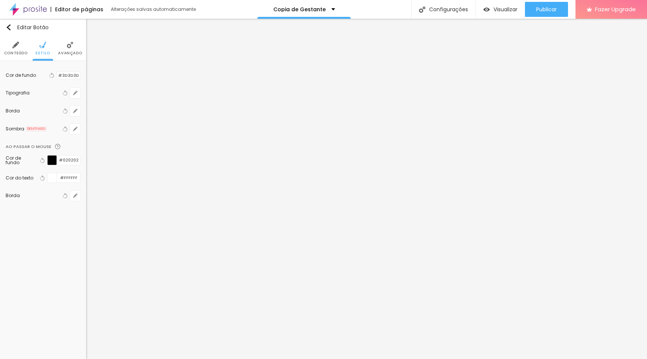
click at [52, 159] on div at bounding box center [52, 159] width 9 height 9
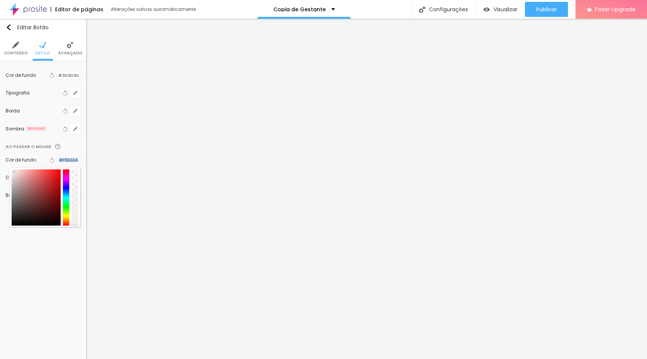
type input "#FFFFFF"
drag, startPoint x: 31, startPoint y: 194, endPoint x: 2, endPoint y: 160, distance: 45.2
click at [2, 160] on div "Cor de fundo Voltar ao padrão #3D3D3D Tipografia Voltar ao padrão Borda Voltar …" at bounding box center [43, 138] width 86 height 154
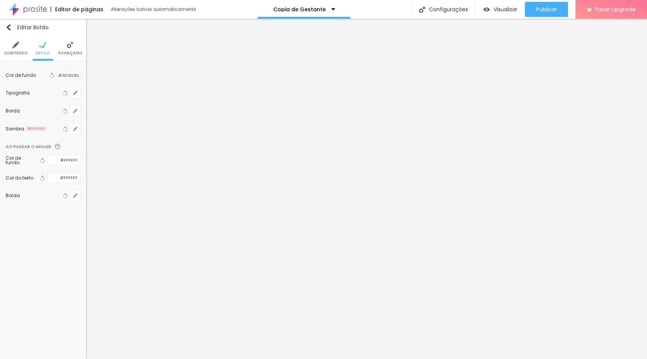
click at [53, 165] on div at bounding box center [52, 159] width 9 height 9
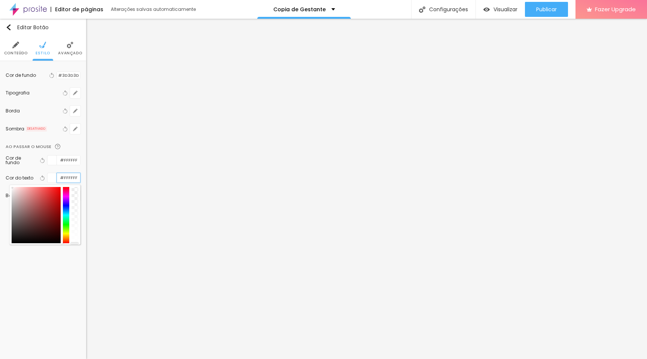
drag, startPoint x: 60, startPoint y: 178, endPoint x: 82, endPoint y: 178, distance: 22.1
click at [82, 178] on div "Cor de fundo Voltar ao padrão #3D3D3D Tipografia Voltar ao padrão Borda Voltar …" at bounding box center [43, 138] width 86 height 154
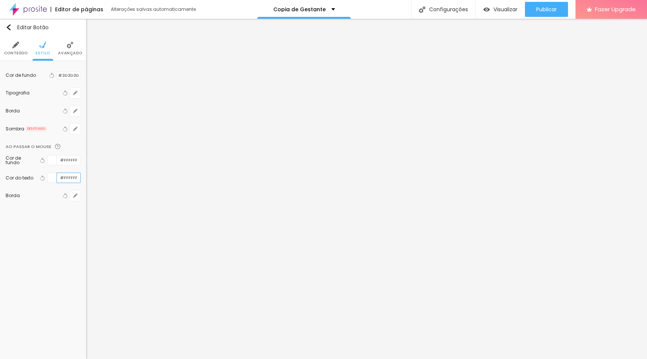
paste input "3D3D3D"
type input "#3D3D3D"
click at [41, 249] on div "Editar Botão Conteúdo Estilo Avançado Cor de fundo Voltar ao padrão #3D3D3D Tip…" at bounding box center [43, 189] width 86 height 340
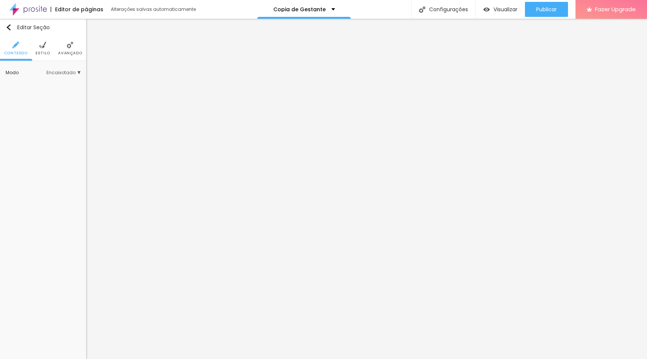
click at [65, 51] on span "Avançado" at bounding box center [70, 53] width 24 height 4
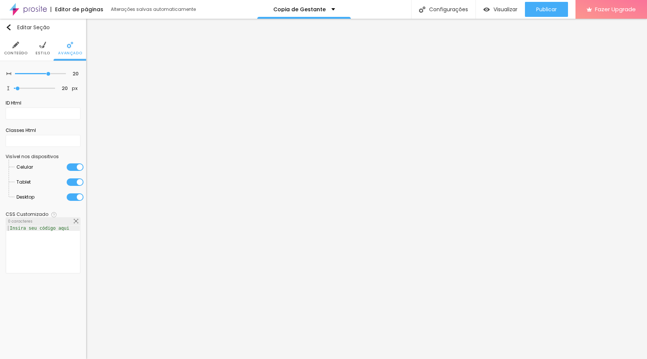
click at [44, 51] on span "Estilo" at bounding box center [43, 53] width 15 height 4
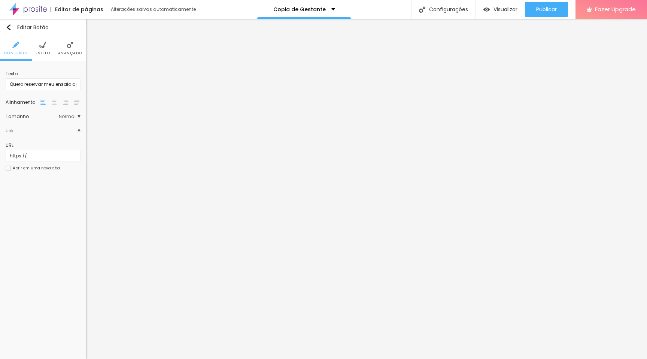
click at [67, 55] on span "Avançado" at bounding box center [70, 53] width 24 height 4
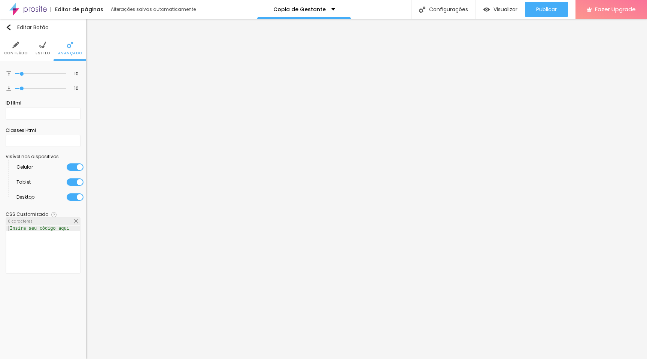
click at [43, 51] on span "Estilo" at bounding box center [43, 53] width 15 height 4
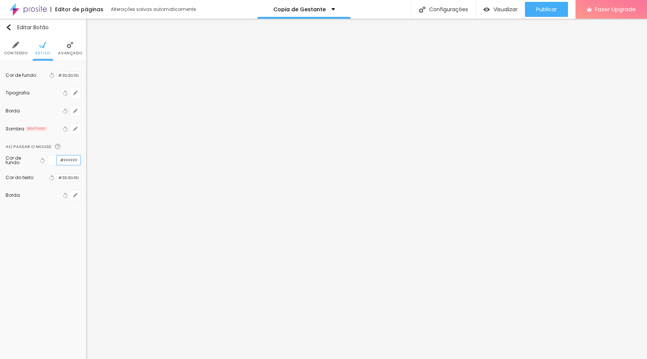
paste input "EEEDEA"
type input "#EEEDEA"
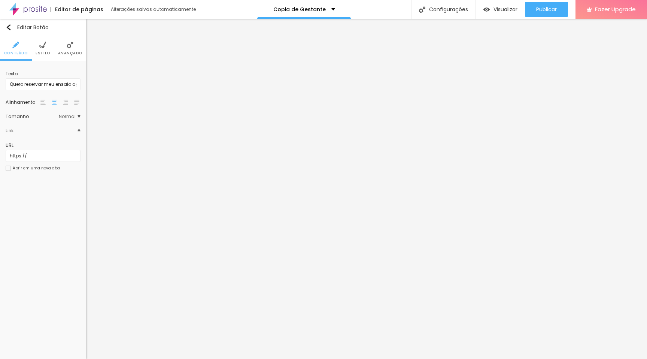
click at [45, 46] on img at bounding box center [42, 45] width 7 height 7
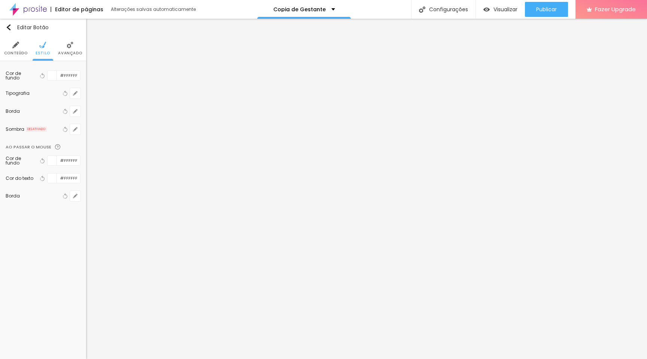
click at [53, 77] on div at bounding box center [52, 75] width 9 height 9
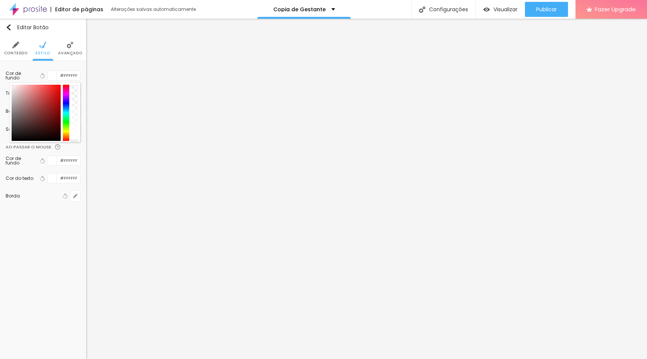
click at [52, 78] on div at bounding box center [52, 75] width 9 height 9
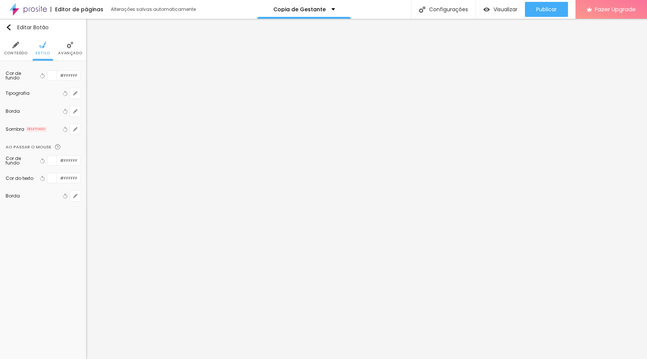
click at [52, 74] on div at bounding box center [52, 75] width 9 height 9
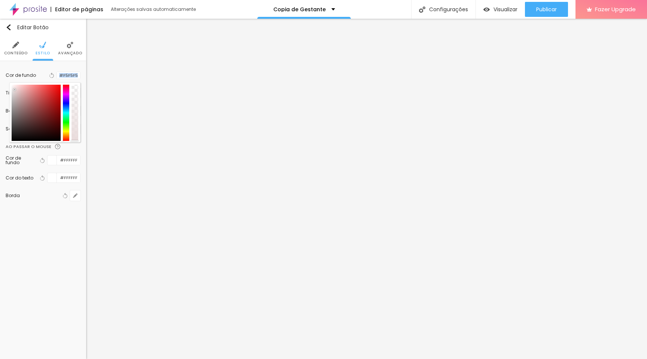
type input "#FFFFFF"
drag, startPoint x: 24, startPoint y: 91, endPoint x: 0, endPoint y: 65, distance: 35.5
click at [0, 65] on div "Cor de fundo Voltar ao padrão #FFFFFF Tipografia Voltar ao padrão Borda Voltar …" at bounding box center [43, 138] width 86 height 155
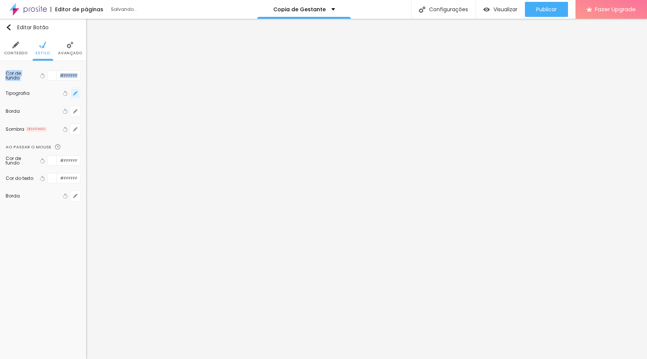
click at [77, 93] on icon "button" at bounding box center [75, 93] width 4 height 4
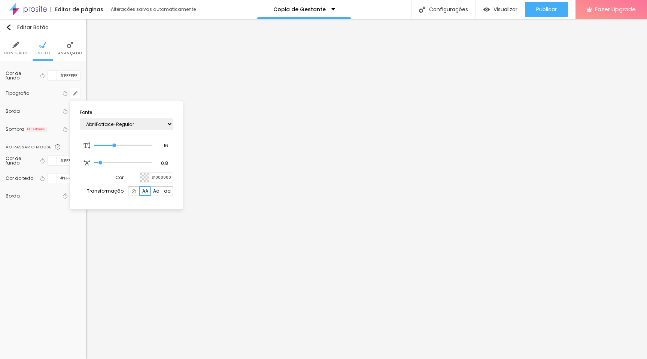
click at [146, 180] on div at bounding box center [144, 177] width 9 height 9
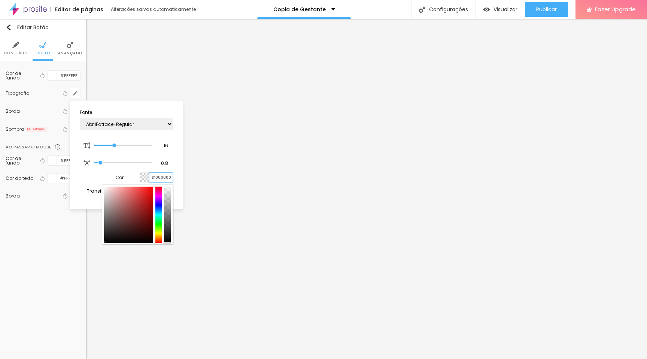
click at [160, 177] on input "#000000" at bounding box center [160, 177] width 23 height 9
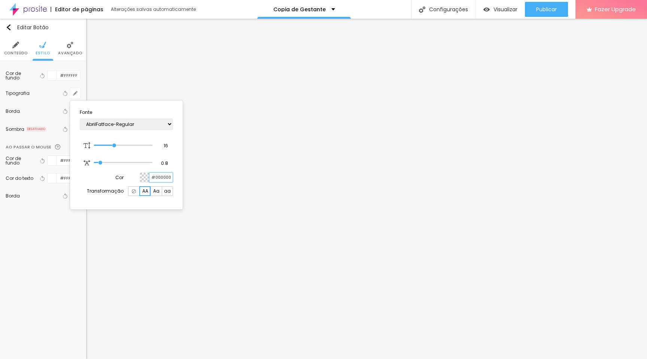
drag, startPoint x: 151, startPoint y: 176, endPoint x: 182, endPoint y: 176, distance: 31.5
click at [182, 176] on div "Fonte AbrilFatface-Regular Actor-Regular Alegreya AlegreyaBlack Alice Allan-Bol…" at bounding box center [126, 154] width 113 height 109
paste input "EEEDEA"
drag, startPoint x: 152, startPoint y: 177, endPoint x: 178, endPoint y: 177, distance: 25.9
click at [178, 177] on section "Fonte AbrilFatface-Regular Actor-Regular Alegreya AlegreyaBlack Alice Allan-Bol…" at bounding box center [126, 153] width 107 height 101
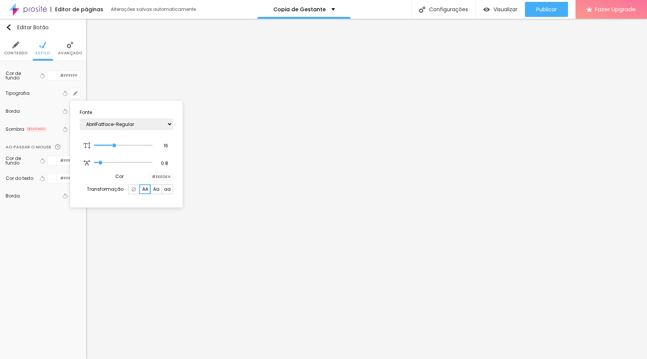
click at [149, 176] on div at bounding box center [149, 176] width 0 height 7
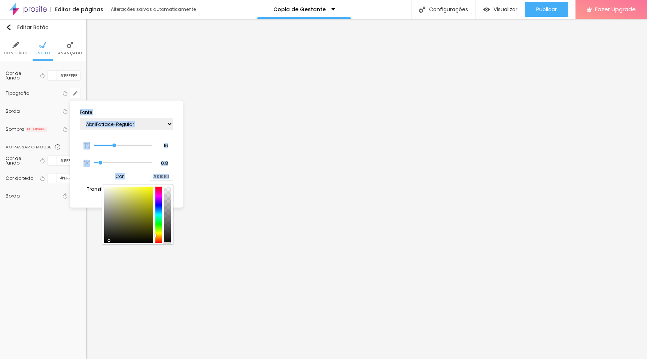
type input "#000000"
drag, startPoint x: 127, startPoint y: 211, endPoint x: 100, endPoint y: 251, distance: 47.8
click at [100, 251] on body "Editor de páginas Salvando... Copia de Gestante Configurações Configurações da …" at bounding box center [323, 179] width 647 height 359
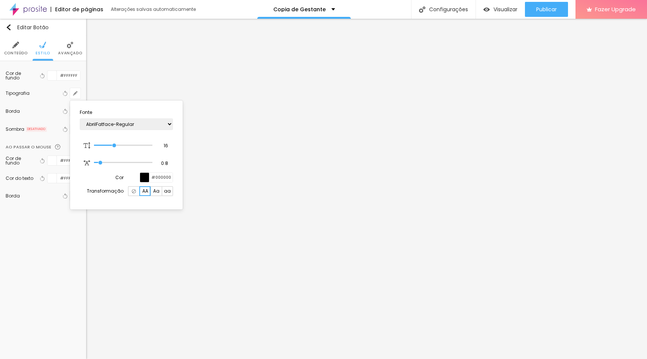
click at [56, 251] on div at bounding box center [323, 179] width 647 height 359
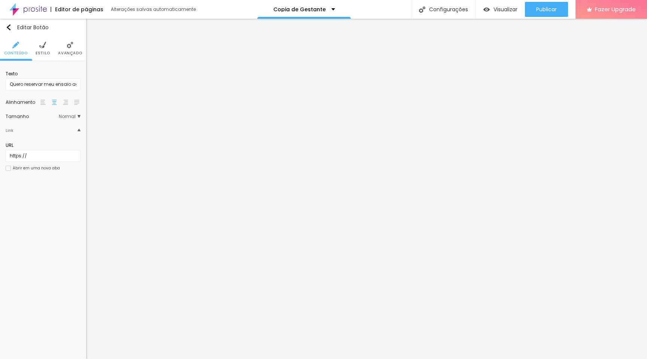
click at [58, 166] on div "Abrir em uma nova aba" at bounding box center [43, 168] width 75 height 5
click at [42, 50] on li "Estilo" at bounding box center [43, 48] width 15 height 25
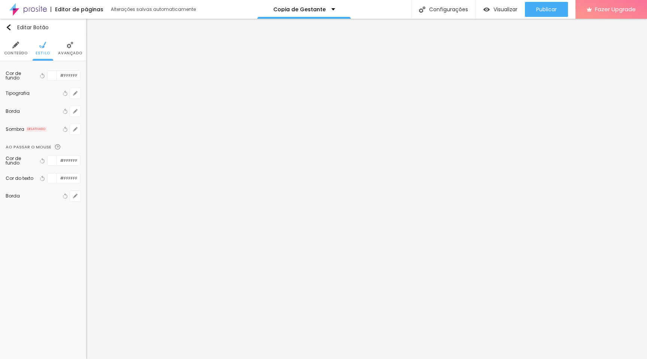
click at [65, 210] on div "Cor de fundo Voltar ao padrão #FFFFFF Cor do texto Voltar ao padrão #FFFFFF Bor…" at bounding box center [43, 181] width 75 height 58
click at [52, 163] on div at bounding box center [52, 160] width 9 height 9
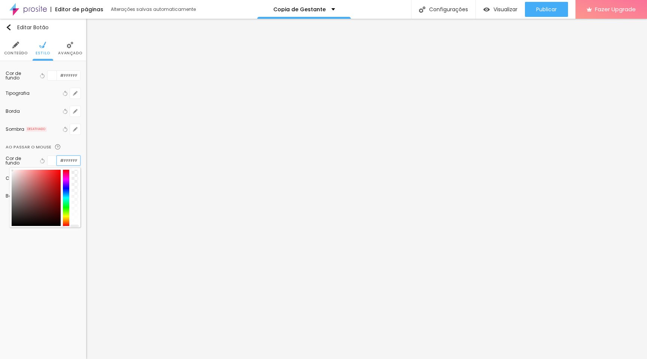
drag, startPoint x: 59, startPoint y: 161, endPoint x: 82, endPoint y: 161, distance: 23.2
click at [82, 161] on div "Cor de fundo Voltar ao padrão #FFFFFF Tipografia Voltar ao padrão Borda Voltar …" at bounding box center [43, 138] width 86 height 155
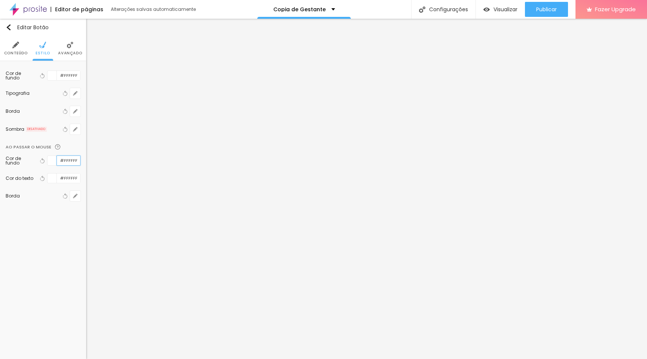
paste input "EEEDEA"
type input "#EEEDEA"
click at [67, 181] on input "#FFFFFF" at bounding box center [68, 177] width 23 height 9
click at [53, 181] on div at bounding box center [52, 177] width 9 height 9
click at [52, 179] on div at bounding box center [52, 177] width 9 height 9
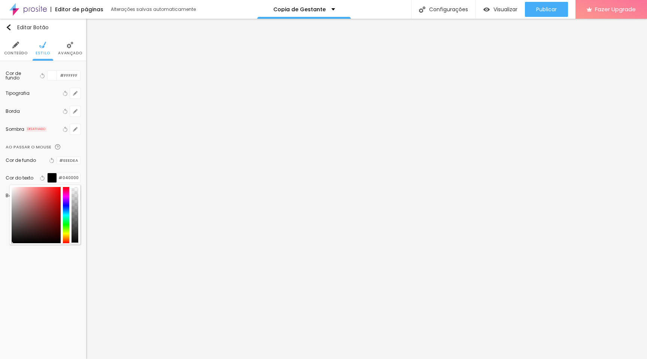
type input "#000000"
drag, startPoint x: 40, startPoint y: 211, endPoint x: 64, endPoint y: 253, distance: 48.0
click at [64, 253] on div "Editar Botão Conteúdo Estilo Avançado Cor de fundo Voltar ao padrão #FFFFFF Tip…" at bounding box center [43, 189] width 86 height 340
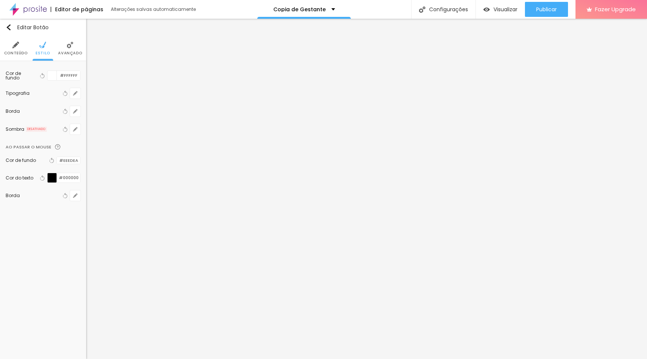
click at [59, 278] on div "Editar Botão Conteúdo Estilo Avançado Cor de fundo Voltar ao padrão #FFFFFF Tip…" at bounding box center [43, 189] width 86 height 340
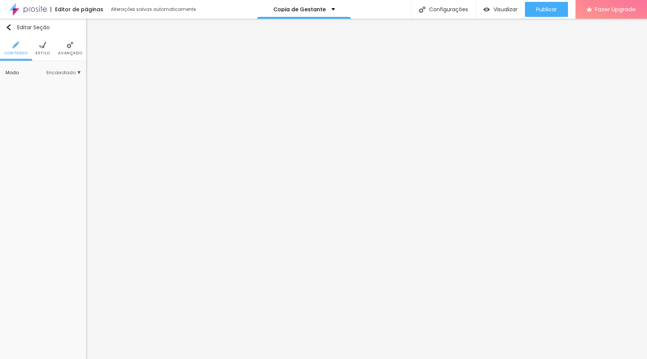
click at [63, 67] on div "Modo Encaixotado Encaixotado Completo" at bounding box center [43, 73] width 75 height 12
click at [63, 73] on span "Encaixotado" at bounding box center [63, 72] width 34 height 4
click at [67, 75] on div "Encaixotado Completo" at bounding box center [43, 87] width 75 height 24
click at [67, 74] on span "Encaixotado" at bounding box center [63, 72] width 34 height 4
click at [42, 49] on li "Estilo" at bounding box center [43, 48] width 15 height 25
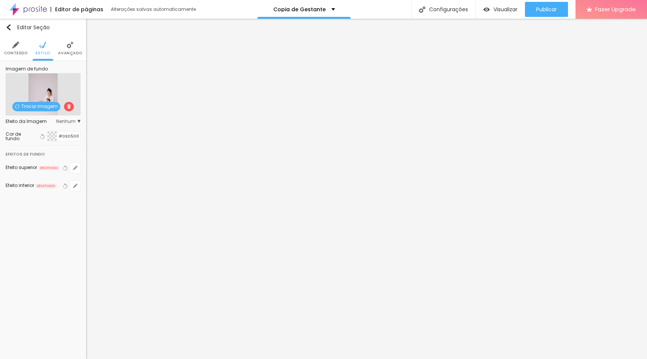
click at [77, 118] on div "Efeito da Imagem Nenhum Nenhum Parallax" at bounding box center [43, 121] width 75 height 12
click at [77, 122] on span "Nenhum" at bounding box center [68, 121] width 24 height 4
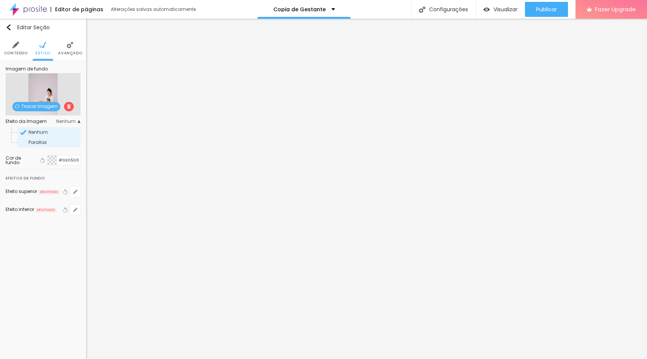
click at [57, 139] on div "Parallax" at bounding box center [48, 142] width 63 height 10
click at [52, 104] on span "Trocar imagem" at bounding box center [36, 106] width 48 height 9
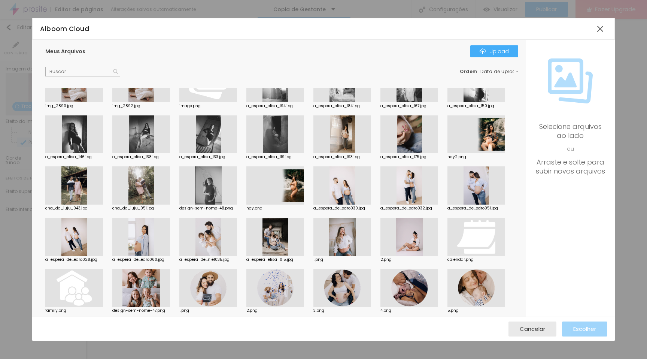
scroll to position [387, 0]
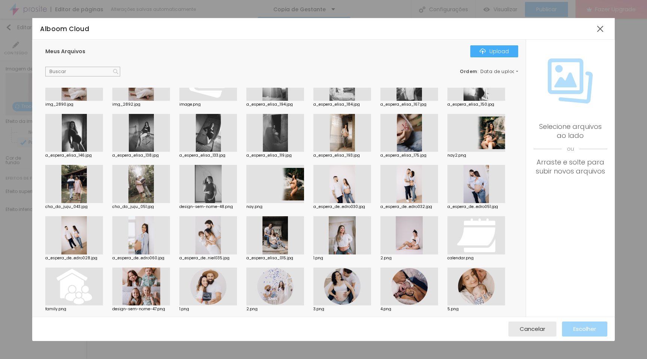
click at [286, 186] on div at bounding box center [275, 184] width 58 height 38
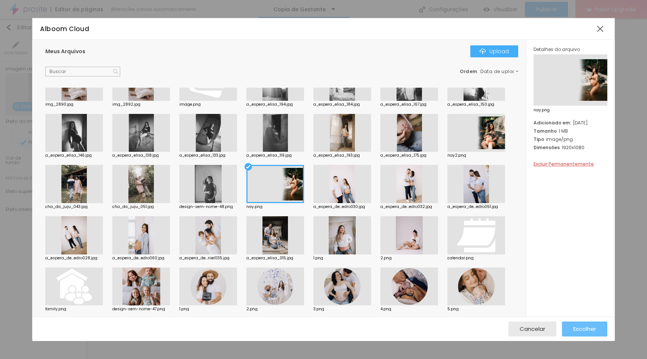
click at [603, 332] on button "Escolher" at bounding box center [584, 328] width 45 height 15
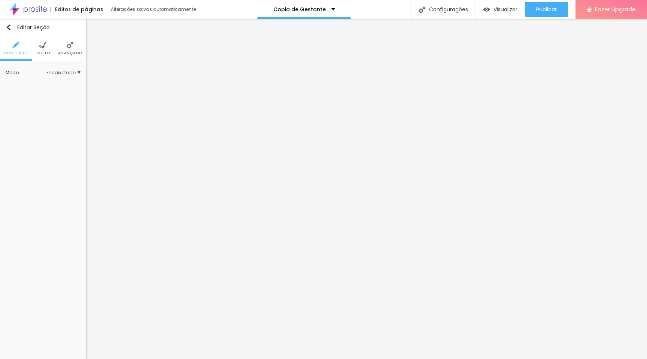
click at [44, 54] on span "Estilo" at bounding box center [43, 53] width 15 height 4
click at [43, 49] on li "Estilo" at bounding box center [43, 48] width 15 height 25
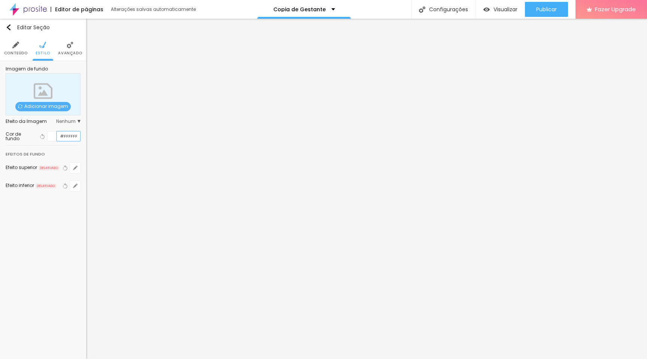
paste input "EEEDEA"
type input "#EEEDEA"
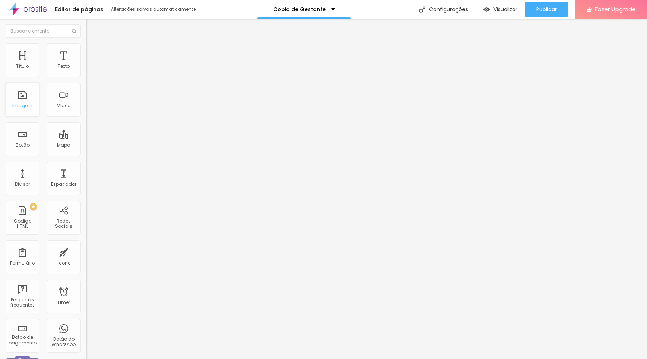
click at [23, 103] on div "Imagem" at bounding box center [22, 105] width 20 height 5
click at [28, 101] on div "Imagem" at bounding box center [23, 100] width 34 height 34
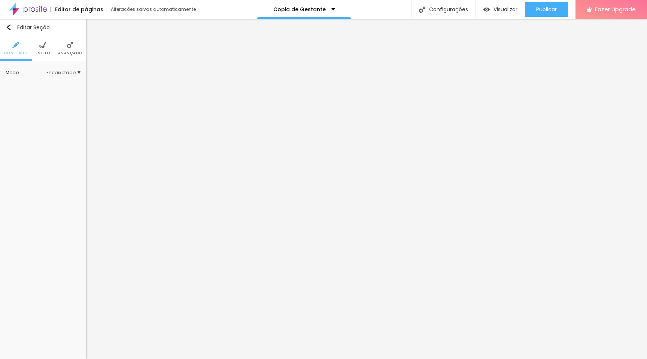
click at [48, 49] on li "Estilo" at bounding box center [43, 48] width 15 height 25
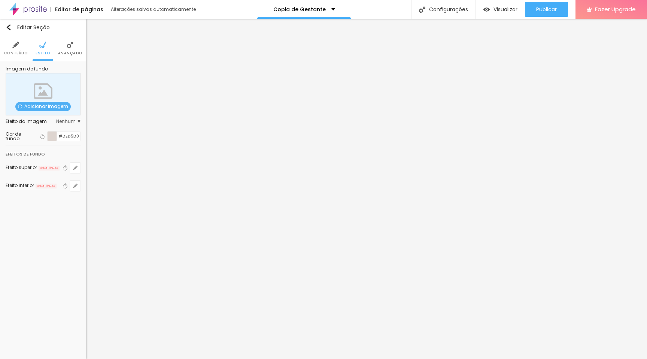
click at [43, 110] on span "Adicionar imagem" at bounding box center [42, 106] width 55 height 9
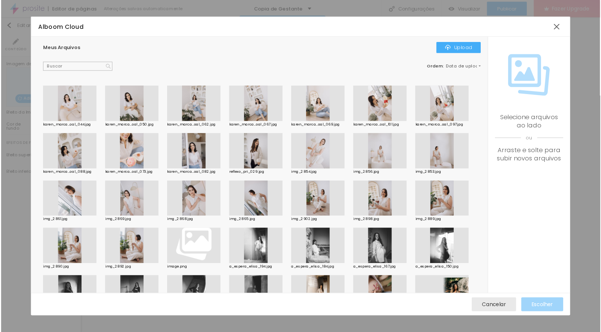
scroll to position [204, 0]
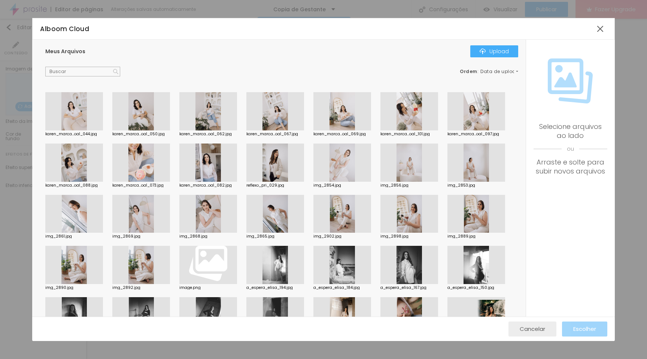
click at [532, 334] on div "Cancelar" at bounding box center [532, 328] width 25 height 15
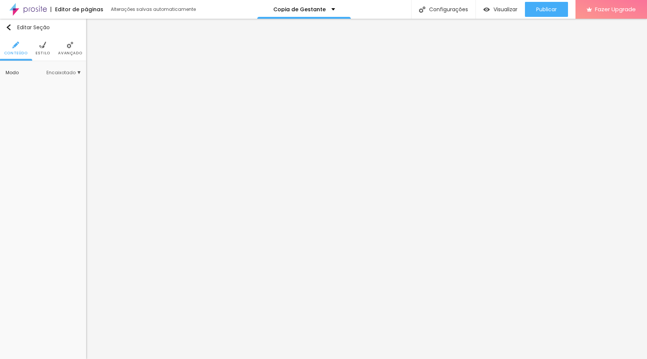
click at [46, 48] on li "Estilo" at bounding box center [43, 48] width 15 height 25
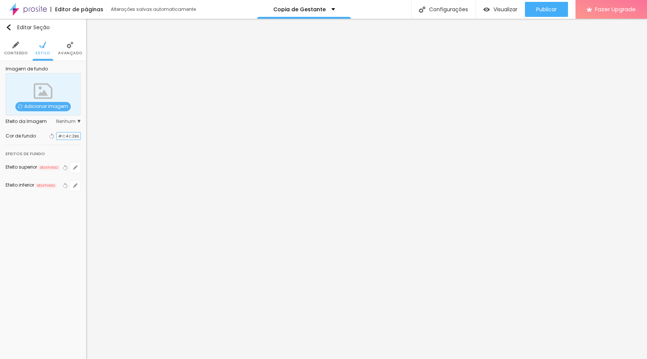
click at [72, 136] on input "#C4C2BE" at bounding box center [68, 136] width 23 height 7
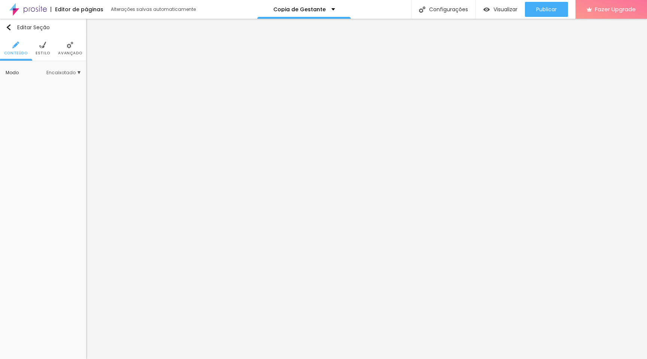
click at [40, 48] on li "Estilo" at bounding box center [43, 48] width 15 height 25
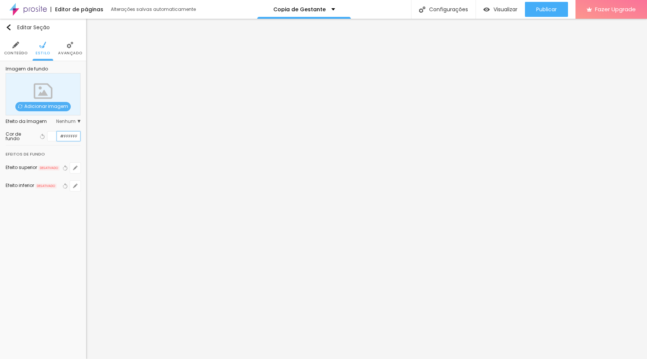
click at [67, 134] on input "#FFFFFF" at bounding box center [68, 135] width 23 height 9
paste input "C4C2BE"
type input "#C4C2BE"
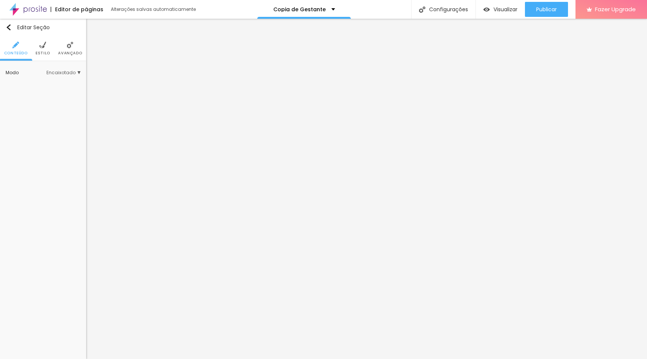
click at [43, 52] on span "Estilo" at bounding box center [43, 53] width 15 height 4
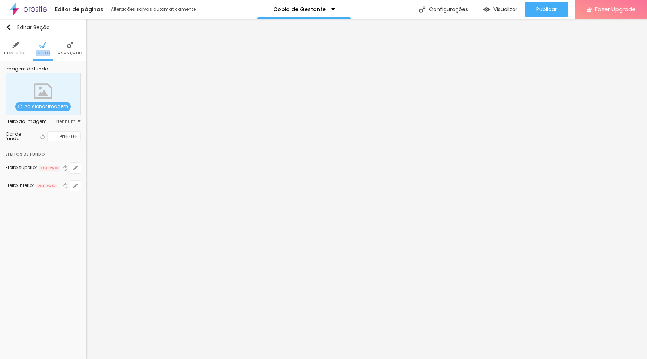
click at [43, 52] on span "Estilo" at bounding box center [43, 53] width 15 height 4
click at [63, 135] on input "#FFFFFF" at bounding box center [68, 135] width 23 height 9
paste input "C4C2BE"
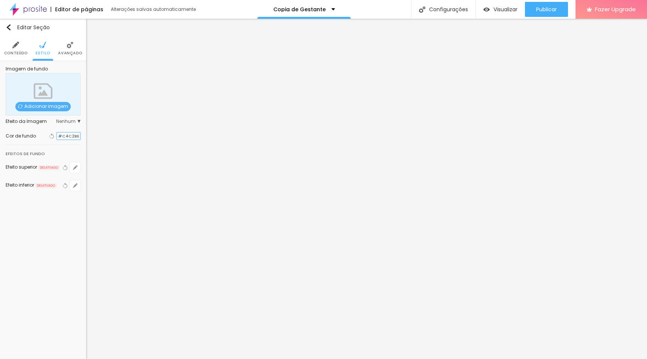
type input "#C4C2BE"
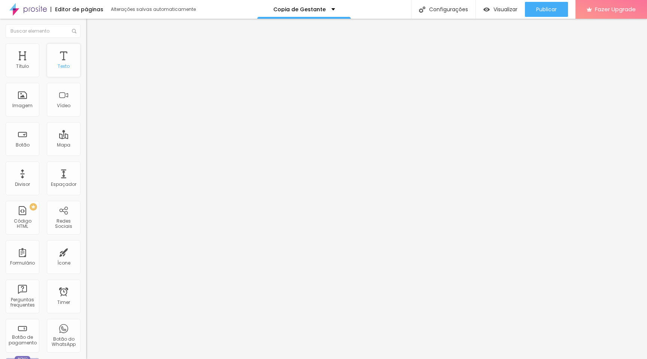
click at [58, 69] on div "Texto" at bounding box center [64, 66] width 12 height 5
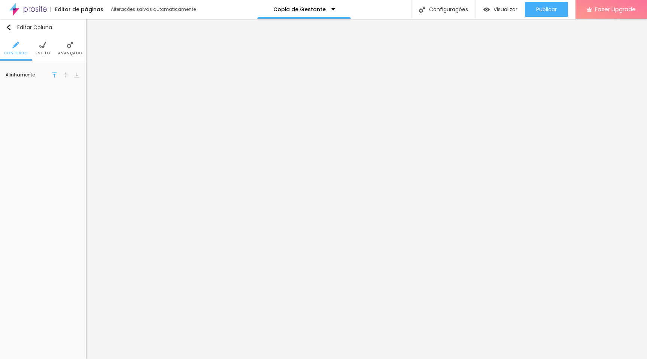
click at [48, 55] on span "Estilo" at bounding box center [43, 53] width 15 height 4
click at [41, 52] on span "Estilo" at bounding box center [43, 53] width 15 height 4
click at [64, 47] on li "Avançado" at bounding box center [70, 48] width 24 height 25
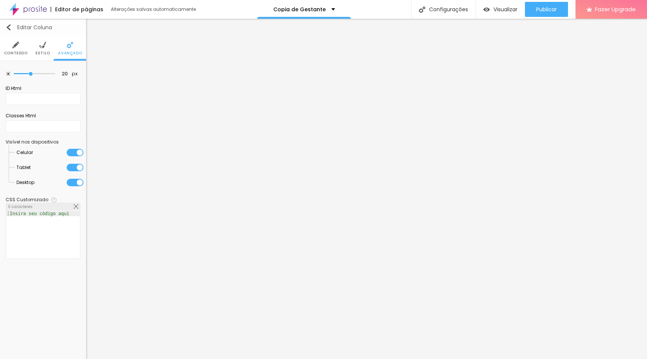
click at [10, 25] on img "button" at bounding box center [9, 27] width 6 height 6
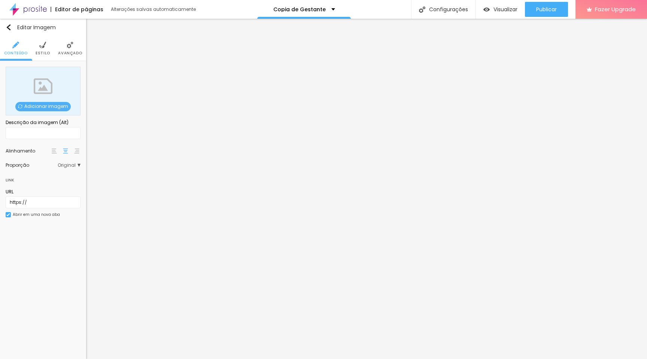
click at [42, 103] on span "Adicionar imagem" at bounding box center [42, 106] width 55 height 9
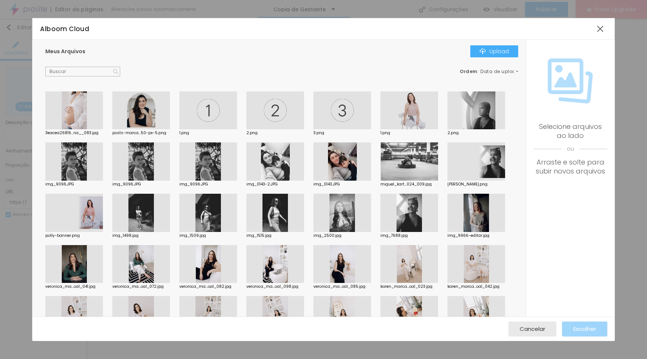
click at [414, 36] on div "Alboom Cloud" at bounding box center [323, 29] width 583 height 22
click at [505, 54] on div "Upload" at bounding box center [494, 51] width 29 height 6
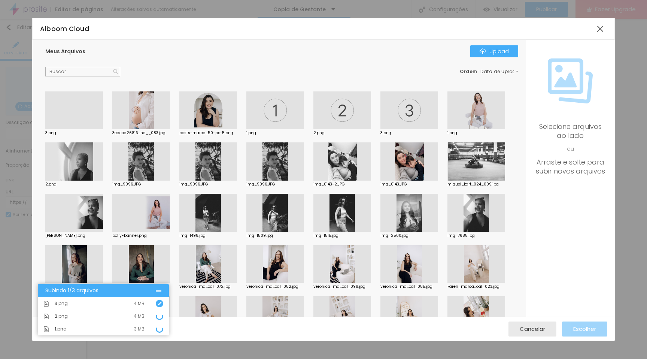
click at [76, 129] on div at bounding box center [74, 129] width 58 height 0
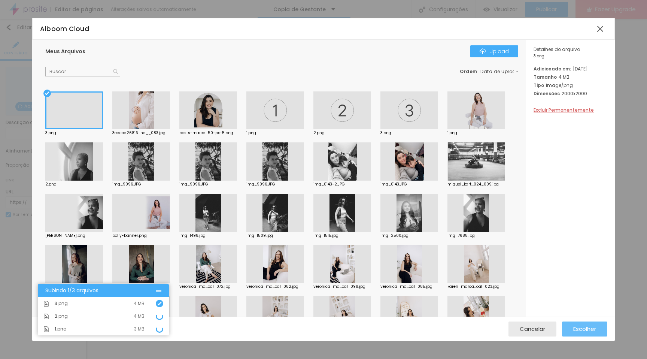
click at [570, 331] on button "Escolher" at bounding box center [584, 328] width 45 height 15
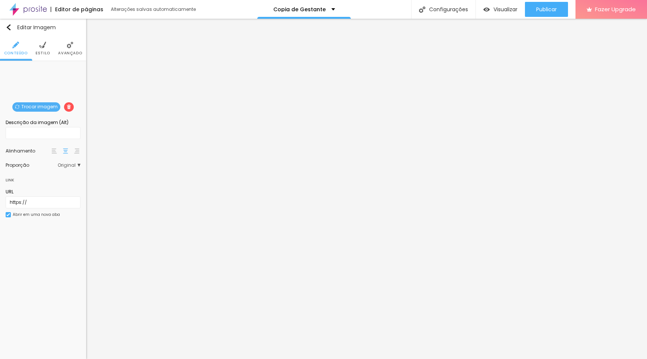
click at [73, 51] on span "Avançado" at bounding box center [70, 53] width 24 height 4
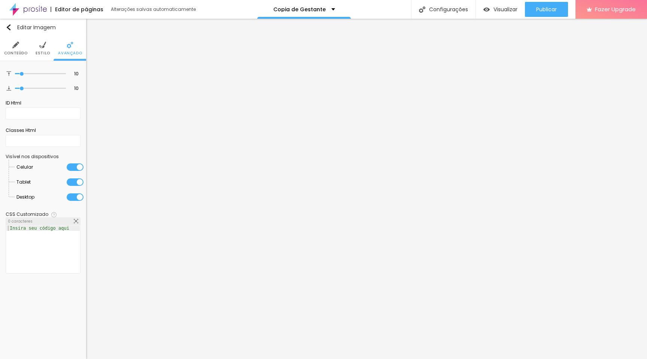
click at [39, 46] on img at bounding box center [42, 45] width 7 height 7
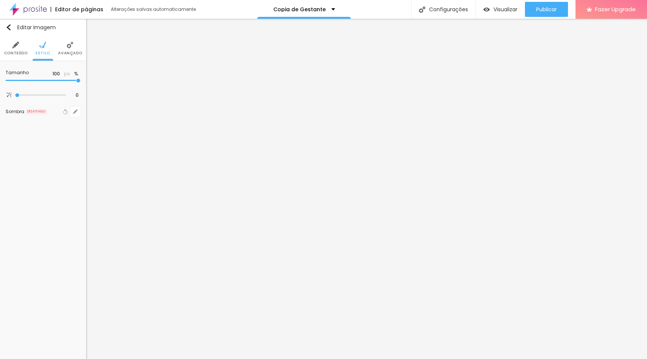
type input "95"
type input "90"
type input "85"
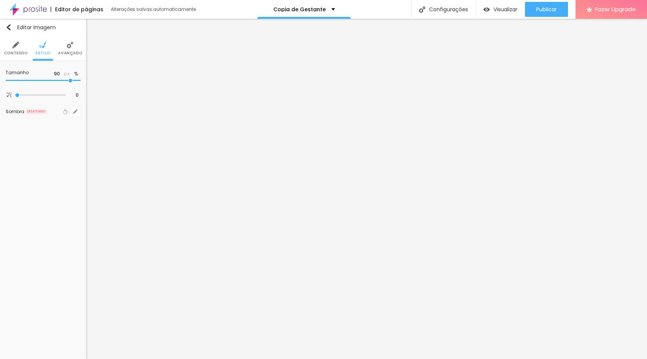
type input "85"
type input "80"
type input "75"
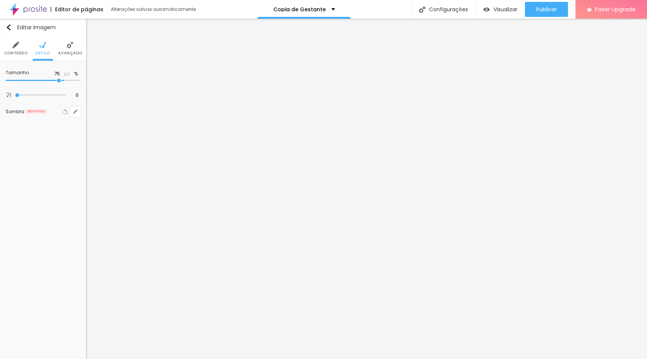
type input "70"
type input "65"
type input "60"
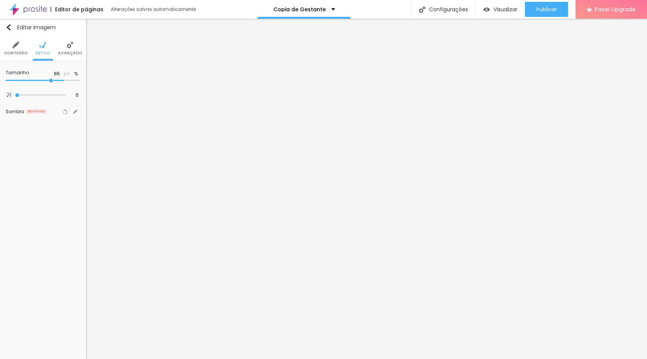
type input "60"
type input "55"
type input "50"
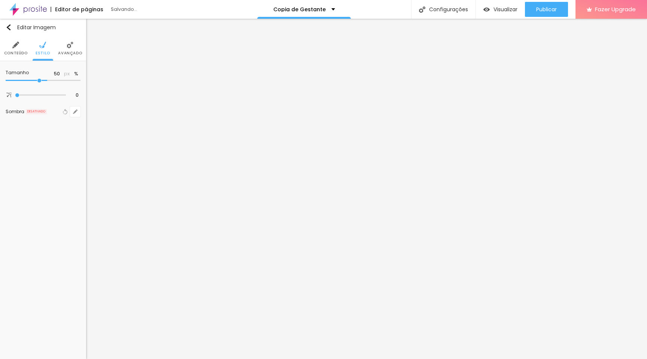
type input "45"
type input "40"
type input "45"
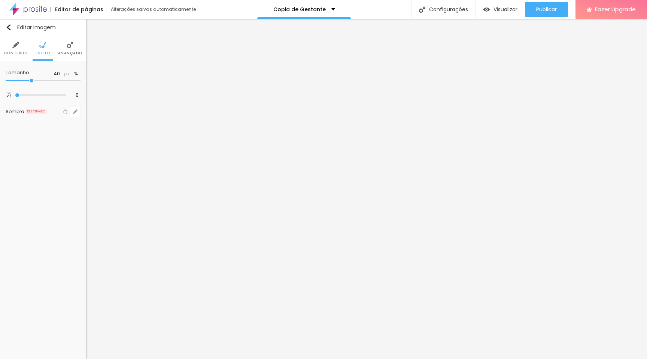
type input "45"
type input "50"
type input "55"
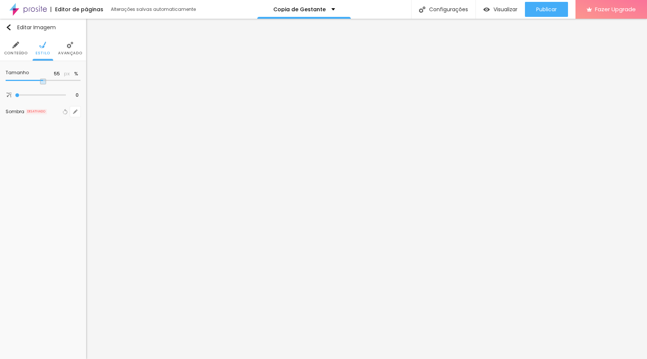
type input "50"
drag, startPoint x: 77, startPoint y: 82, endPoint x: 40, endPoint y: 82, distance: 37.1
type input "50"
click at [40, 82] on input "range" at bounding box center [30, 81] width 48 height 6
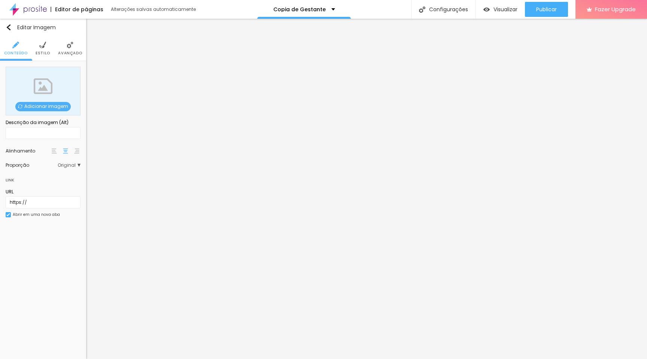
click at [36, 106] on span "Adicionar imagem" at bounding box center [42, 106] width 55 height 9
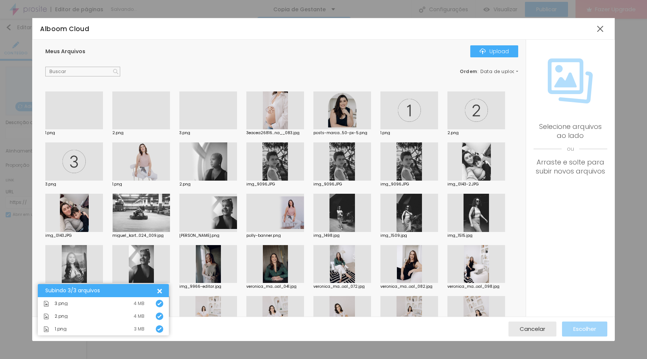
click at [142, 129] on div at bounding box center [141, 129] width 58 height 0
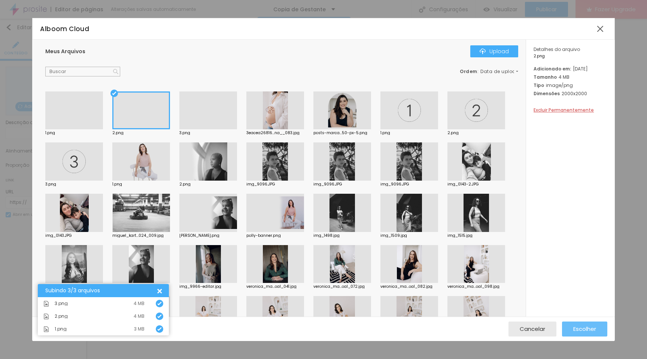
click at [595, 331] on span "Escolher" at bounding box center [585, 329] width 23 height 6
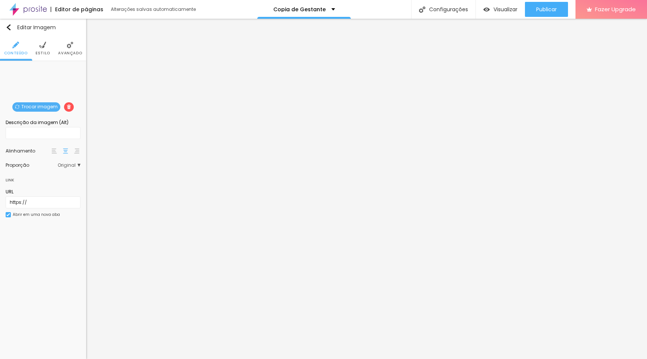
click at [49, 48] on li "Estilo" at bounding box center [43, 48] width 15 height 25
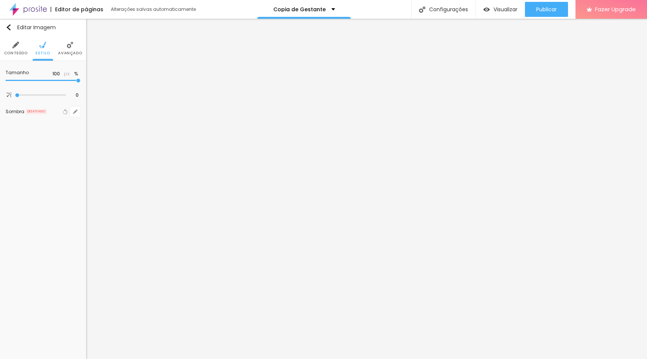
type input "90"
type input "75"
type input "70"
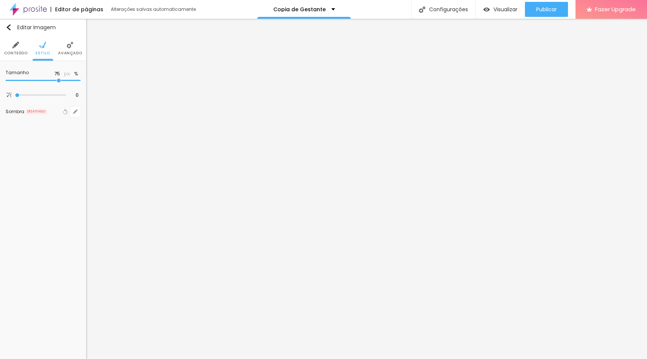
type input "70"
type input "65"
type input "60"
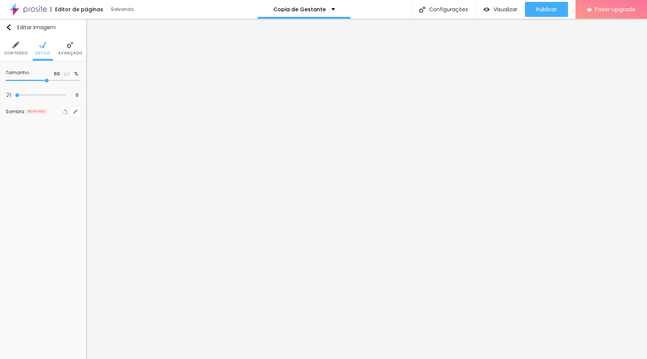
type input "55"
type input "50"
drag, startPoint x: 78, startPoint y: 80, endPoint x: 39, endPoint y: 80, distance: 39.0
type input "50"
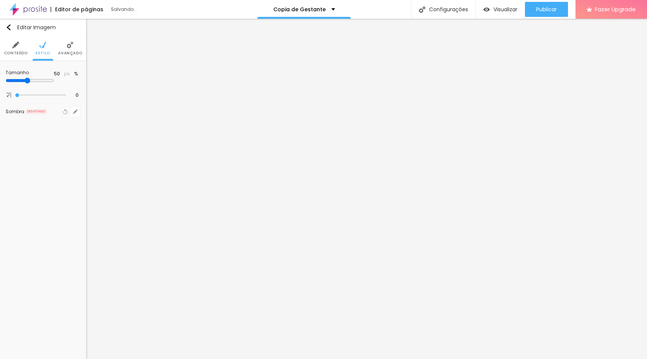
click at [39, 80] on input "range" at bounding box center [30, 81] width 48 height 6
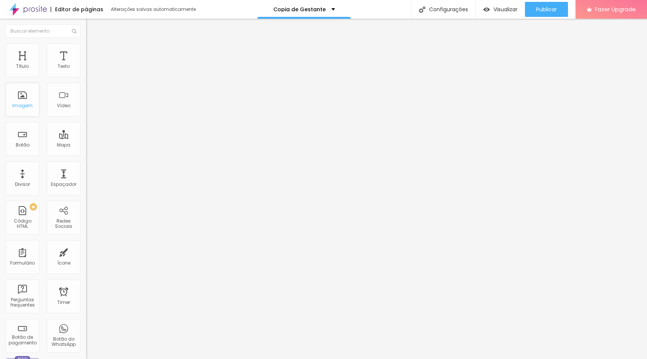
click at [29, 106] on div "Imagem" at bounding box center [22, 105] width 20 height 5
click at [14, 108] on div "Imagem" at bounding box center [22, 105] width 20 height 5
click at [23, 100] on div "Imagem" at bounding box center [23, 100] width 34 height 34
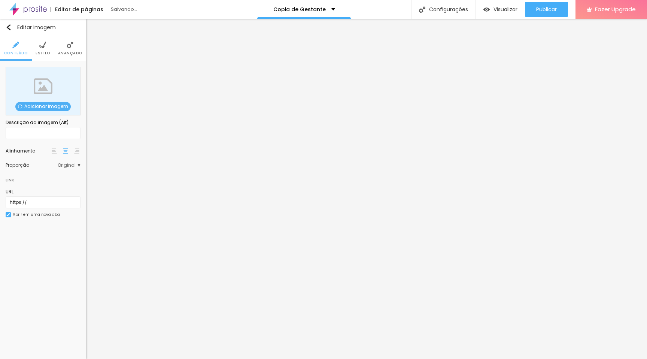
click at [48, 105] on span "Adicionar imagem" at bounding box center [42, 106] width 55 height 9
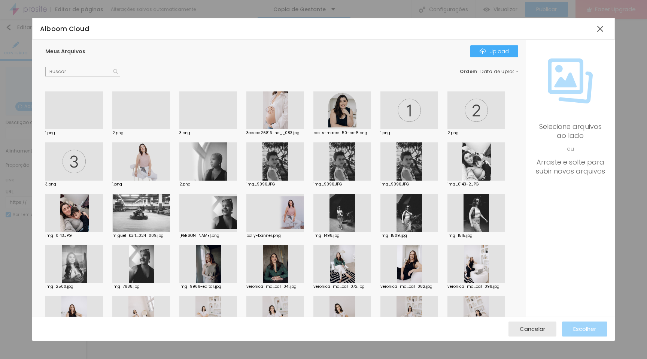
click at [86, 129] on div at bounding box center [74, 129] width 58 height 0
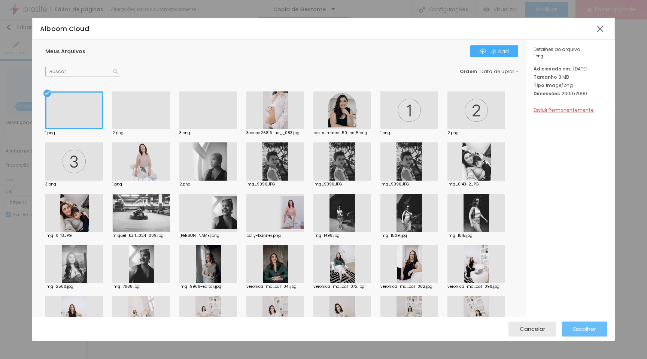
click at [586, 326] on span "Escolher" at bounding box center [585, 329] width 23 height 6
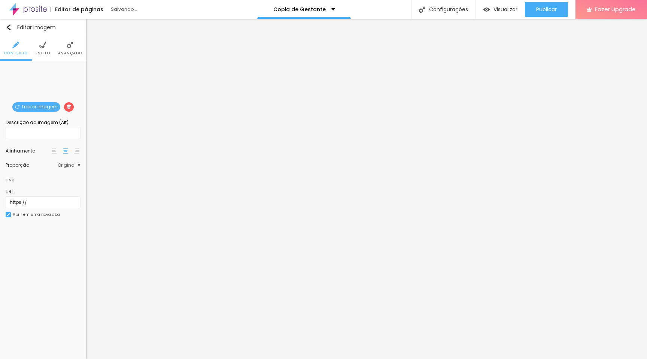
click at [45, 51] on span "Estilo" at bounding box center [43, 53] width 15 height 4
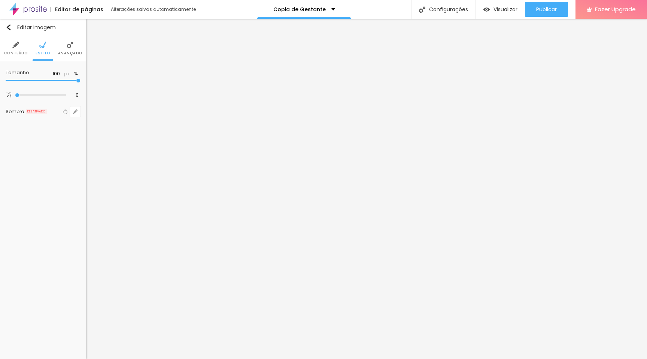
type input "95"
type input "60"
type input "55"
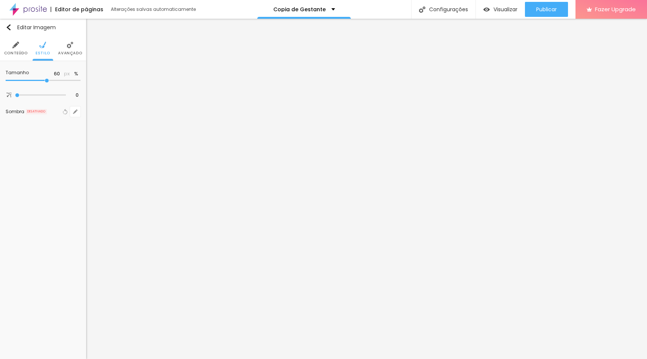
type input "55"
type input "50"
type input "45"
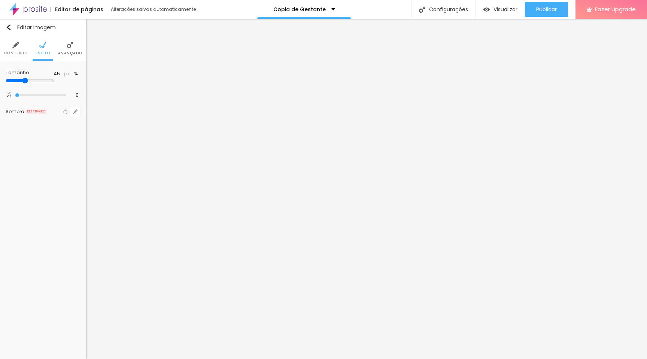
type input "40"
type input "45"
type input "50"
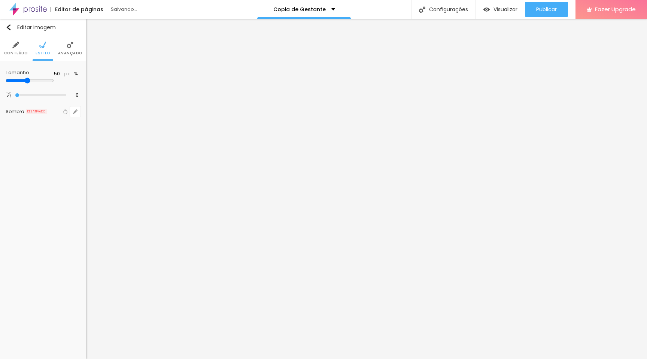
drag, startPoint x: 78, startPoint y: 78, endPoint x: 39, endPoint y: 80, distance: 39.0
type input "50"
click at [39, 80] on input "range" at bounding box center [30, 81] width 48 height 6
click at [59, 243] on div "Editar Imagem Conteúdo Estilo Avançado Tamanho 50 px % 0 Borda arredondada Somb…" at bounding box center [43, 189] width 86 height 340
click at [76, 76] on icon "button" at bounding box center [75, 75] width 4 height 4
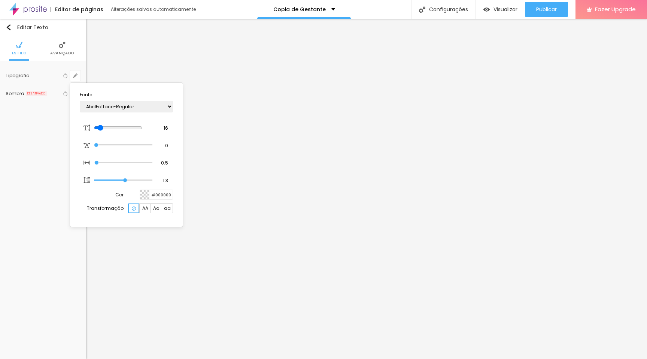
click at [147, 196] on div at bounding box center [144, 194] width 9 height 9
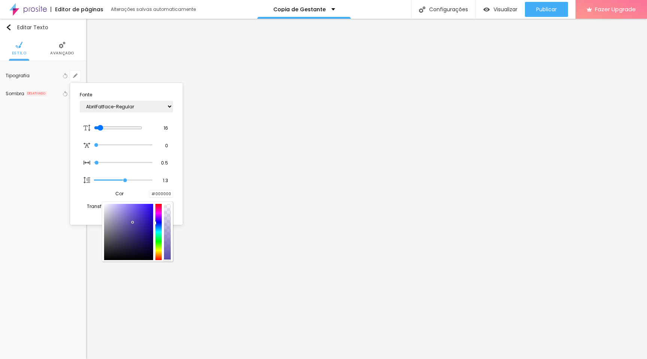
type input "1"
type input "#5948AC"
type input "1"
type input "#5A49AC"
type input "1"
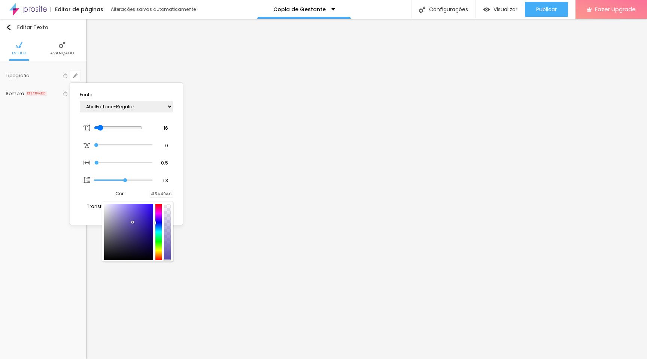
type input "#7C6EBE"
type input "1"
type input "#A79DD6"
type input "1"
type input "#BCB4E0"
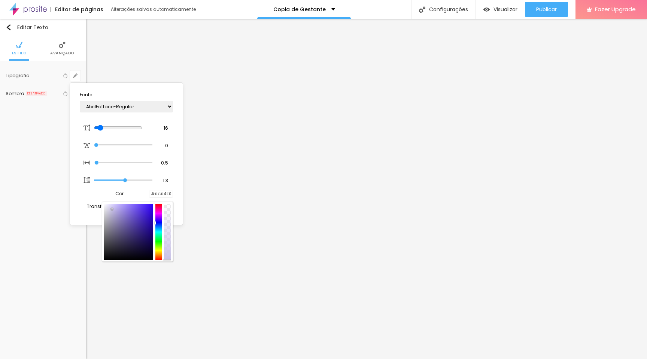
type input "1"
type input "#C9C2E7"
type input "1"
type input "#D9D4F1"
type input "1"
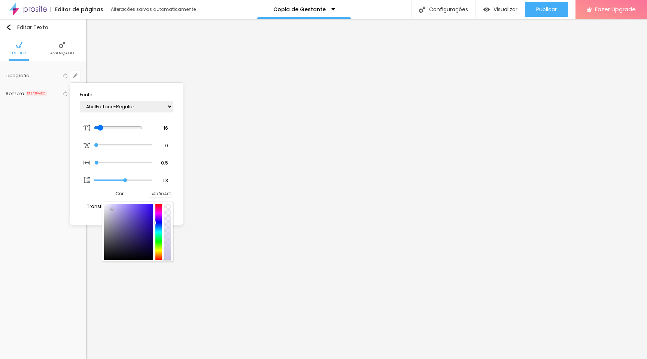
type input "#EDEAFD"
type input "1"
type input "#F7F5FF"
type input "1"
type input "#FAF9FF"
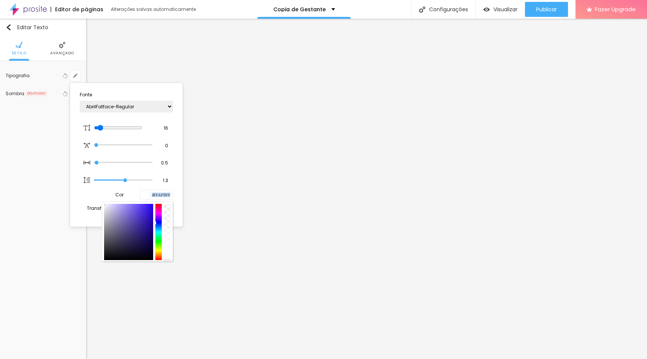
type input "1"
type input "#FFFFFF"
drag, startPoint x: 133, startPoint y: 222, endPoint x: 97, endPoint y: 195, distance: 44.6
click at [97, 195] on div "Cor #FFFFFF" at bounding box center [126, 195] width 93 height 10
type input "1"
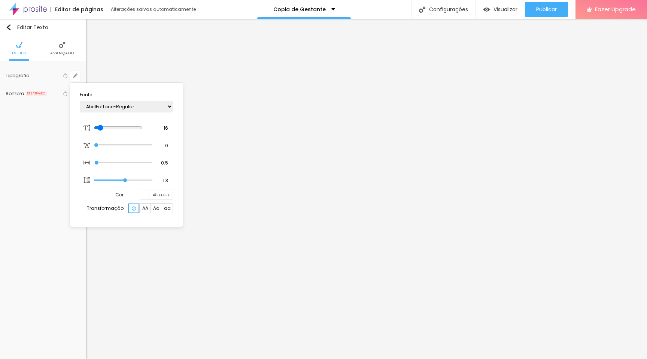
click at [42, 241] on div at bounding box center [323, 179] width 647 height 359
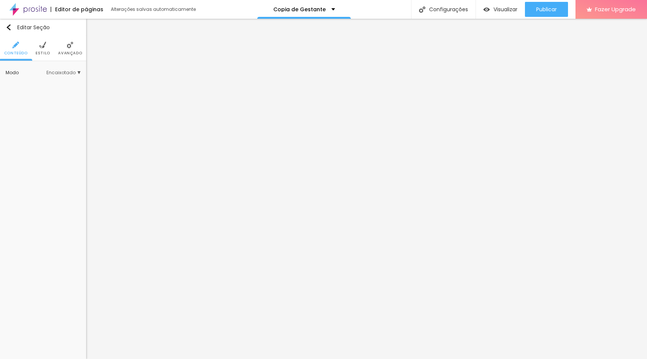
click at [43, 59] on li "Estilo" at bounding box center [43, 48] width 15 height 25
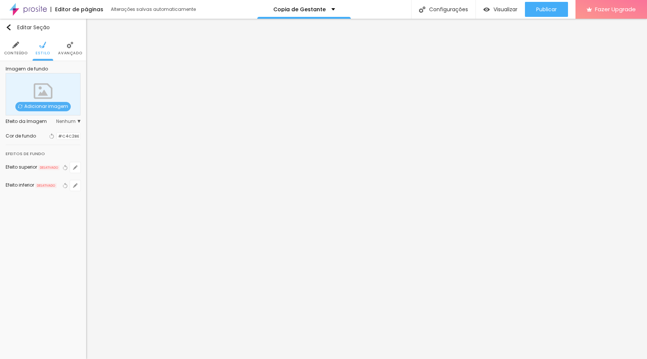
click at [64, 49] on li "Avançado" at bounding box center [70, 48] width 24 height 25
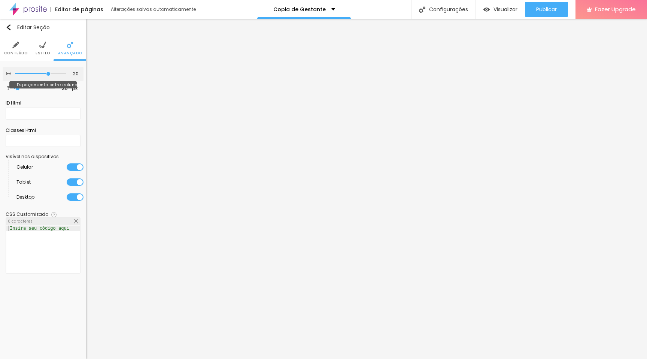
type input "15"
type input "10"
type input "5"
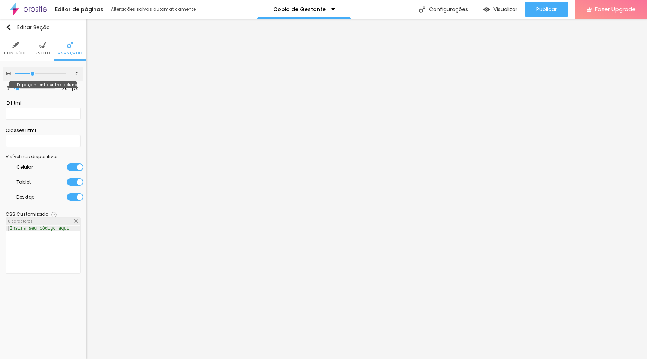
type input "5"
type input "0"
type input "5"
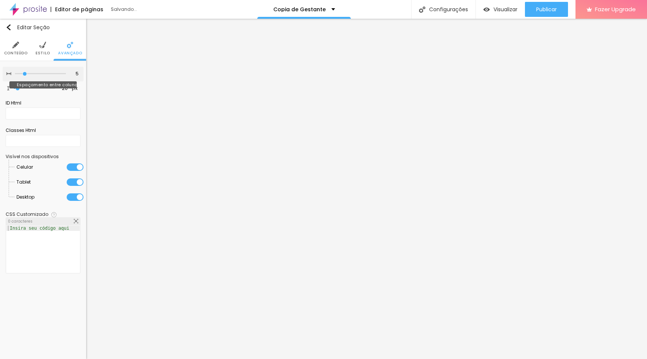
type input "10"
type input "15"
type input "20"
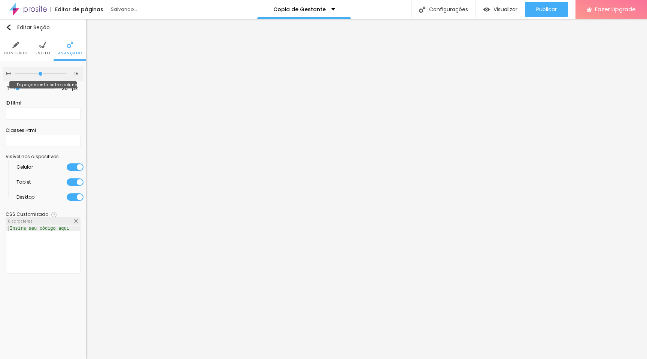
type input "20"
type input "25"
type input "30"
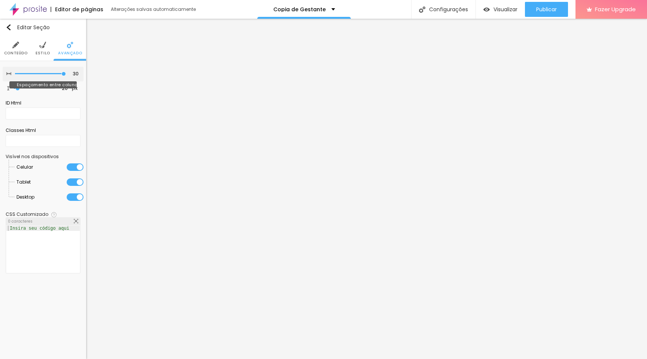
type input "25"
type input "20"
type input "15"
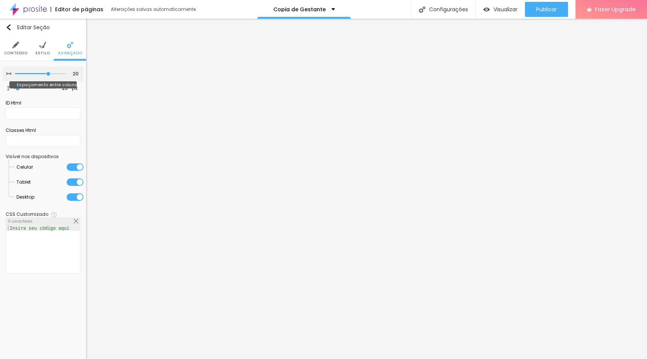
type input "15"
drag, startPoint x: 49, startPoint y: 74, endPoint x: 40, endPoint y: 75, distance: 9.4
type input "15"
click at [40, 75] on input "range" at bounding box center [40, 74] width 51 height 4
type input "0"
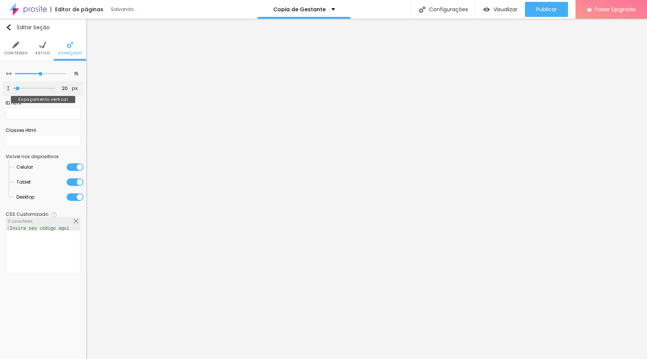
type input "0"
drag, startPoint x: 18, startPoint y: 88, endPoint x: 1, endPoint y: 85, distance: 17.9
type input "0"
click at [14, 87] on input "range" at bounding box center [34, 89] width 41 height 4
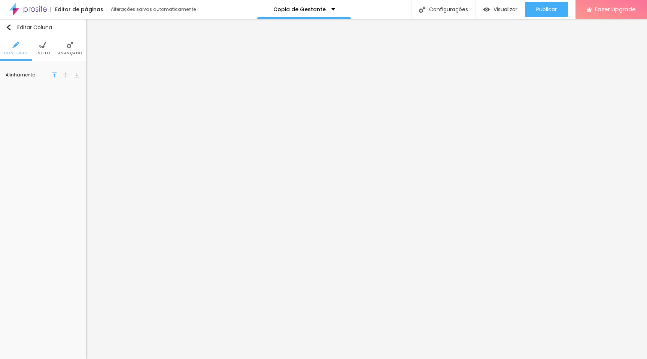
click at [44, 52] on span "Estilo" at bounding box center [43, 53] width 15 height 4
click at [67, 51] on span "Avançado" at bounding box center [70, 53] width 24 height 4
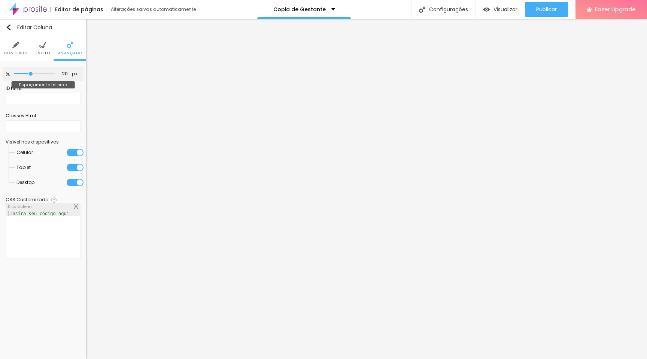
type input "15"
type input "0"
type input "5"
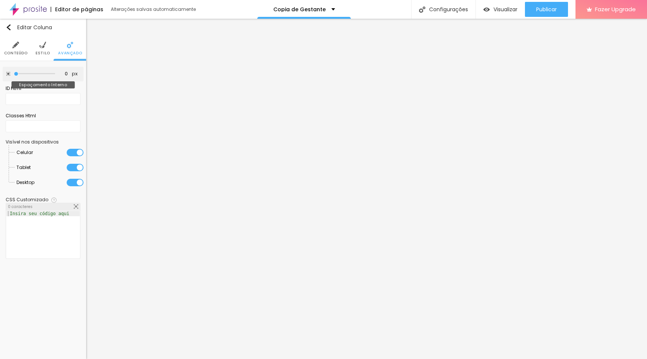
type input "5"
type input "50"
type input "40"
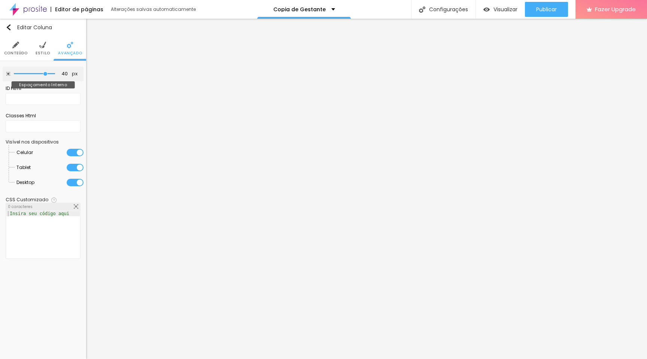
type input "0"
drag, startPoint x: 31, startPoint y: 73, endPoint x: 0, endPoint y: 69, distance: 31.4
type input "0"
click at [14, 72] on input "range" at bounding box center [34, 74] width 41 height 4
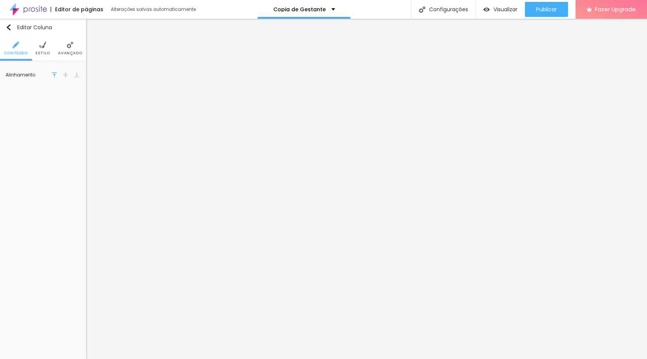
click at [39, 49] on li "Estilo" at bounding box center [43, 48] width 15 height 25
click at [69, 49] on li "Avançado" at bounding box center [70, 48] width 24 height 25
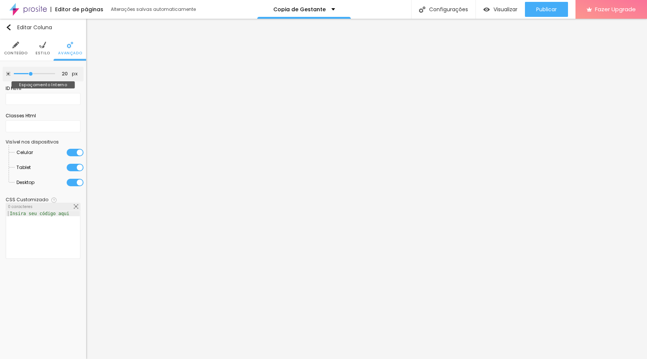
type input "15"
type input "5"
type input "0"
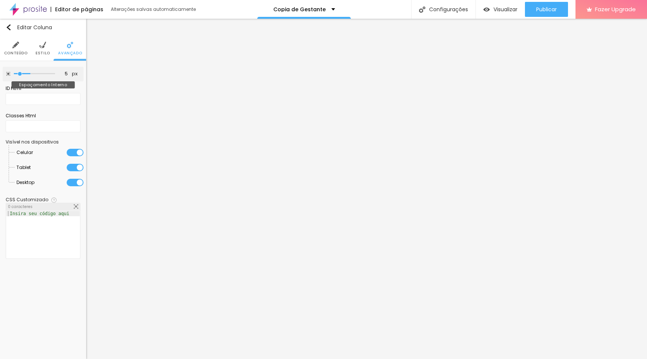
type input "0"
drag, startPoint x: 32, startPoint y: 72, endPoint x: 0, endPoint y: 73, distance: 31.9
type input "0"
click at [14, 73] on input "range" at bounding box center [34, 74] width 41 height 4
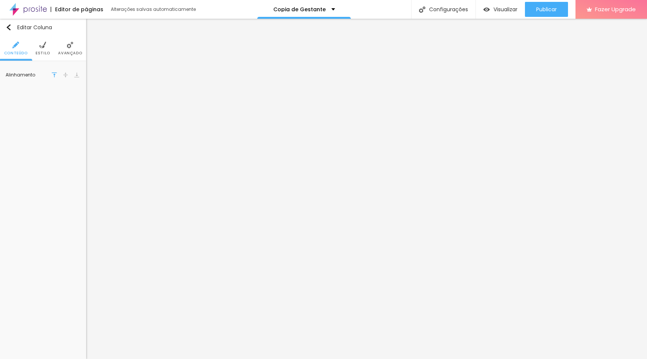
click at [64, 45] on li "Avançado" at bounding box center [70, 48] width 24 height 25
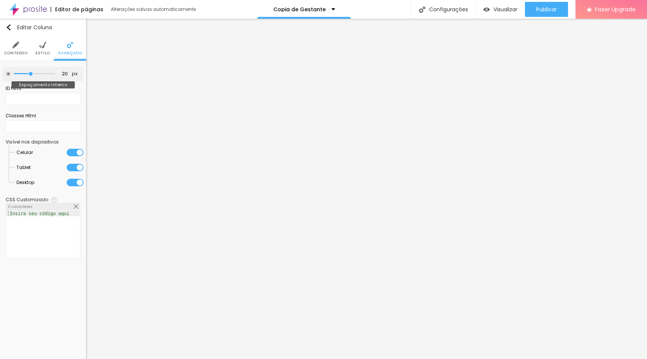
type input "15"
type input "0"
drag, startPoint x: 32, startPoint y: 72, endPoint x: 0, endPoint y: 67, distance: 32.5
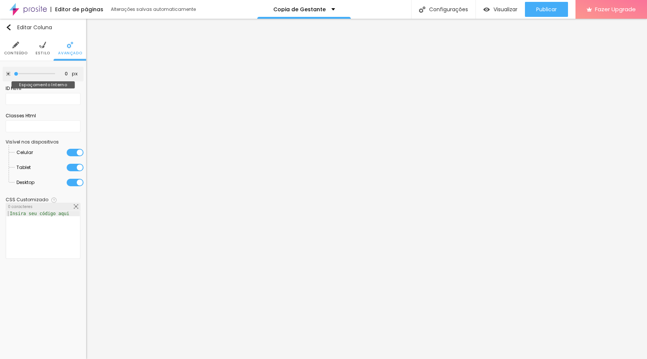
type input "0"
click at [14, 72] on input "range" at bounding box center [34, 74] width 41 height 4
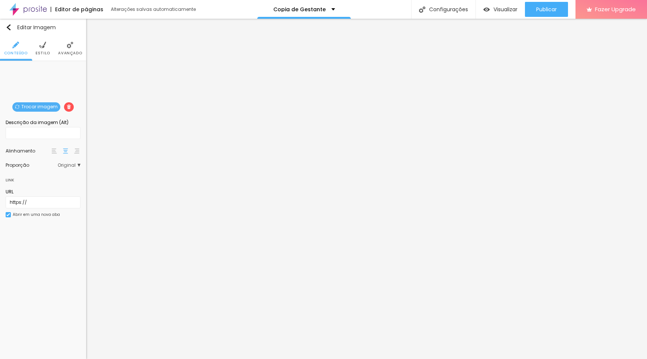
click at [66, 53] on span "Avançado" at bounding box center [70, 53] width 24 height 4
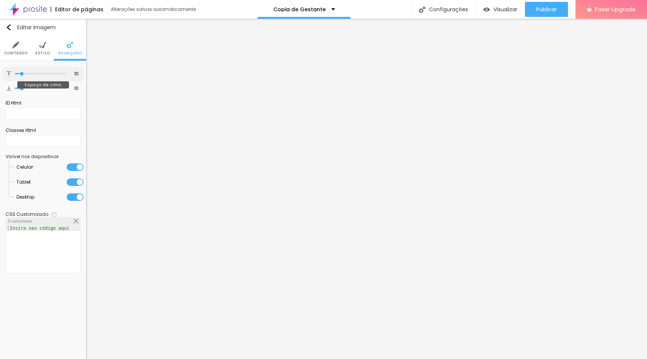
type input "0"
drag, startPoint x: 20, startPoint y: 75, endPoint x: 0, endPoint y: 72, distance: 20.4
type input "0"
click at [15, 72] on input "range" at bounding box center [40, 74] width 51 height 4
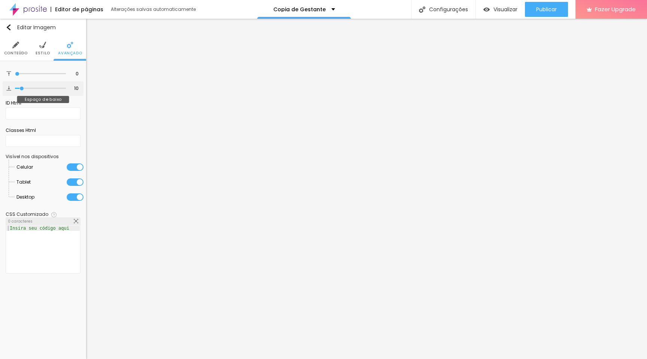
type input "6"
type input "0"
drag, startPoint x: 22, startPoint y: 88, endPoint x: 0, endPoint y: 87, distance: 22.5
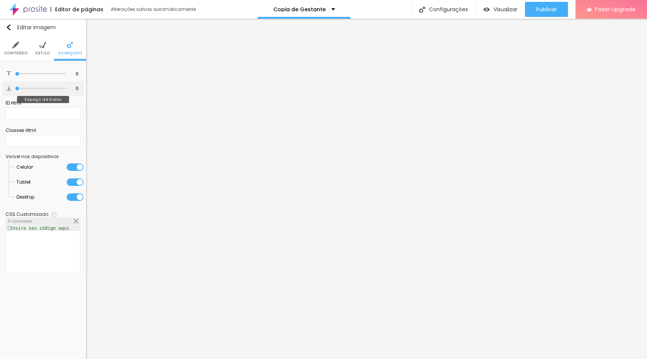
type input "0"
click at [15, 87] on input "range" at bounding box center [40, 89] width 51 height 4
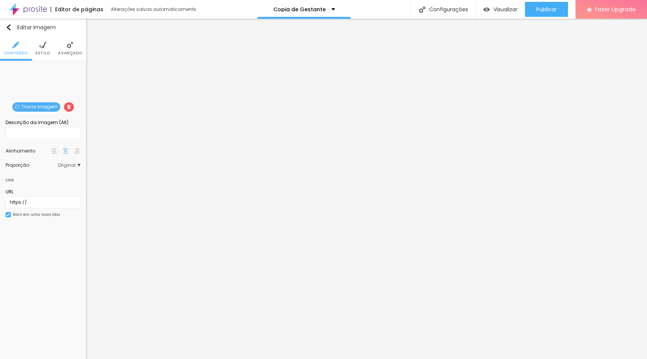
click at [72, 44] on img at bounding box center [70, 45] width 7 height 7
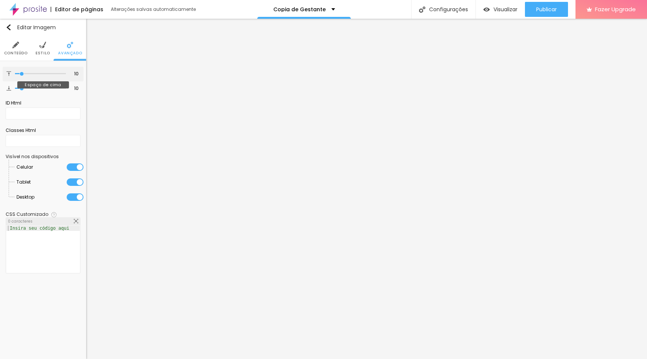
type input "5"
click at [19, 72] on input "range" at bounding box center [40, 74] width 51 height 4
type input "0"
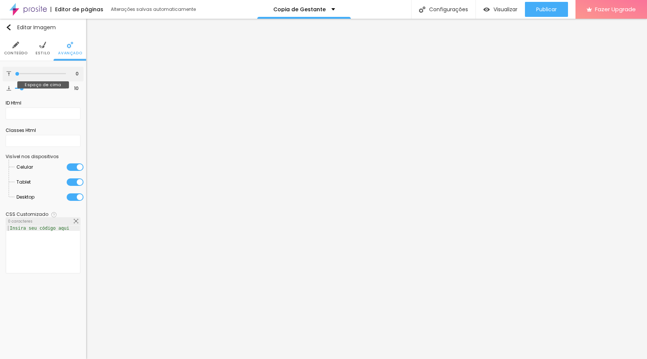
drag, startPoint x: 20, startPoint y: 72, endPoint x: 3, endPoint y: 72, distance: 17.2
type input "0"
click at [15, 72] on input "range" at bounding box center [40, 74] width 51 height 4
type input "9"
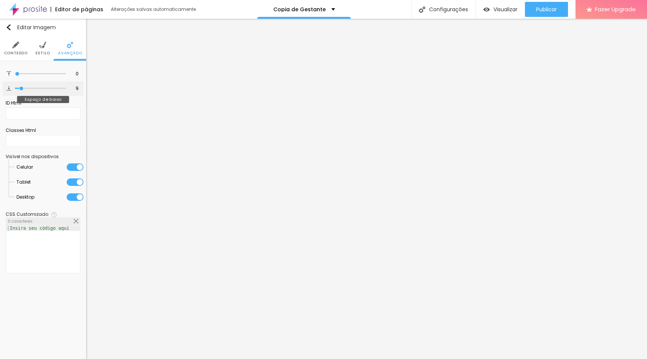
type input "0"
drag, startPoint x: 23, startPoint y: 88, endPoint x: 0, endPoint y: 88, distance: 22.9
type input "0"
click at [15, 88] on input "range" at bounding box center [40, 89] width 51 height 4
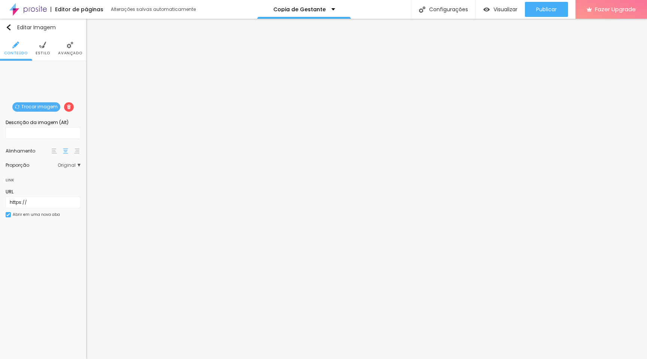
click at [73, 51] on span "Avançado" at bounding box center [70, 53] width 24 height 4
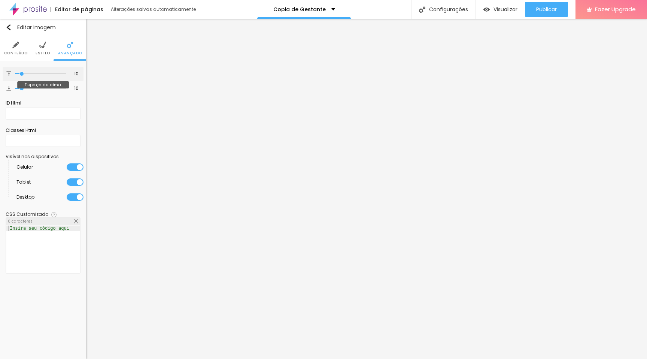
type input "16"
type input "0"
drag, startPoint x: 24, startPoint y: 72, endPoint x: 6, endPoint y: 74, distance: 17.7
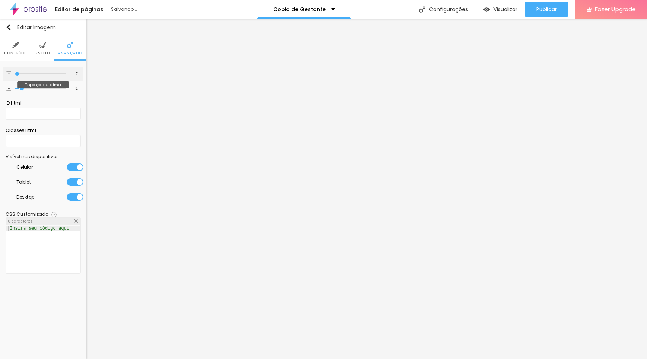
type input "0"
click at [15, 74] on input "range" at bounding box center [40, 74] width 51 height 4
type input "0"
drag, startPoint x: 23, startPoint y: 87, endPoint x: 0, endPoint y: 87, distance: 22.9
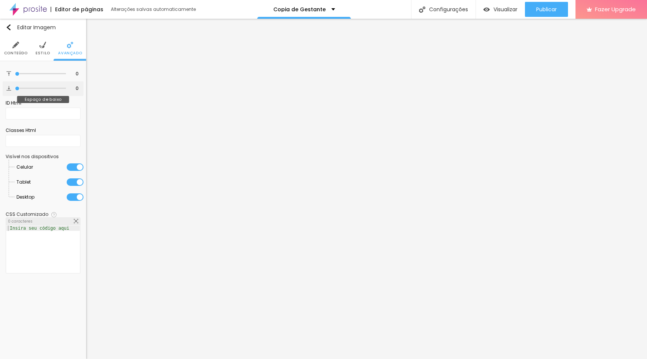
type input "0"
click at [15, 87] on input "range" at bounding box center [40, 89] width 51 height 4
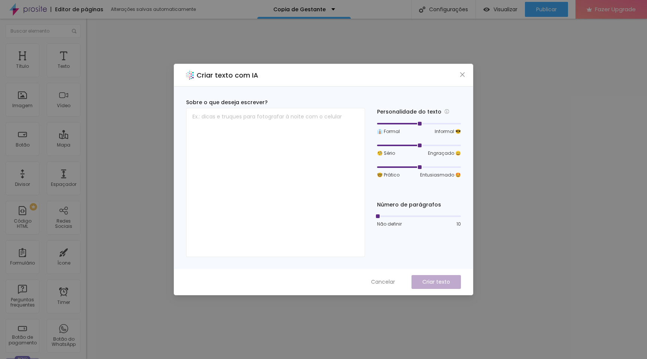
click at [500, 138] on div "Criar texto com IA Sobre o que deseja escrever? Personalidade do texto 👔 Formal…" at bounding box center [323, 179] width 647 height 359
click at [387, 283] on span "Cancelar" at bounding box center [383, 282] width 24 height 8
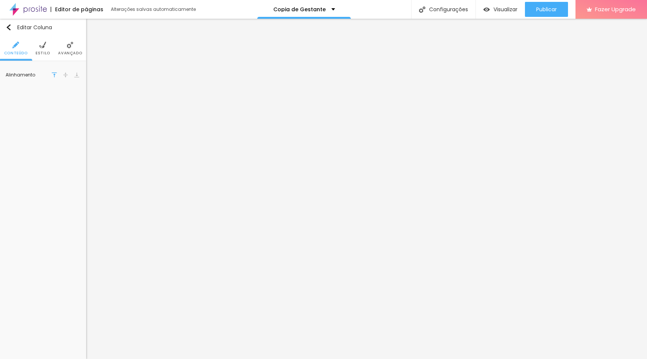
click at [73, 217] on div "Editar Coluna Conteúdo Estilo Avançado Alinhamento" at bounding box center [43, 189] width 86 height 340
click at [552, 10] on span "Publicar" at bounding box center [546, 9] width 21 height 6
click at [550, 7] on span "Publicar" at bounding box center [546, 9] width 21 height 6
click at [550, 10] on span "Publicar" at bounding box center [546, 9] width 21 height 6
click at [553, 12] on span "Publicar" at bounding box center [546, 9] width 21 height 6
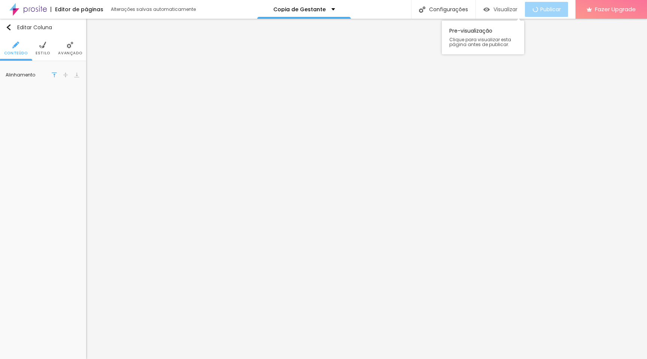
click at [502, 9] on span "Visualizar" at bounding box center [506, 9] width 24 height 6
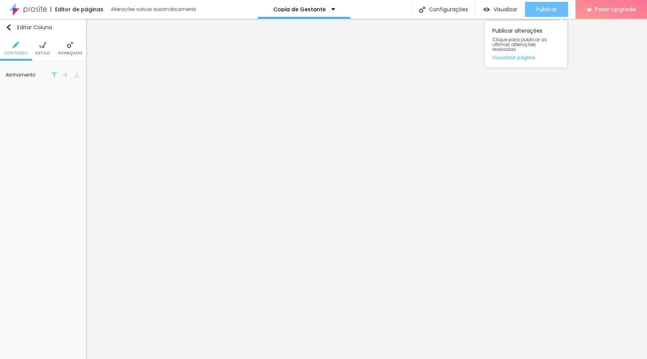
click at [547, 13] on div "Publicar" at bounding box center [546, 9] width 21 height 15
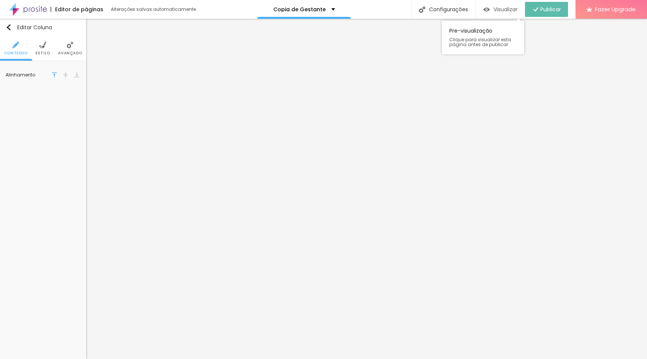
click at [485, 9] on img "button" at bounding box center [487, 9] width 6 height 6
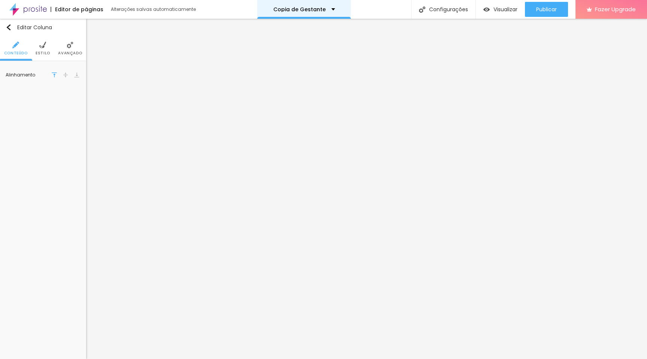
click at [290, 7] on p "Copia de Gestante" at bounding box center [299, 9] width 52 height 5
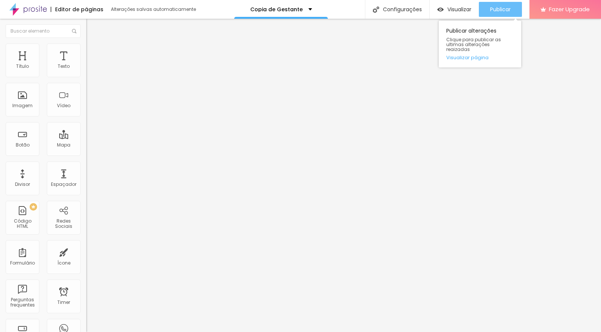
click at [506, 10] on span "Publicar" at bounding box center [500, 9] width 21 height 6
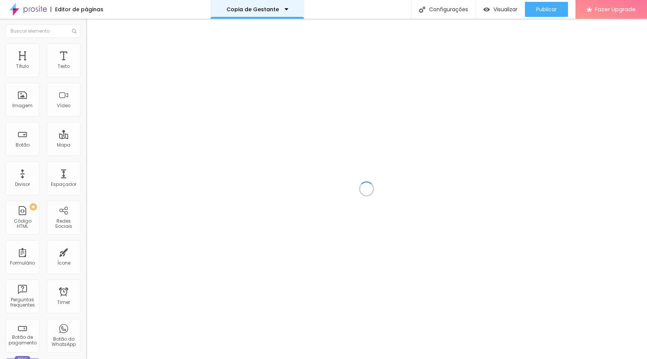
click at [271, 10] on p "Copia de Gestante" at bounding box center [253, 9] width 52 height 5
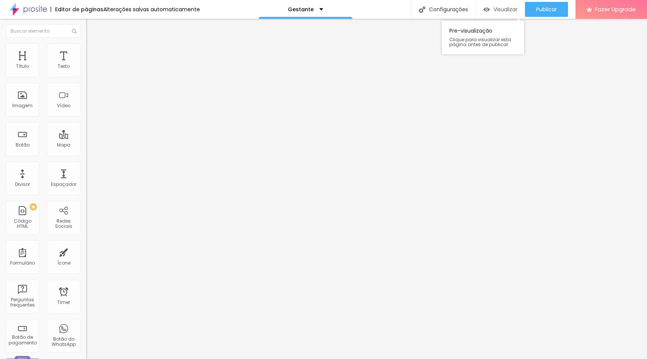
click at [500, 12] on span "Visualizar" at bounding box center [506, 9] width 24 height 6
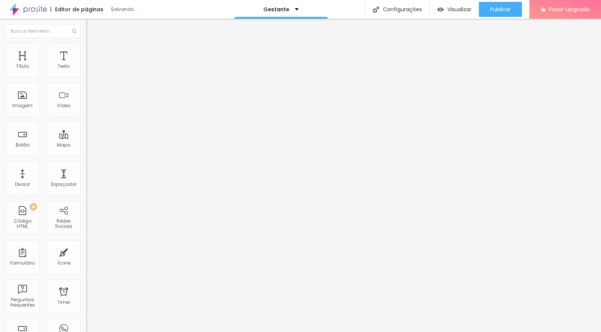
click at [86, 64] on span "Trocar imagem" at bounding box center [106, 61] width 41 height 6
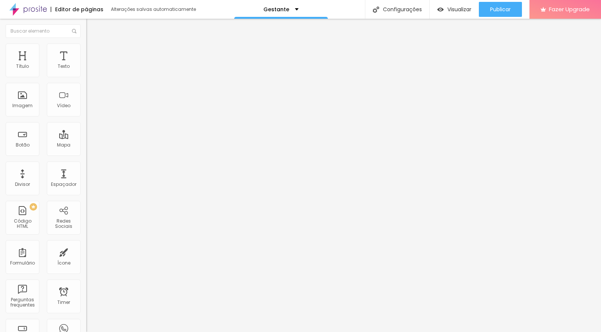
click at [86, 239] on div "Editar Texto Estilo Avançado Tipografia Voltar ao padrão Sombra DESATIVADO Volt…" at bounding box center [129, 175] width 86 height 313
click at [86, 79] on span "Editar perguntas" at bounding box center [107, 76] width 43 height 6
drag, startPoint x: 465, startPoint y: 192, endPoint x: 460, endPoint y: 190, distance: 5.9
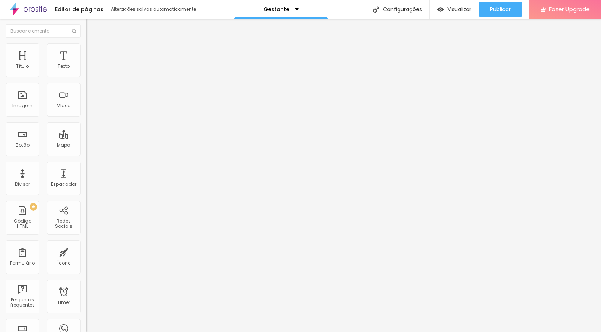
drag, startPoint x: 404, startPoint y: 200, endPoint x: 433, endPoint y: 199, distance: 28.9
drag, startPoint x: 240, startPoint y: 206, endPoint x: 288, endPoint y: 205, distance: 48.4
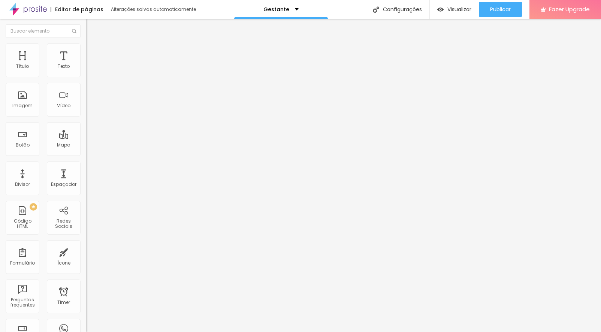
drag, startPoint x: 352, startPoint y: 206, endPoint x: 493, endPoint y: 204, distance: 141.2
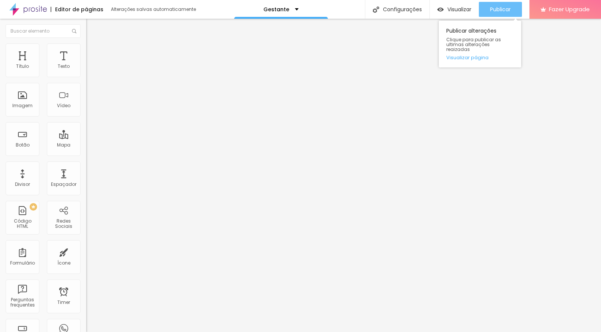
click at [497, 8] on span "Publicar" at bounding box center [500, 9] width 21 height 6
click at [506, 13] on div "Publicar" at bounding box center [500, 9] width 21 height 15
click at [506, 10] on span "Publicar" at bounding box center [500, 9] width 21 height 6
